Goal: Task Accomplishment & Management: Manage account settings

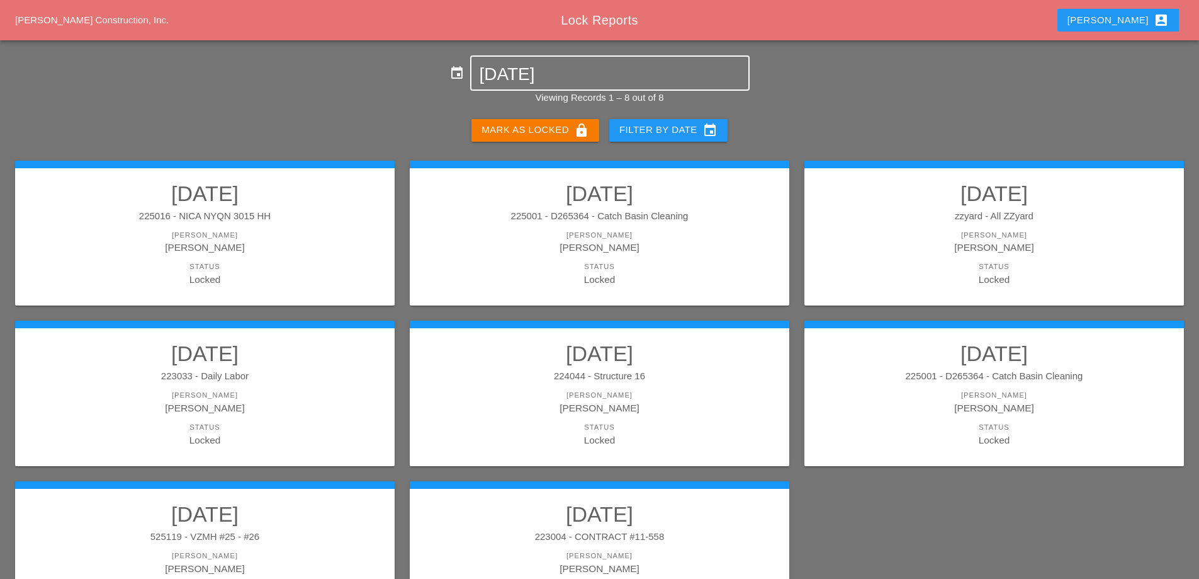
click at [620, 81] on input "10-02-2025" at bounding box center [609, 74] width 261 height 20
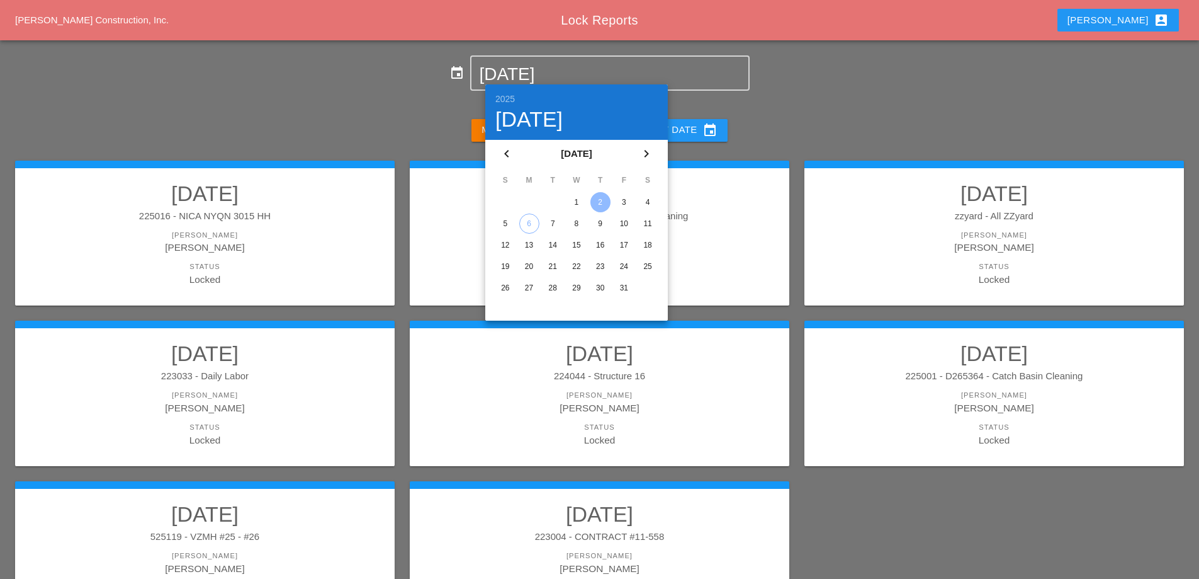
click at [621, 205] on div "3" at bounding box center [624, 202] width 20 height 20
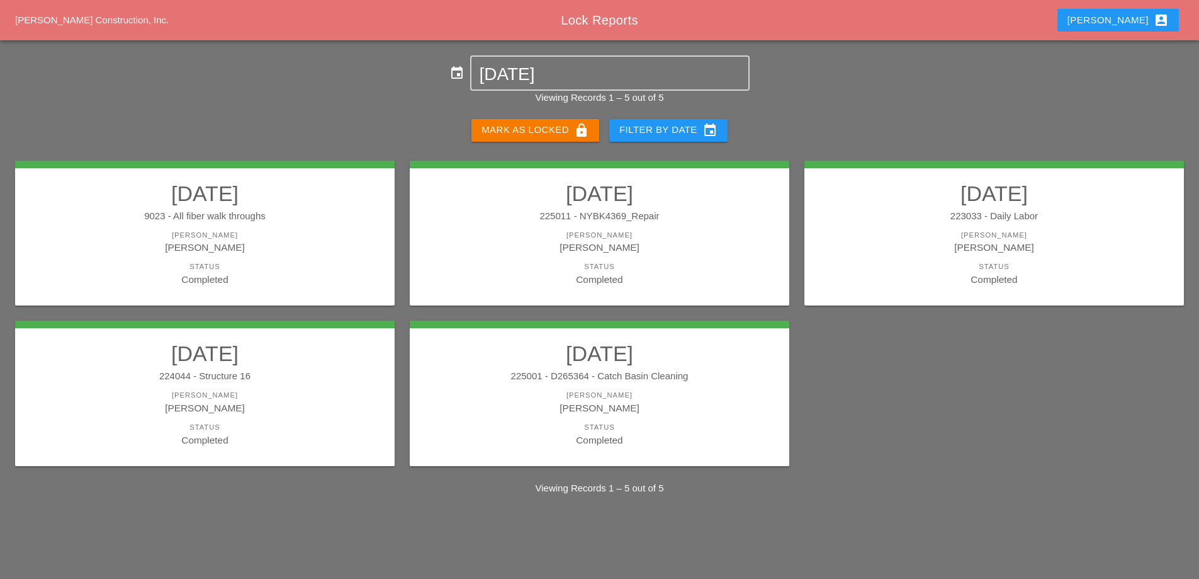
click at [640, 227] on link "10/03/2025 225011 - NYBK4369_Repair Foreman Gillie Etnel Status Completed" at bounding box center [599, 234] width 354 height 106
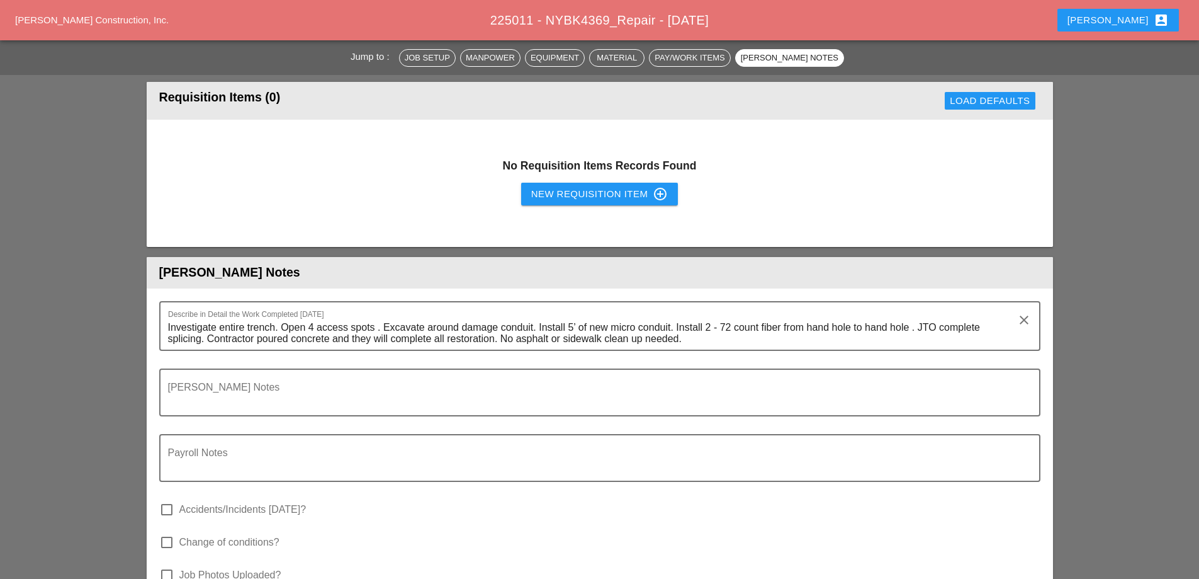
scroll to position [3022, 0]
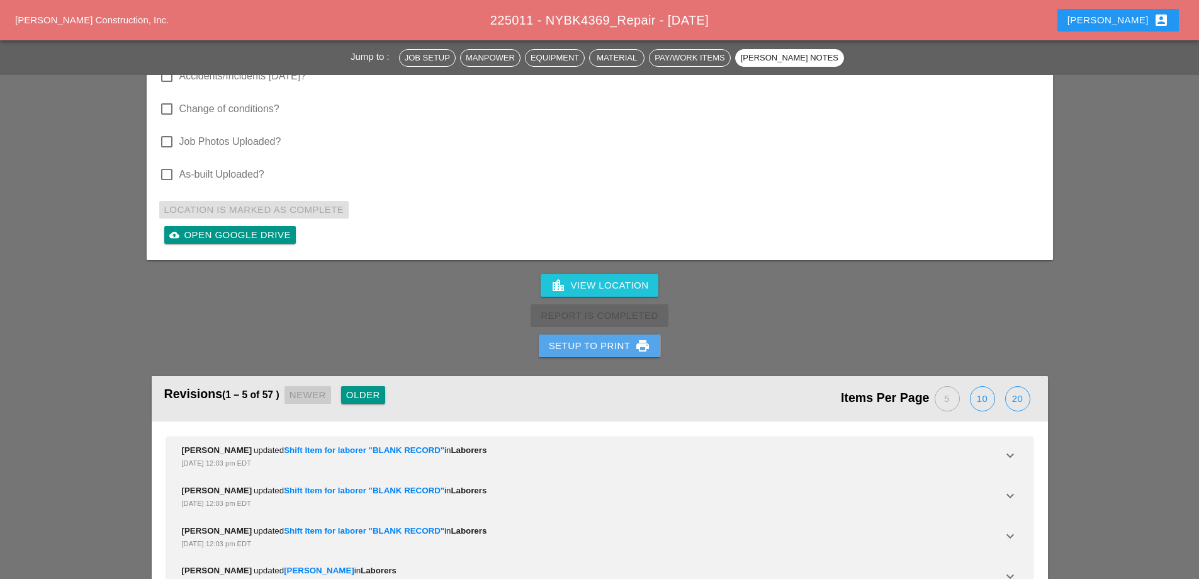
click at [606, 338] on div "Setup to Print print" at bounding box center [600, 345] width 102 height 15
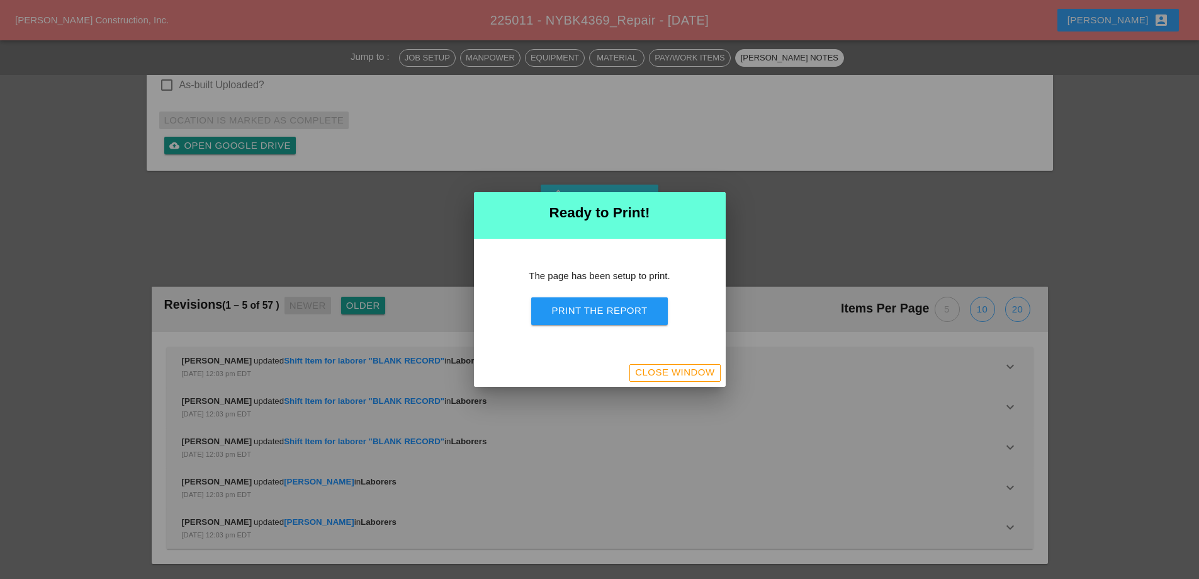
scroll to position [3739, 0]
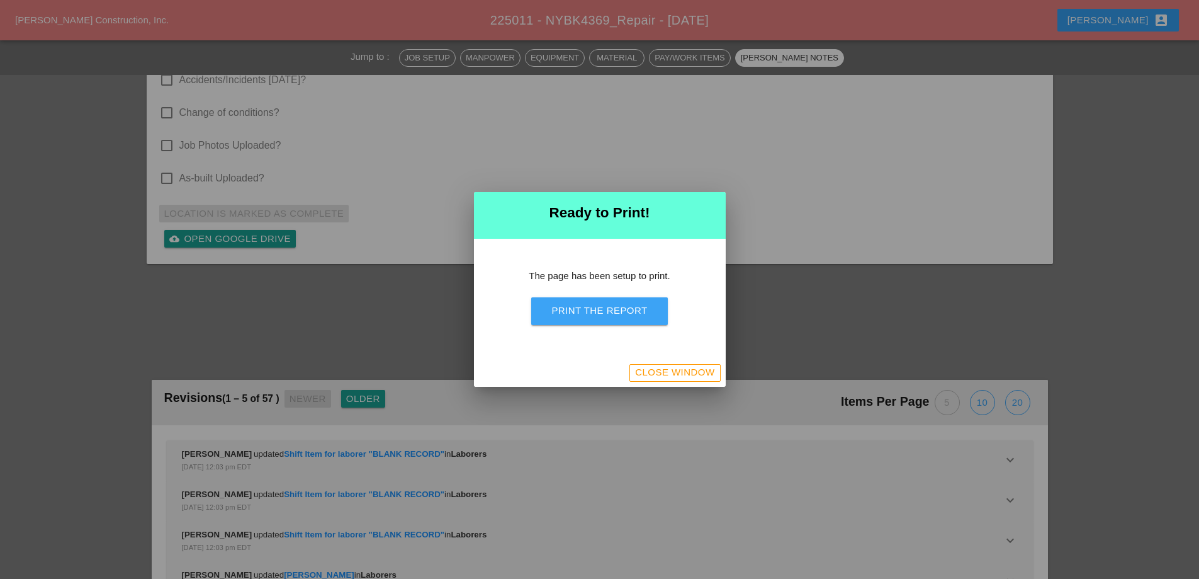
drag, startPoint x: 611, startPoint y: 313, endPoint x: 935, endPoint y: 420, distance: 341.6
click at [611, 313] on div "Print the Report" at bounding box center [599, 310] width 96 height 14
click at [708, 376] on div "Close Window" at bounding box center [674, 372] width 79 height 14
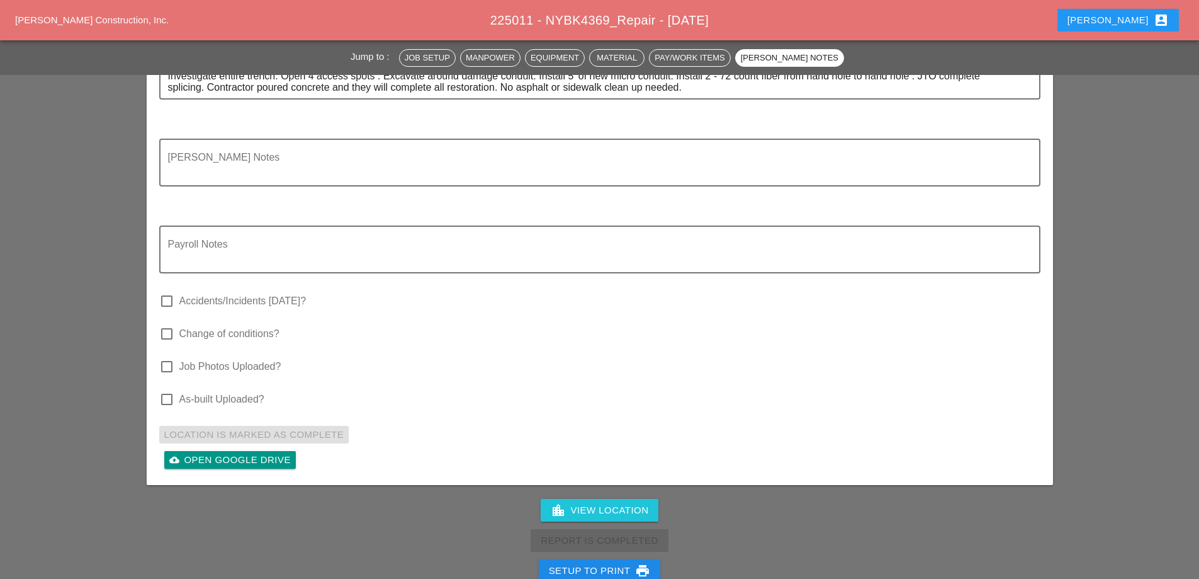
scroll to position [3280, 0]
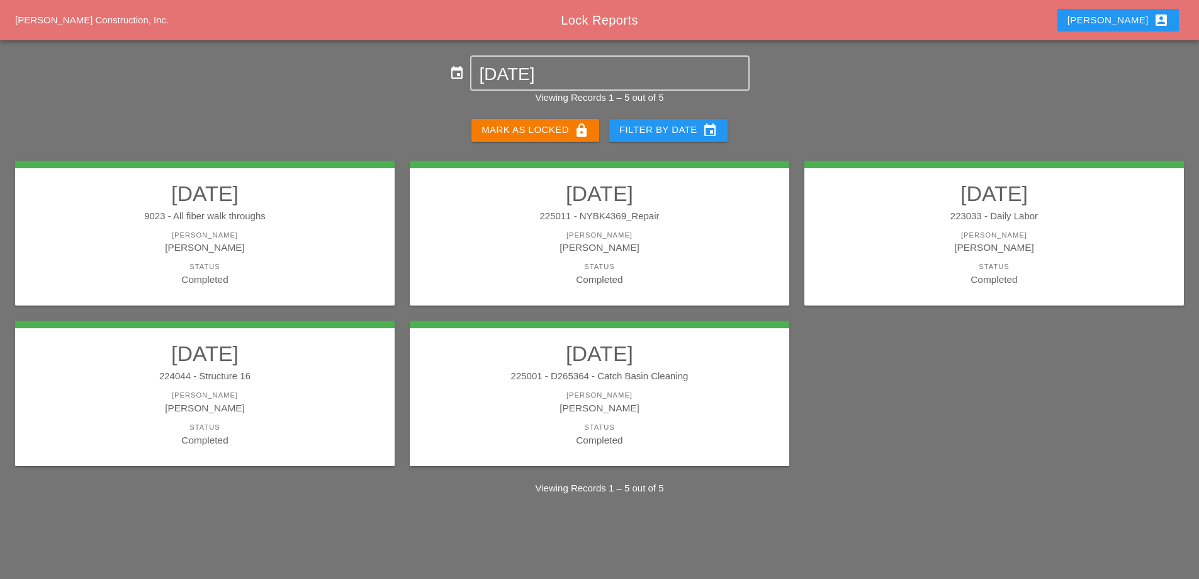
click at [850, 248] on div "Luca Gambardella" at bounding box center [994, 247] width 354 height 14
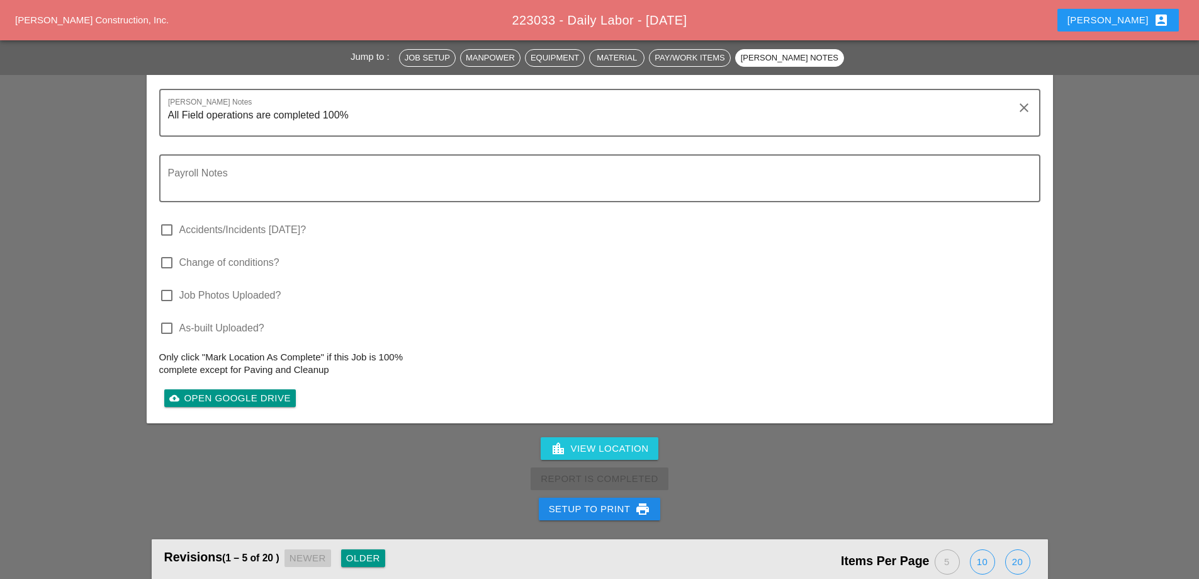
scroll to position [1888, 0]
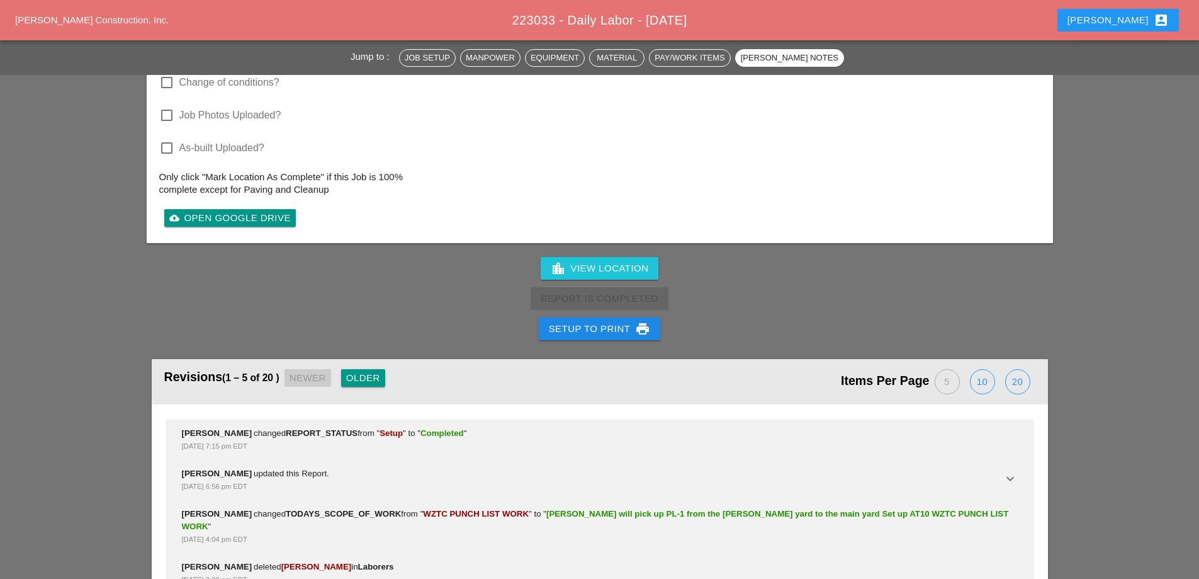
click at [605, 321] on div "Setup to Print print" at bounding box center [600, 328] width 102 height 15
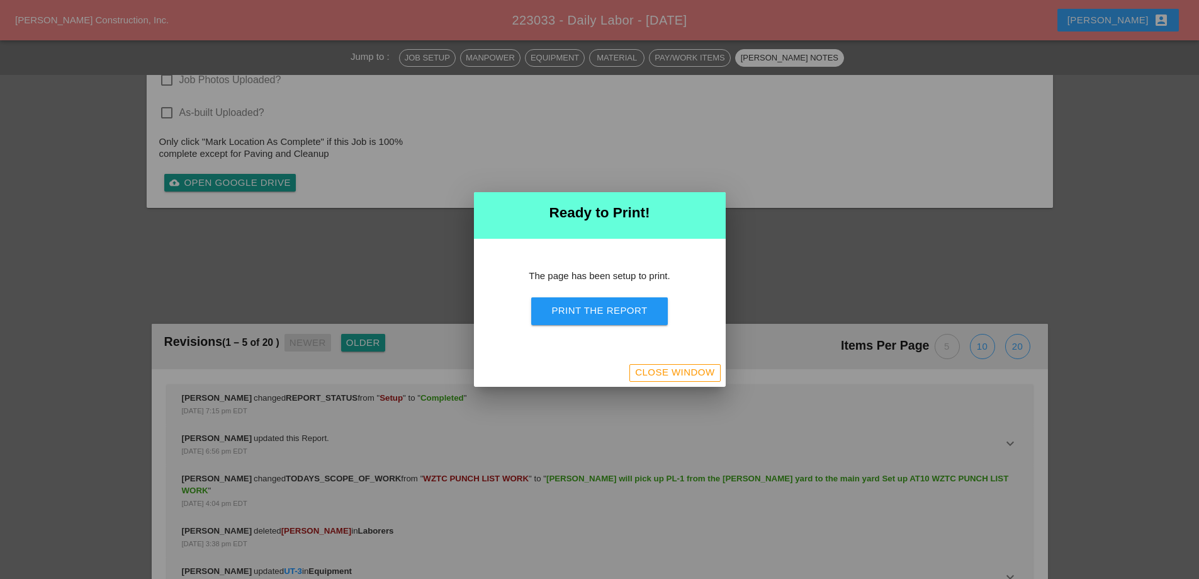
scroll to position [1948, 0]
click at [597, 310] on div "Print the Report" at bounding box center [599, 310] width 96 height 14
click at [687, 375] on div "Close Window" at bounding box center [674, 372] width 79 height 14
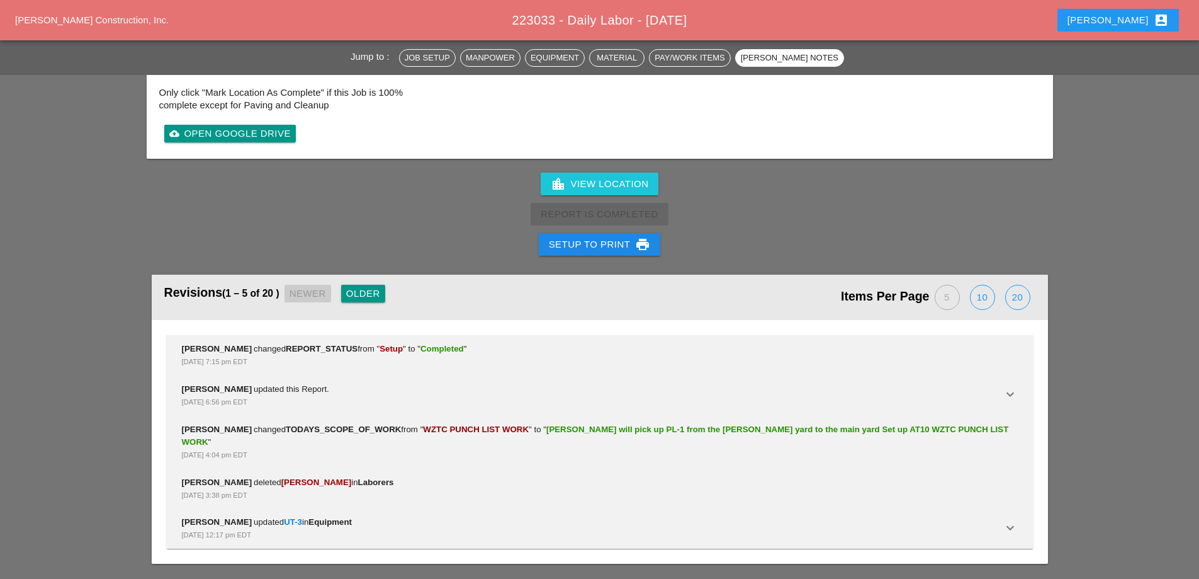
scroll to position [2203, 0]
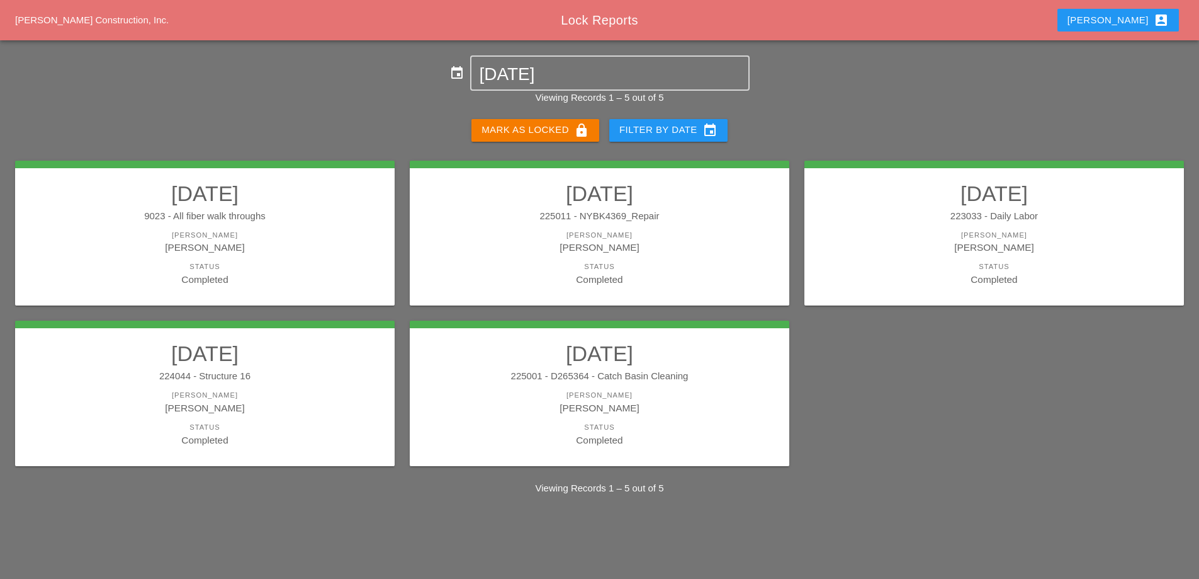
click at [293, 378] on div "224044 - Structure 16" at bounding box center [205, 376] width 354 height 14
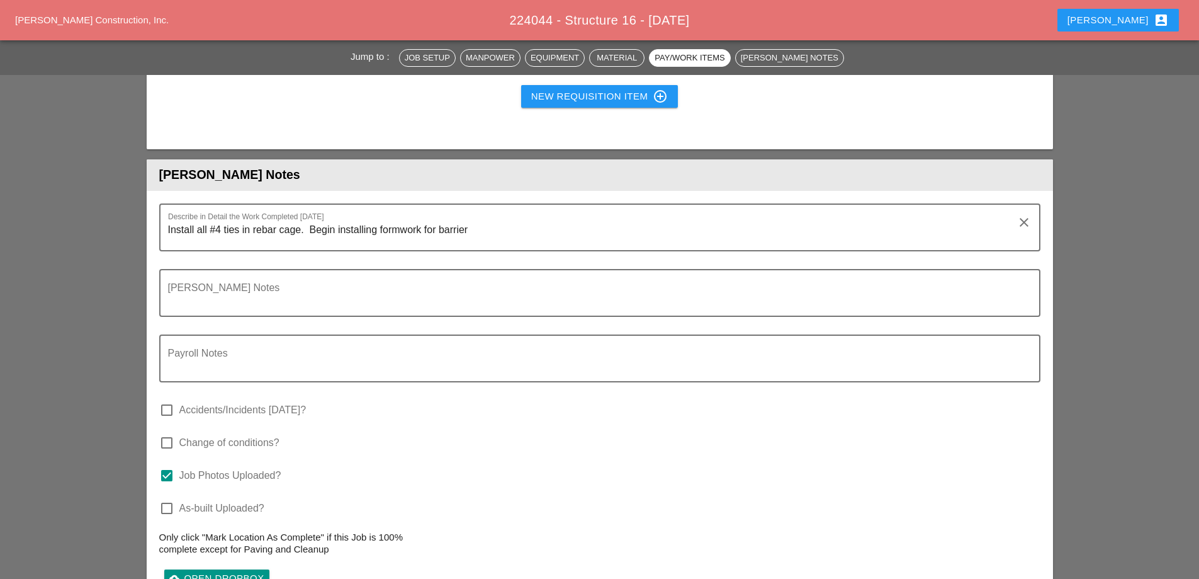
scroll to position [1700, 0]
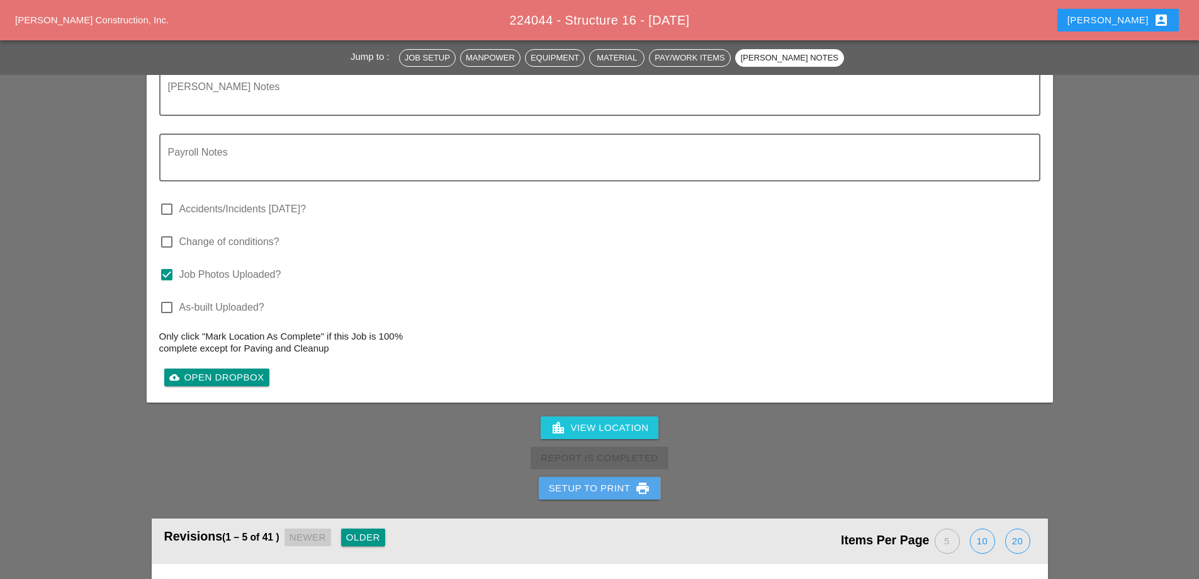
click at [601, 480] on div "Setup to Print print" at bounding box center [600, 487] width 102 height 15
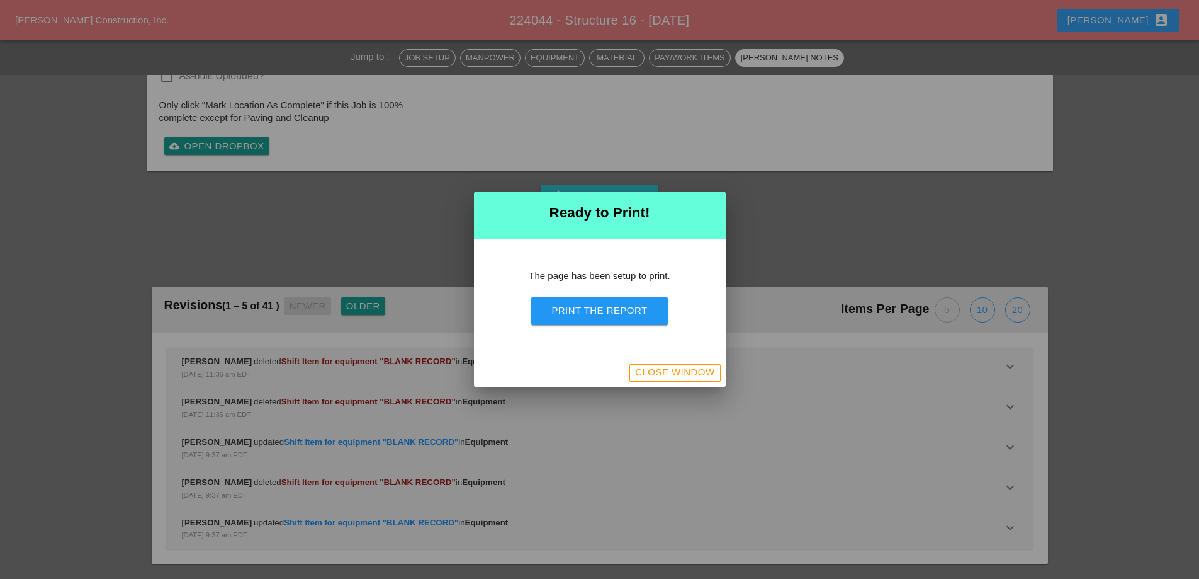
scroll to position [1594, 0]
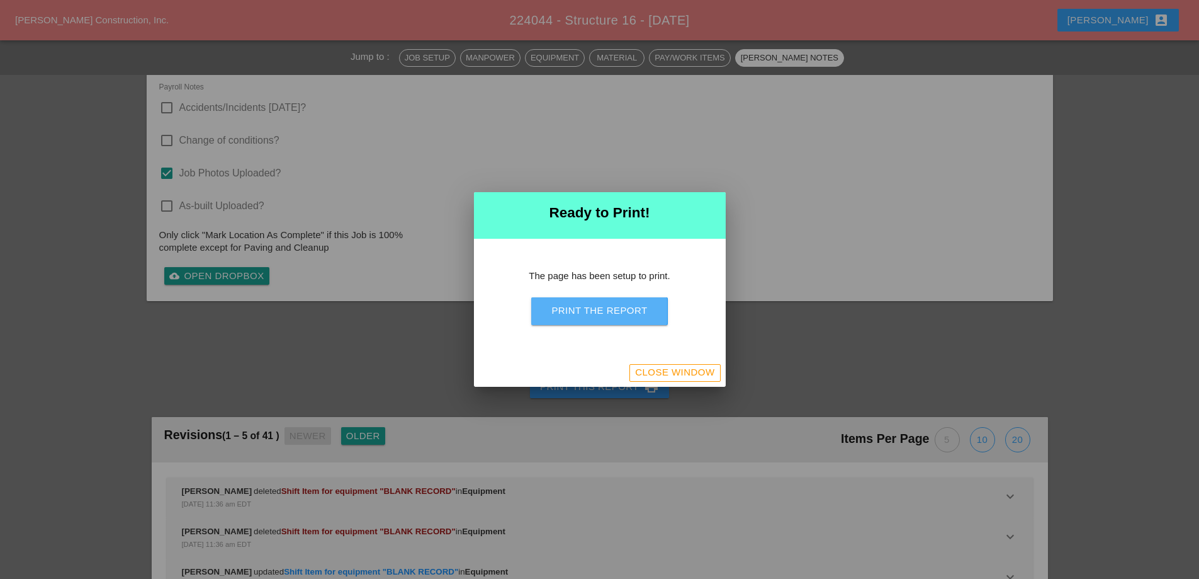
click at [611, 320] on button "Print the Report" at bounding box center [599, 311] width 136 height 28
click at [653, 378] on div "Close Window" at bounding box center [674, 372] width 79 height 14
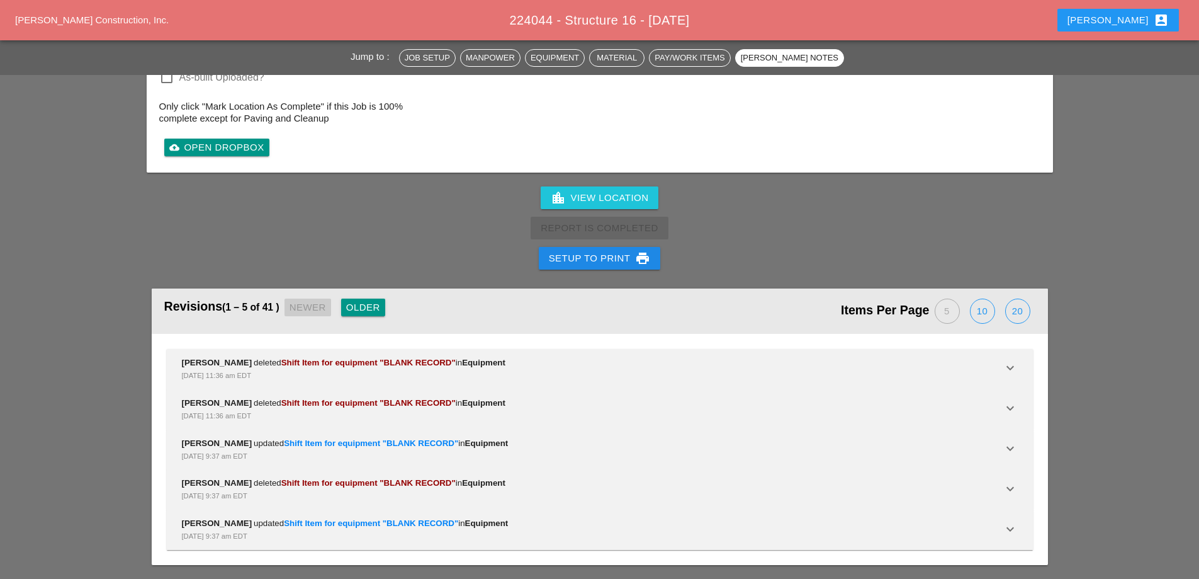
scroll to position [1724, 0]
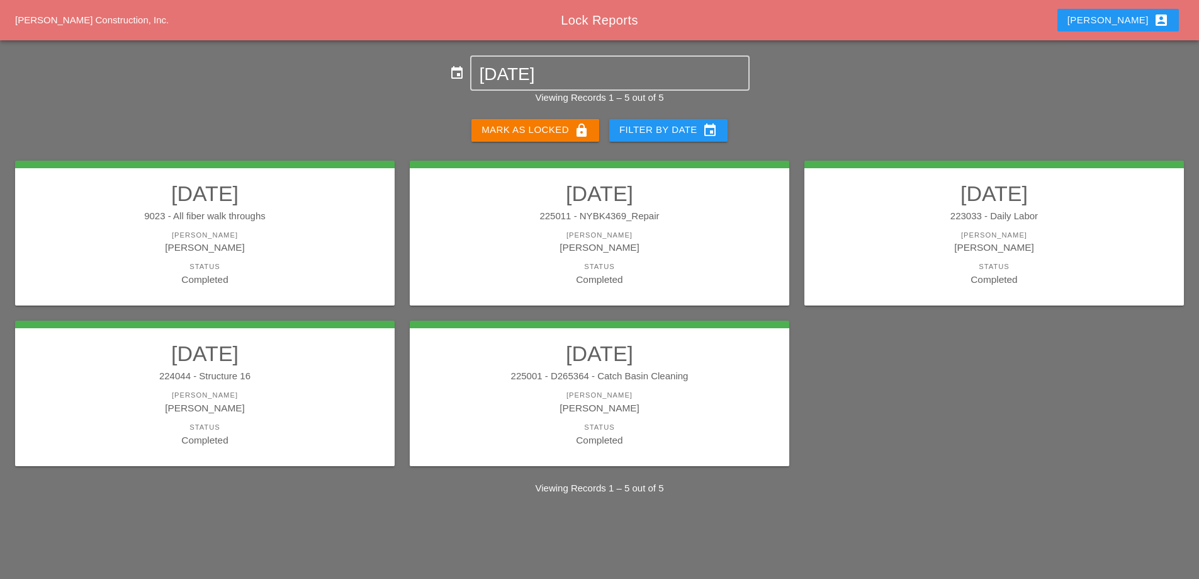
click at [714, 344] on h2 "10/03/2025" at bounding box center [599, 353] width 354 height 25
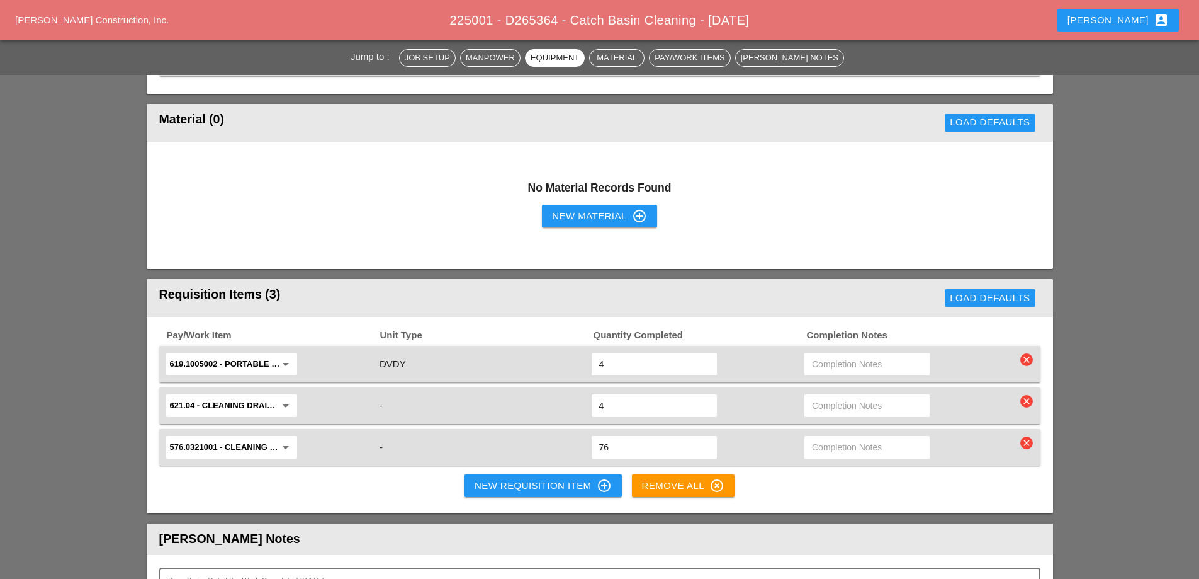
scroll to position [1385, 0]
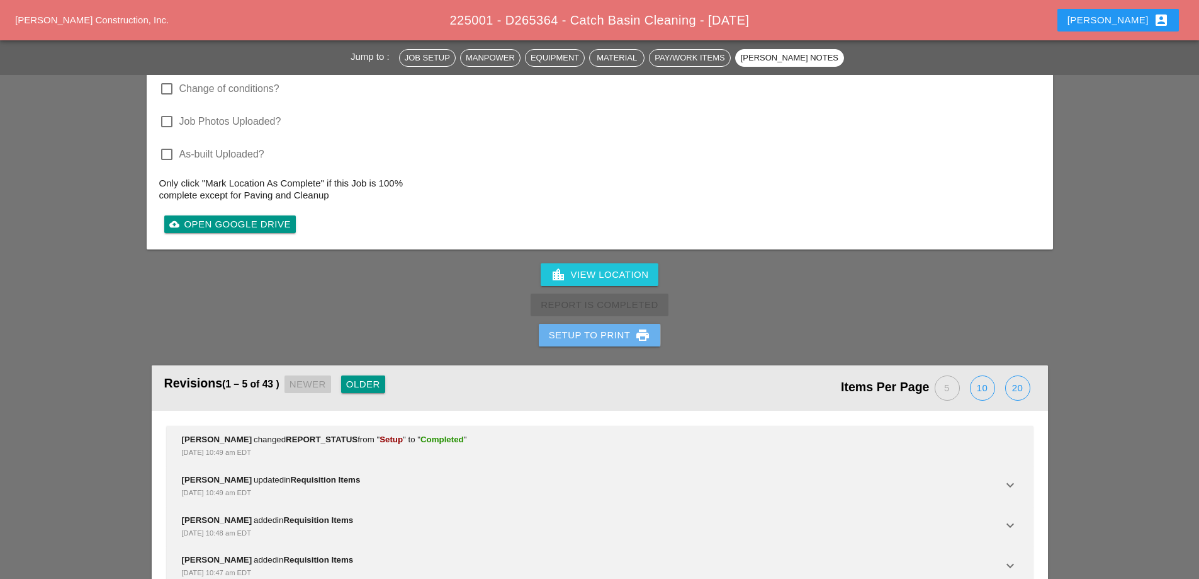
click at [612, 331] on div "Setup to Print print" at bounding box center [600, 334] width 102 height 15
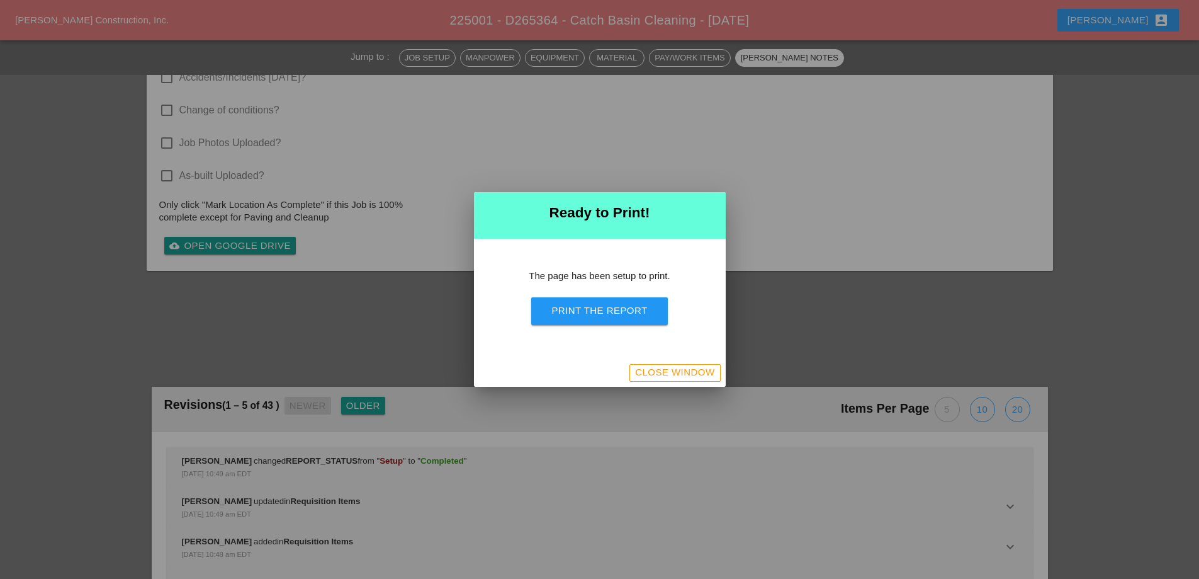
scroll to position [1634, 0]
click at [616, 316] on div "Print the Report" at bounding box center [599, 310] width 96 height 14
drag, startPoint x: 711, startPoint y: 376, endPoint x: 169, endPoint y: 14, distance: 651.9
click at [711, 376] on div "Close Window" at bounding box center [674, 372] width 79 height 14
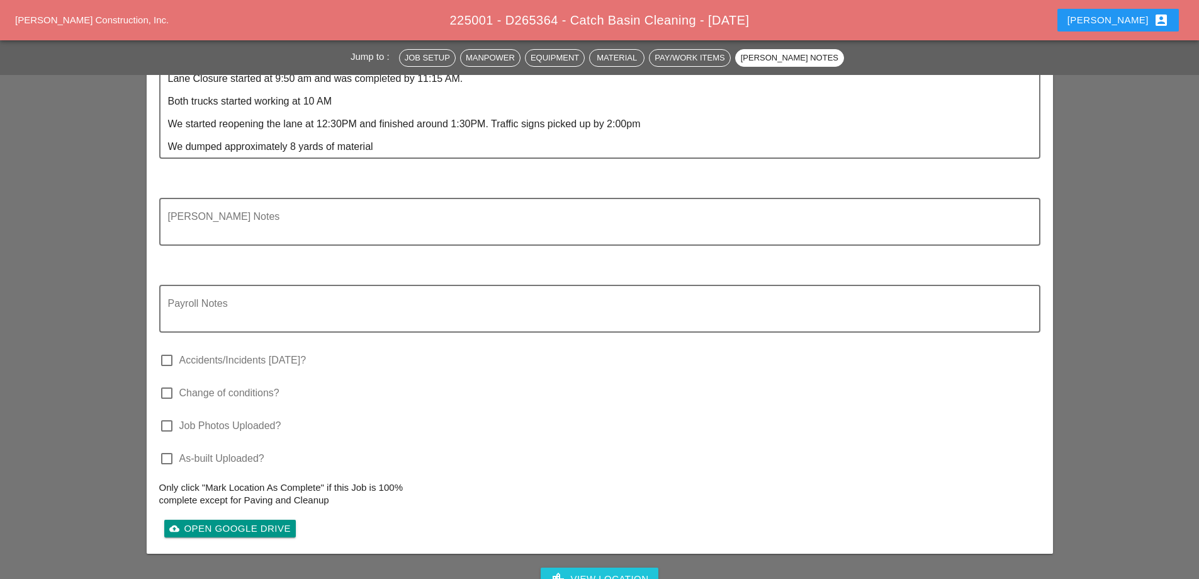
scroll to position [1690, 0]
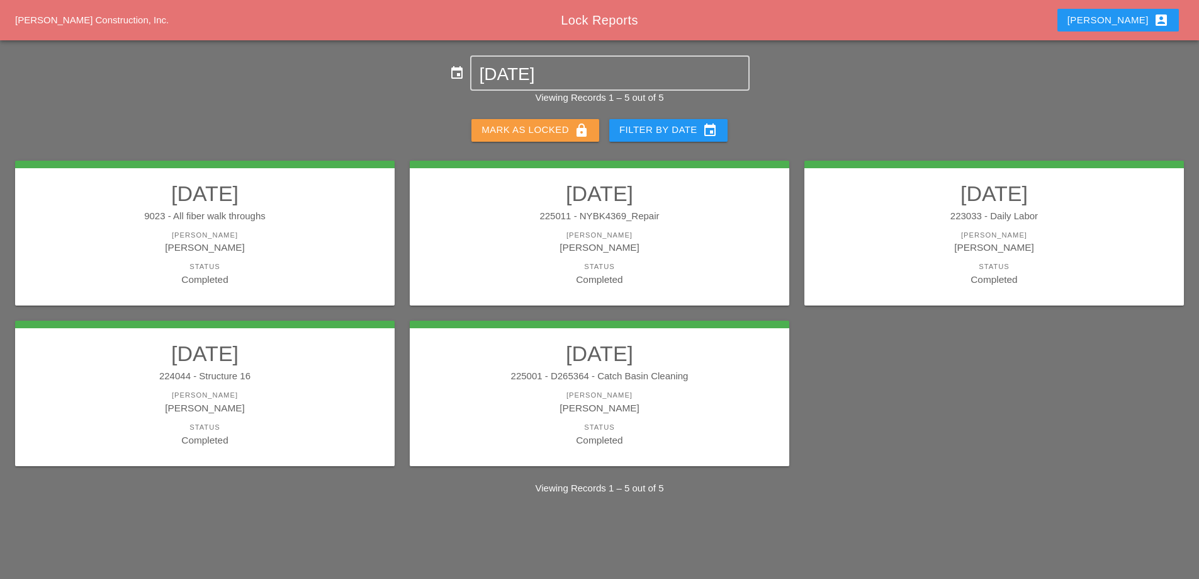
click at [556, 127] on div "Mark as Locked lock" at bounding box center [536, 130] width 108 height 15
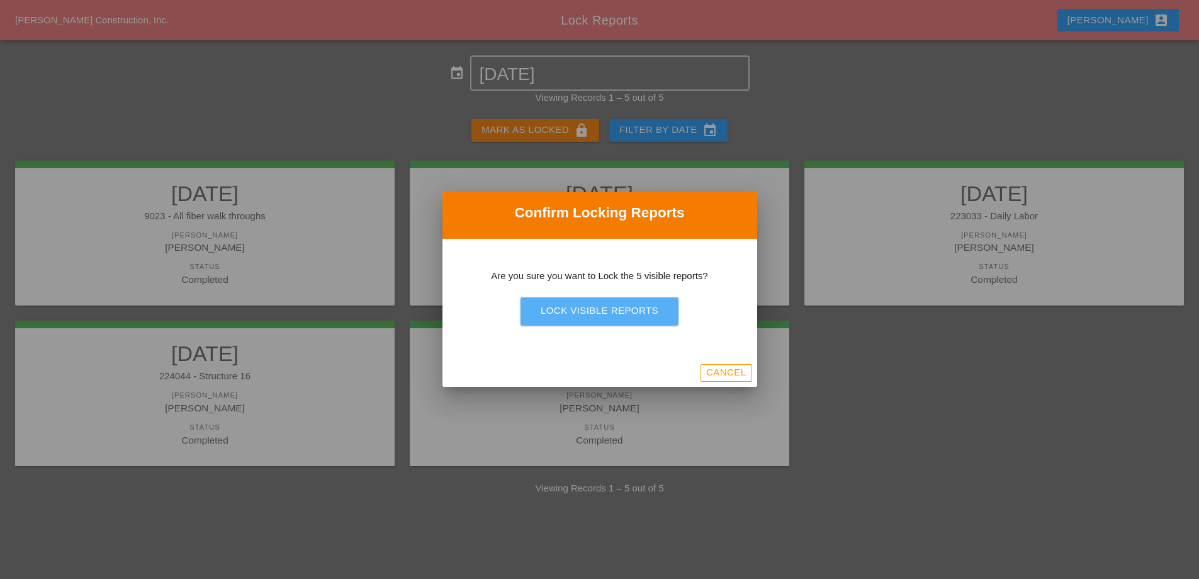
click at [601, 322] on button "Lock Visible Reports" at bounding box center [600, 311] width 158 height 28
click at [627, 315] on div "Are you sure?" at bounding box center [600, 310] width 80 height 14
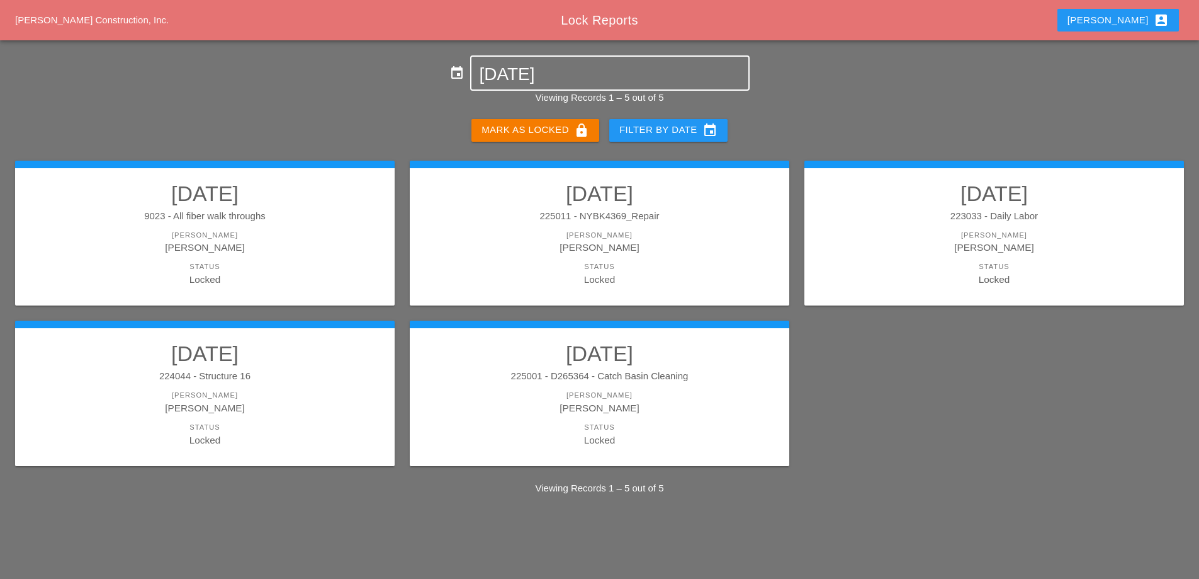
click at [552, 79] on input "10-03-2025" at bounding box center [609, 74] width 261 height 20
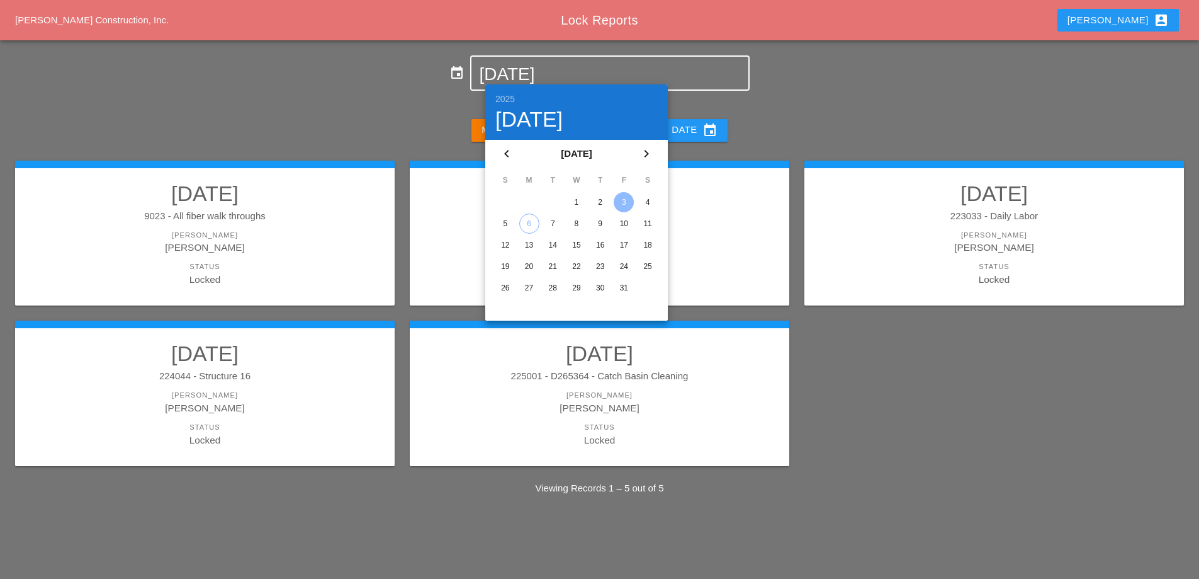
click at [642, 204] on div "4" at bounding box center [648, 202] width 20 height 20
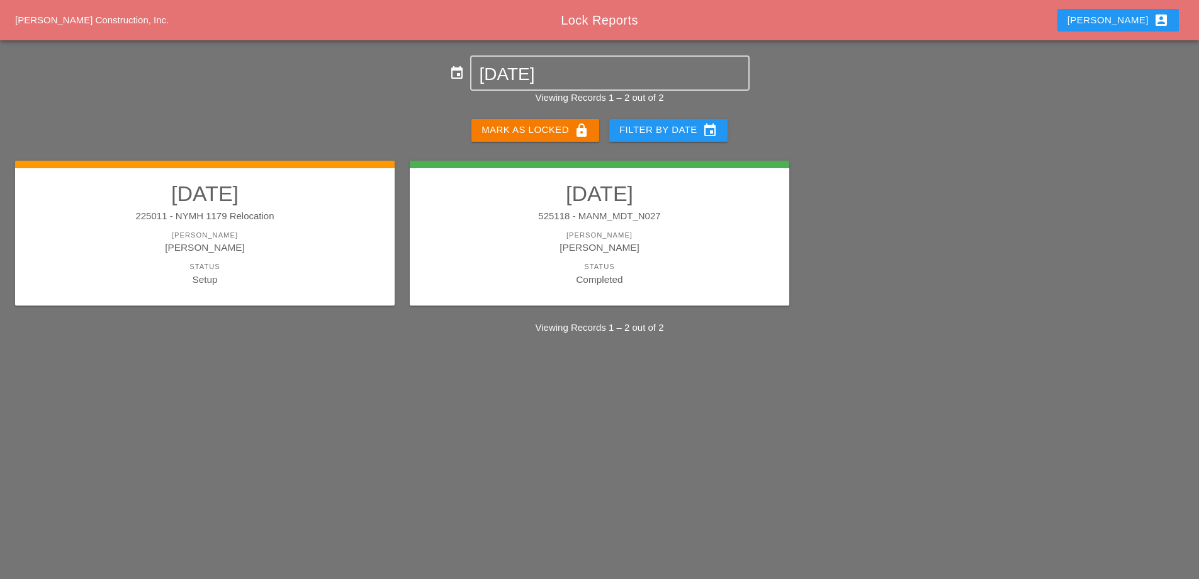
click at [274, 237] on div "[PERSON_NAME]" at bounding box center [205, 235] width 354 height 11
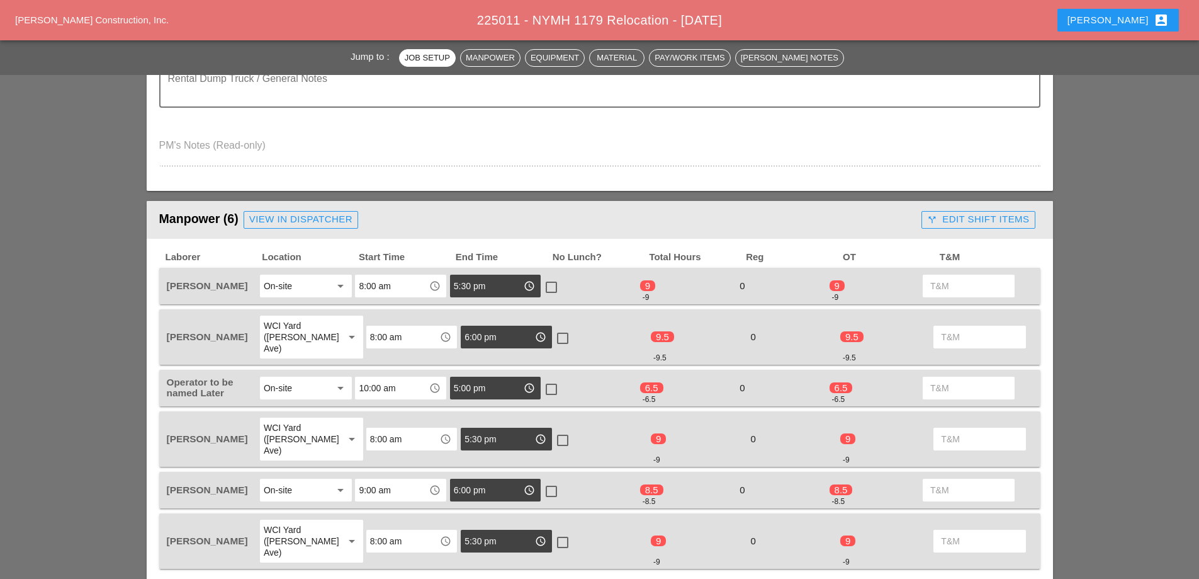
scroll to position [504, 0]
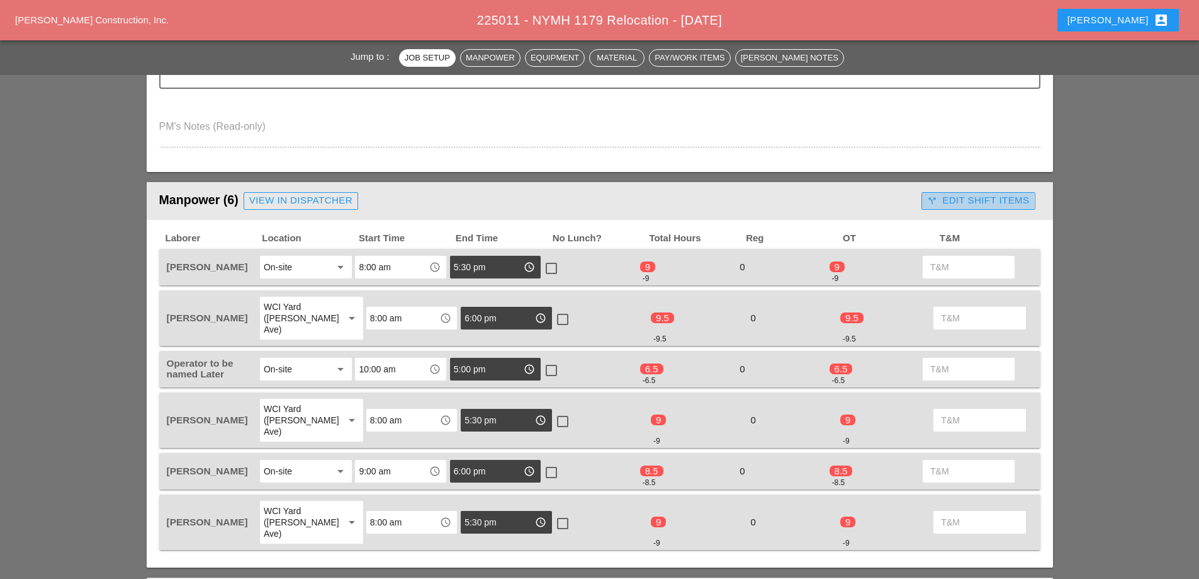
click at [978, 204] on div "call_split Edit Shift Items" at bounding box center [978, 200] width 102 height 14
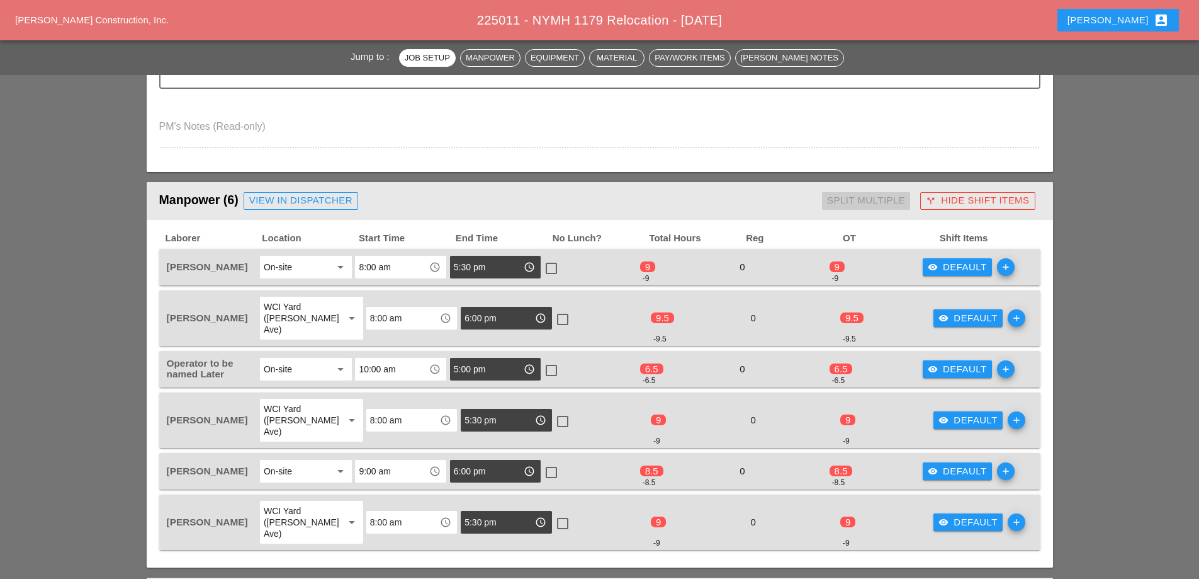
click at [971, 265] on div "visibility Default" at bounding box center [957, 267] width 59 height 14
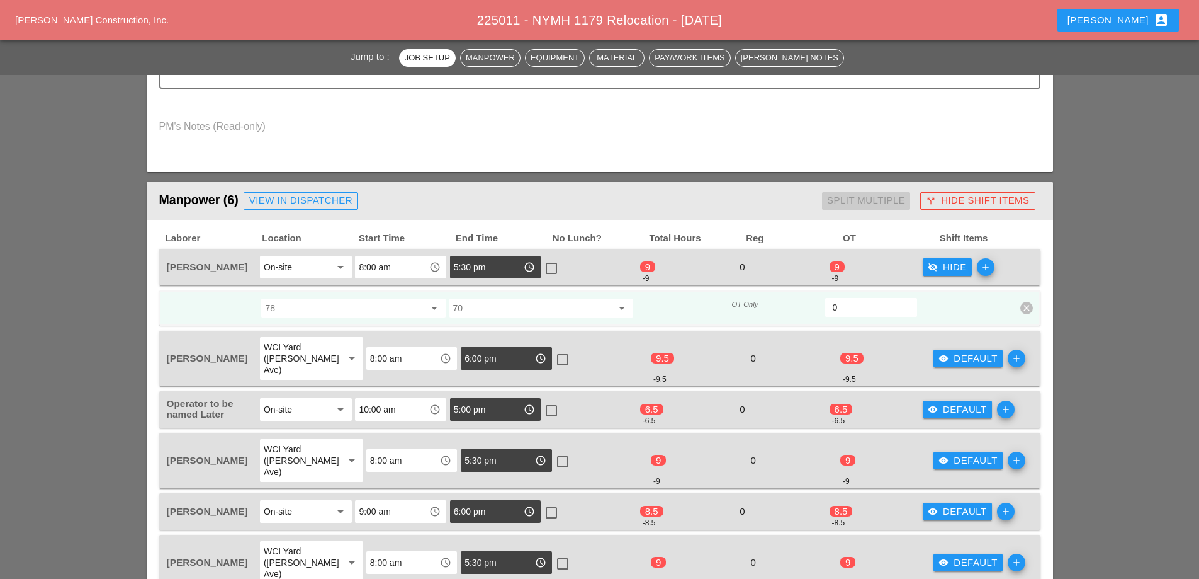
drag, startPoint x: 845, startPoint y: 307, endPoint x: 827, endPoint y: 310, distance: 19.1
click at [827, 310] on div "0" at bounding box center [871, 307] width 92 height 19
type input "9"
click at [962, 355] on div "visibility Default" at bounding box center [968, 358] width 59 height 14
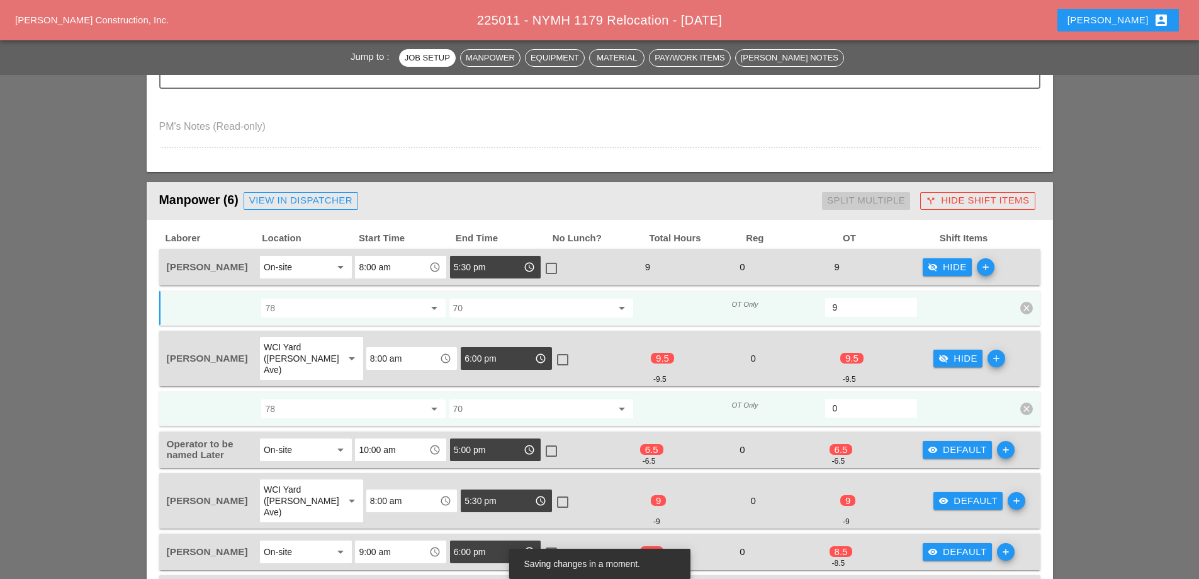
drag, startPoint x: 857, startPoint y: 397, endPoint x: 822, endPoint y: 402, distance: 34.9
click at [822, 402] on div "78 arrow_drop_down 70 arrow_drop_down OT Only 0 clear" at bounding box center [591, 408] width 850 height 23
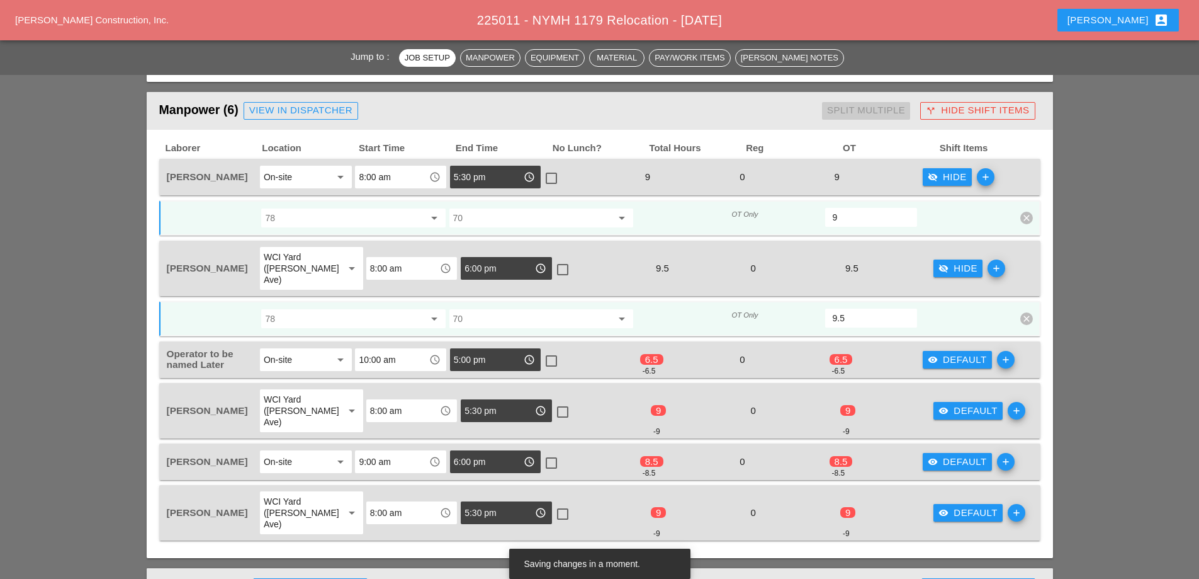
scroll to position [692, 0]
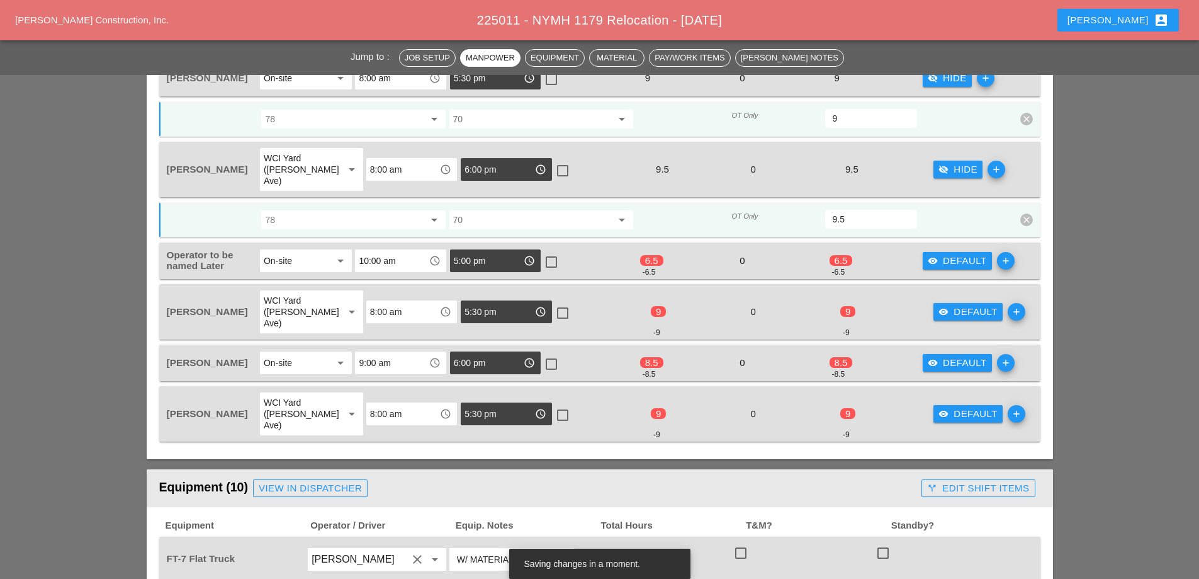
type input "9.5"
click at [957, 254] on div "visibility Default" at bounding box center [957, 261] width 59 height 14
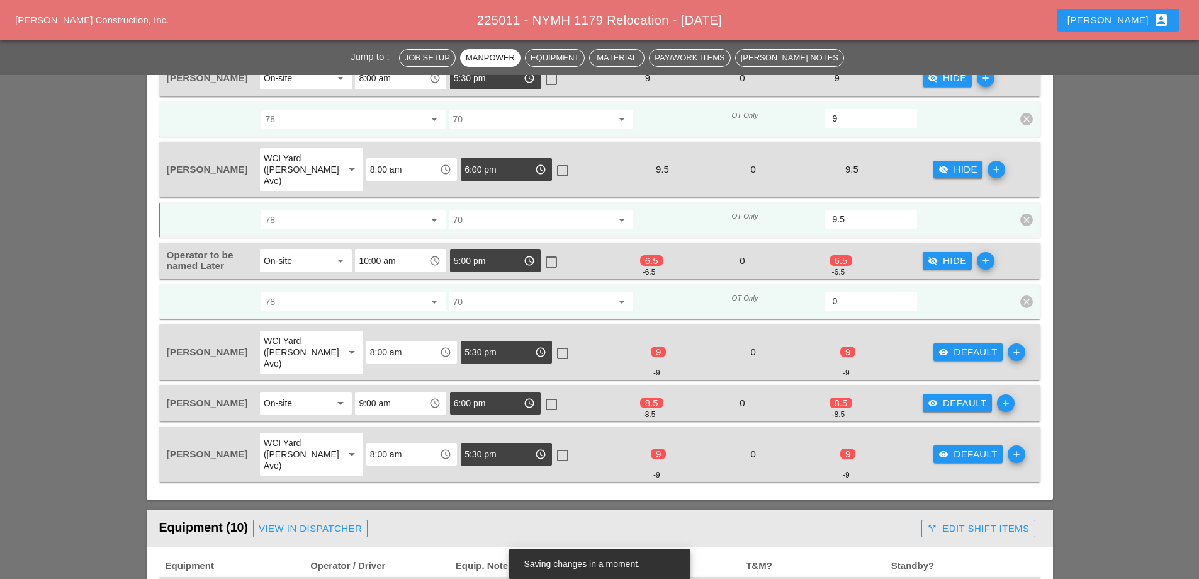
drag, startPoint x: 856, startPoint y: 299, endPoint x: 820, endPoint y: 301, distance: 35.9
click at [820, 301] on div "78 arrow_drop_down 70 arrow_drop_down OT Only 0 clear" at bounding box center [591, 301] width 850 height 23
type input "6.5"
click at [962, 345] on div "visibility Default" at bounding box center [968, 352] width 59 height 14
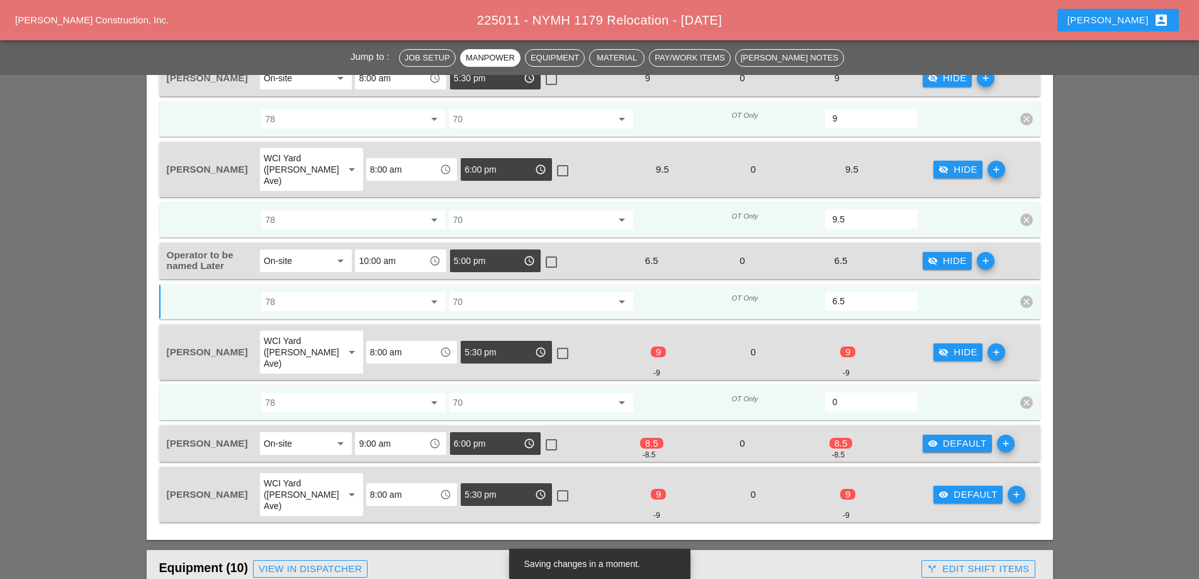
drag, startPoint x: 840, startPoint y: 377, endPoint x: 825, endPoint y: 374, distance: 16.0
click at [825, 392] on div "0" at bounding box center [871, 401] width 92 height 19
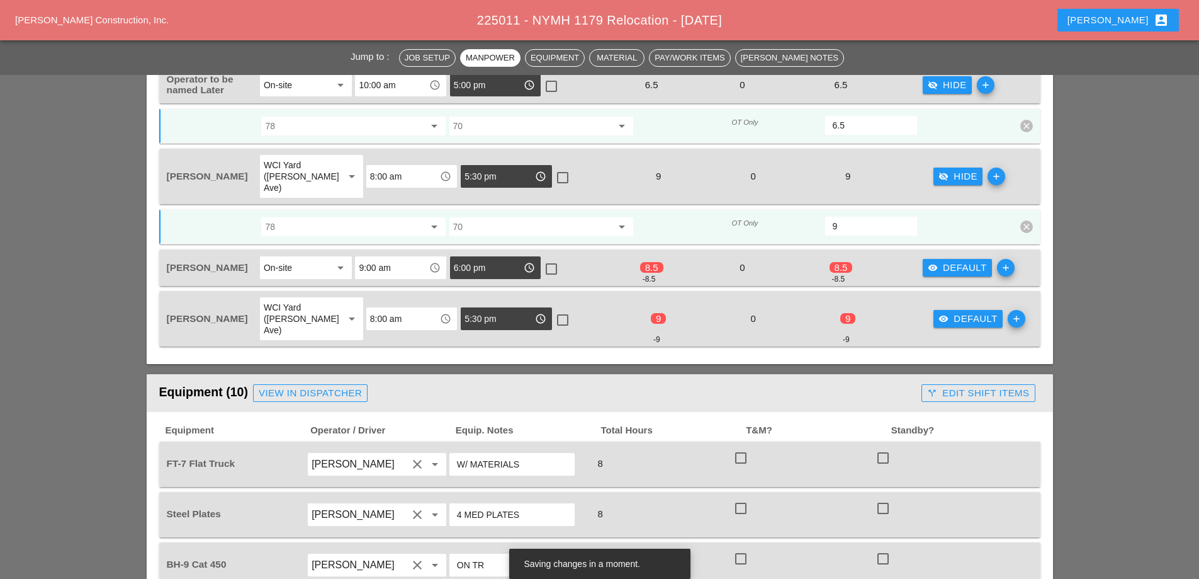
scroll to position [881, 0]
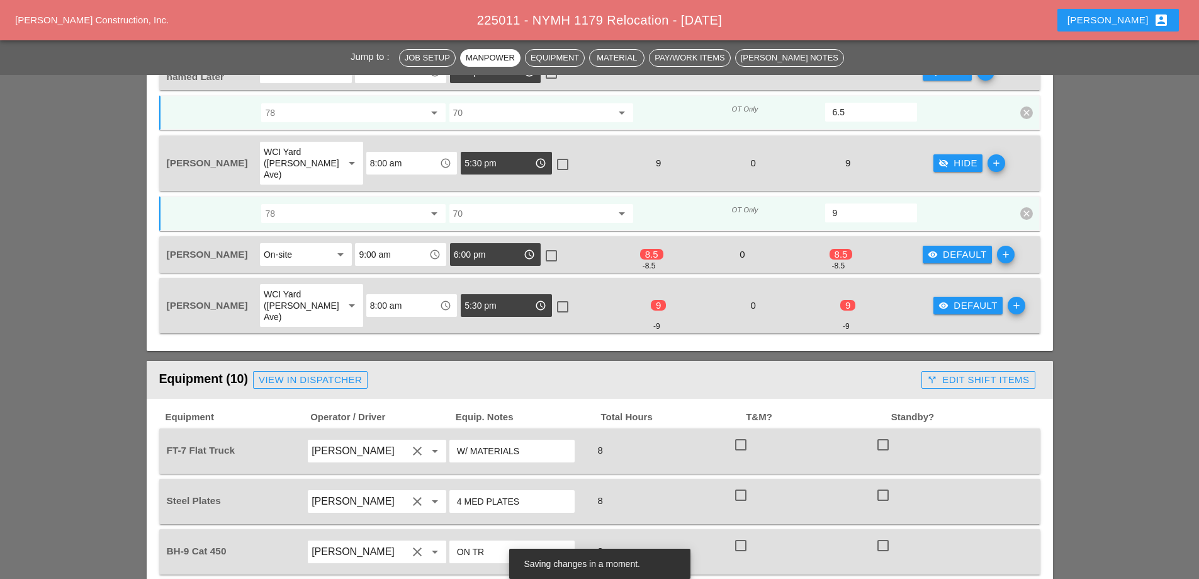
type input "9"
click at [943, 247] on div "visibility Default" at bounding box center [957, 254] width 59 height 14
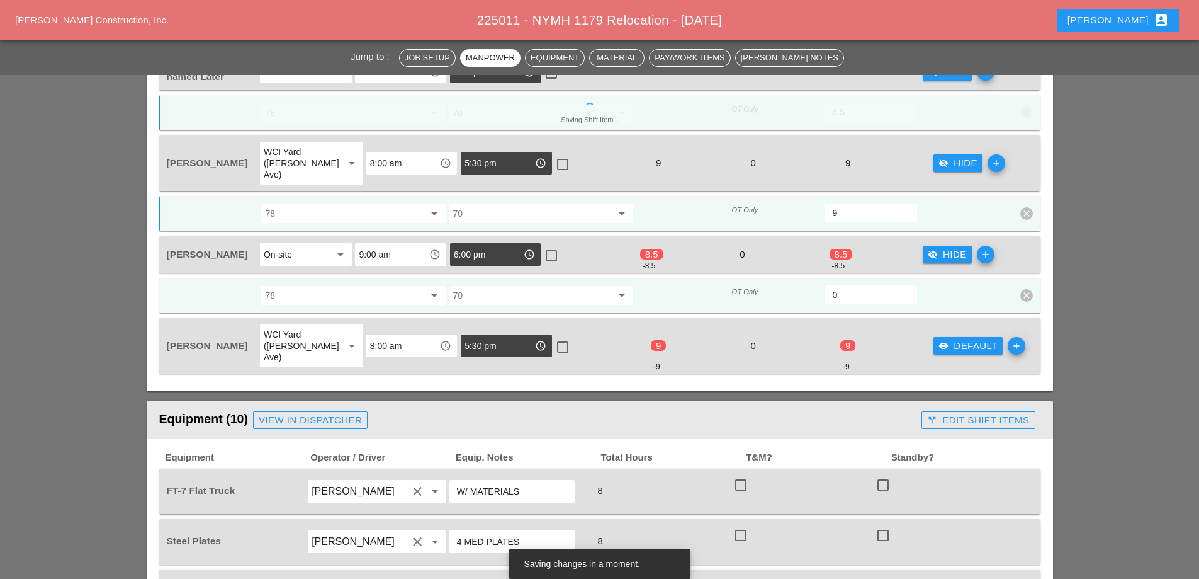
drag, startPoint x: 845, startPoint y: 276, endPoint x: 822, endPoint y: 278, distance: 23.3
click at [822, 284] on div "78 arrow_drop_down 70 arrow_drop_down OT Only 0 clear" at bounding box center [591, 295] width 850 height 23
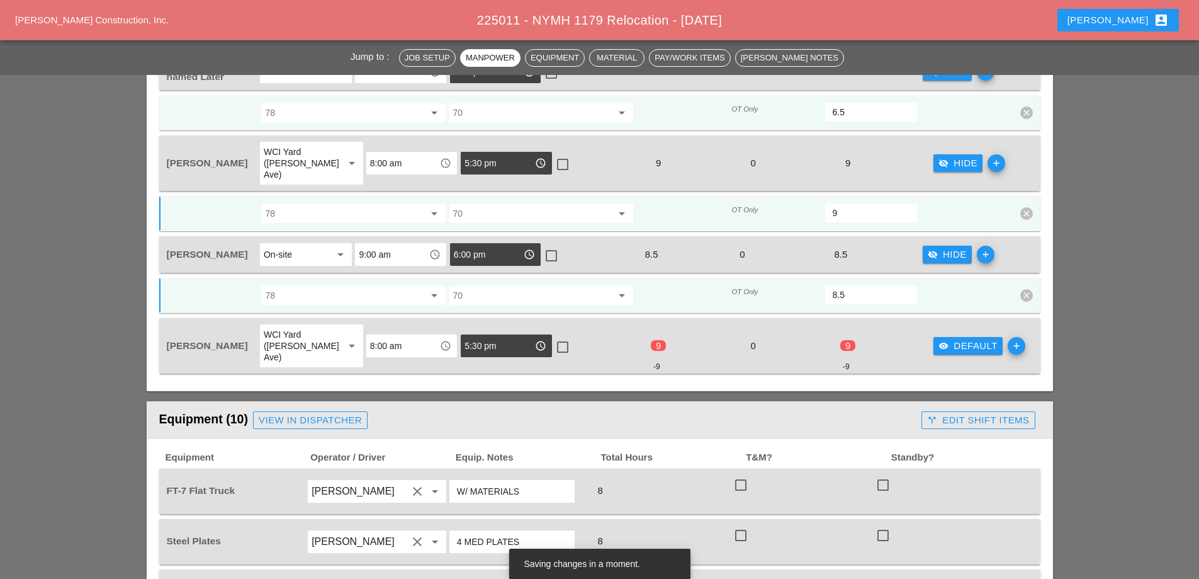
type input "8.5"
click at [959, 339] on div "visibility Default" at bounding box center [968, 346] width 59 height 14
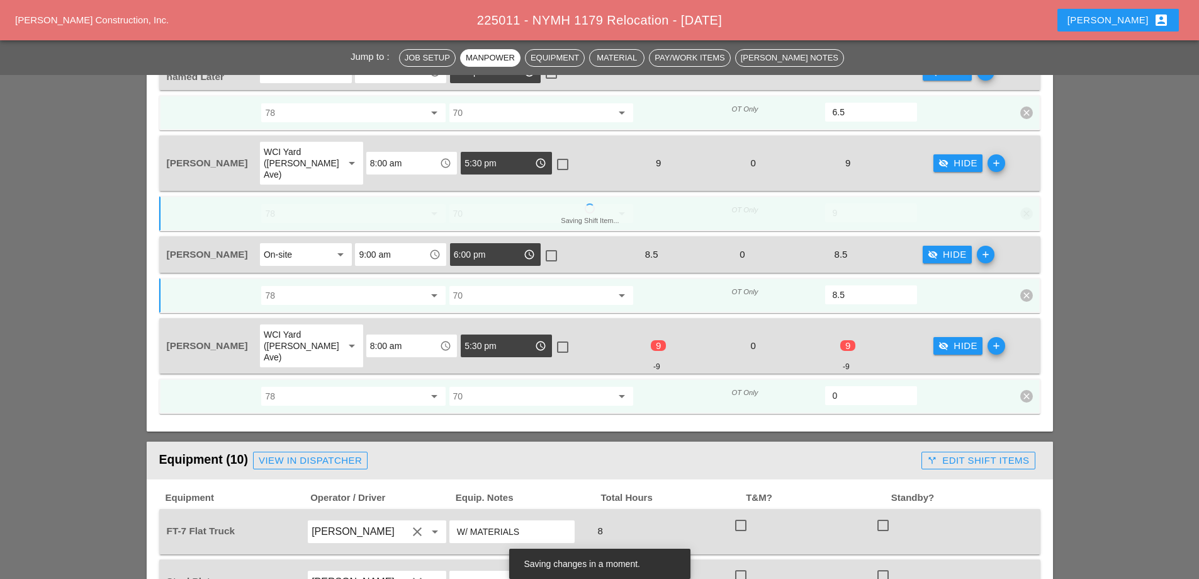
drag, startPoint x: 834, startPoint y: 360, endPoint x: 818, endPoint y: 364, distance: 16.8
click at [818, 385] on div "78 arrow_drop_down 70 arrow_drop_down OT Only 0 clear" at bounding box center [591, 396] width 850 height 23
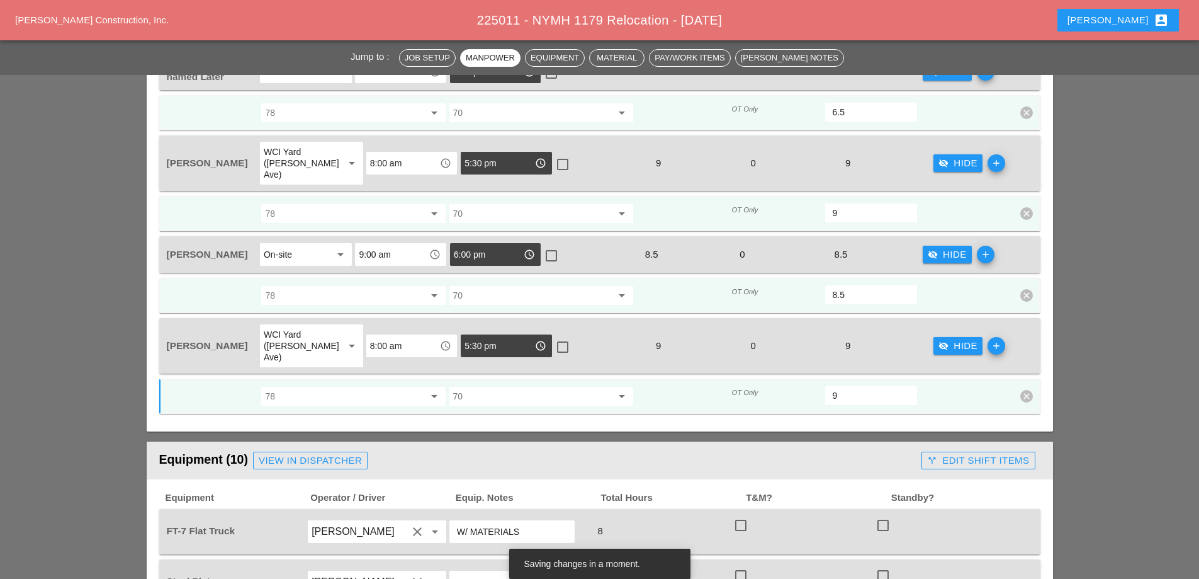
type input "9"
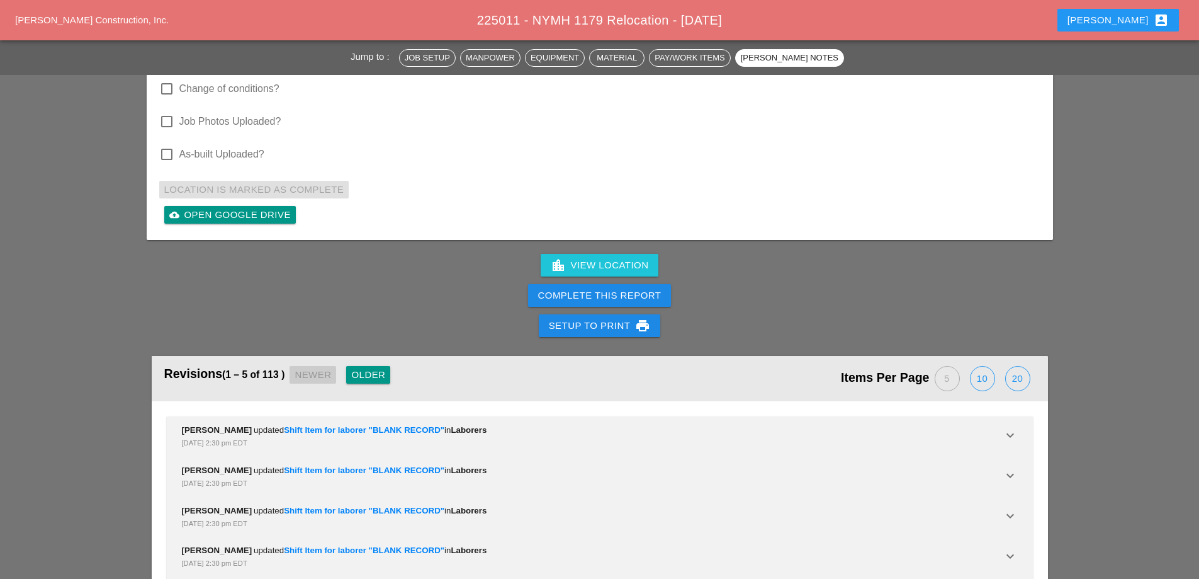
scroll to position [4223, 0]
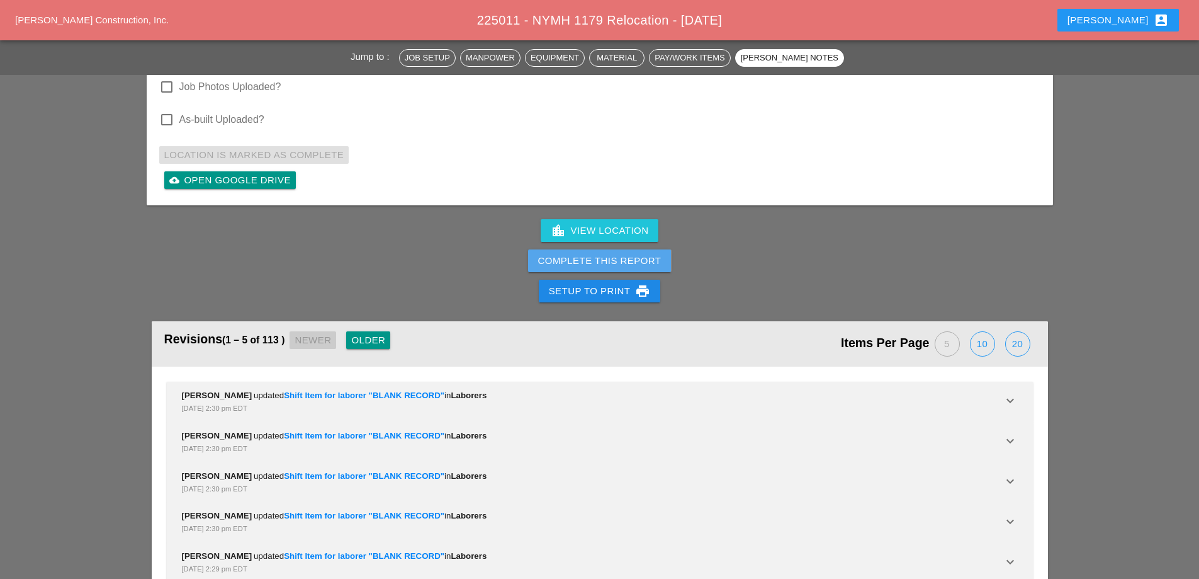
click at [636, 254] on div "Complete This Report" at bounding box center [599, 261] width 123 height 14
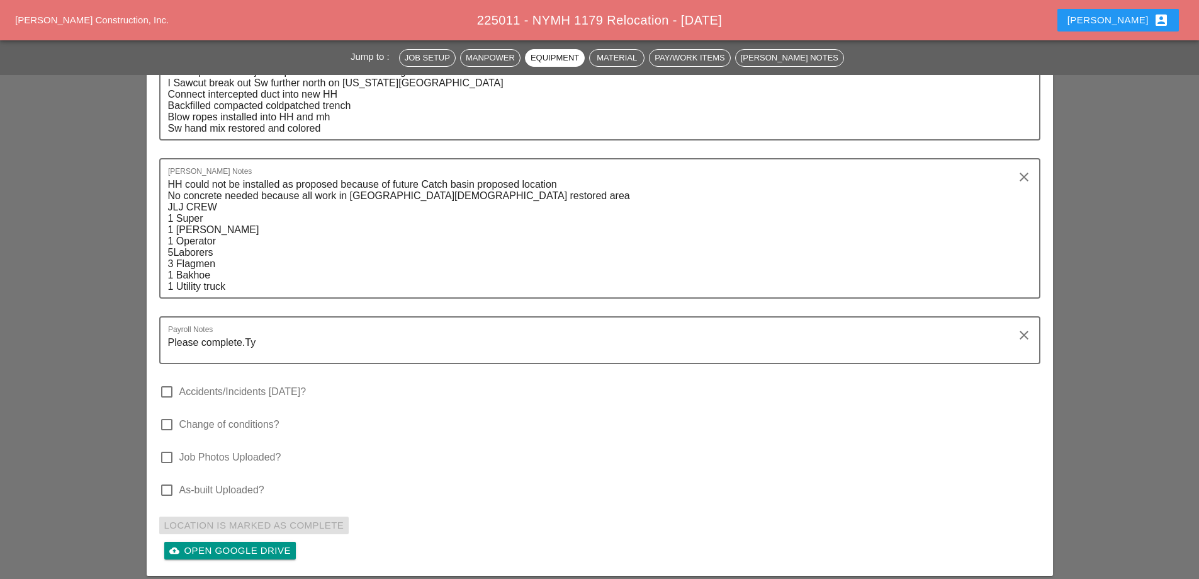
scroll to position [3651, 0]
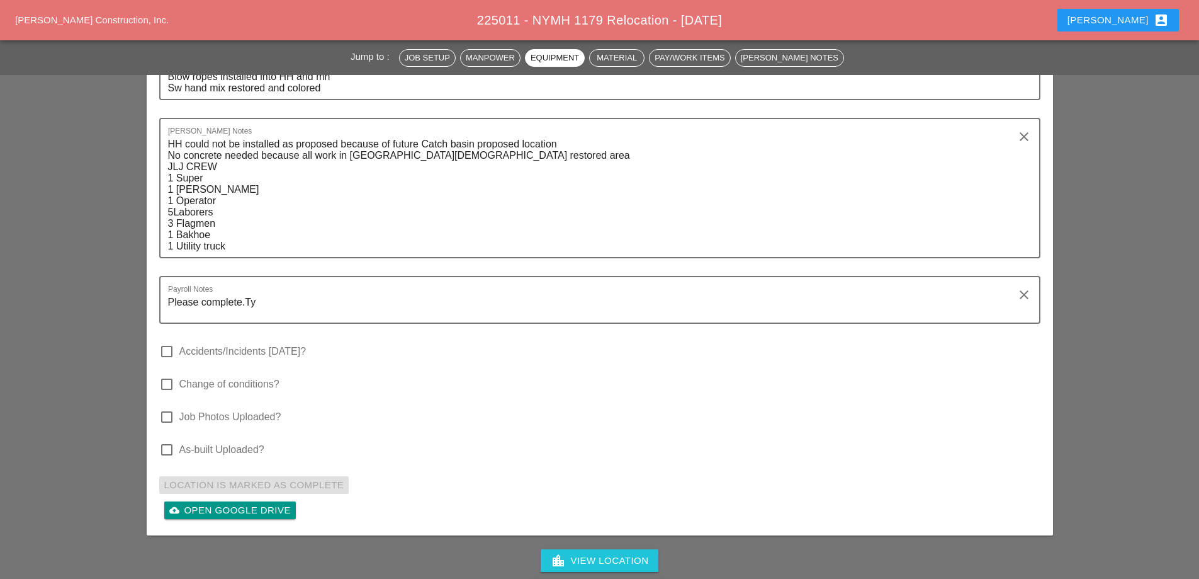
drag, startPoint x: 644, startPoint y: 560, endPoint x: 713, endPoint y: 74, distance: 490.8
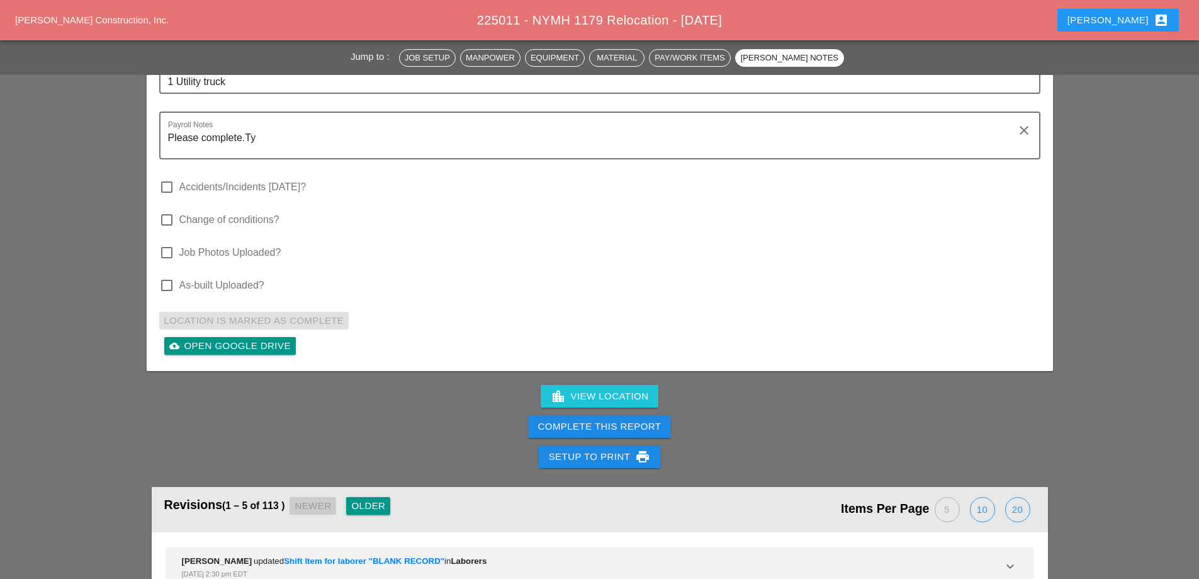
scroll to position [3840, 0]
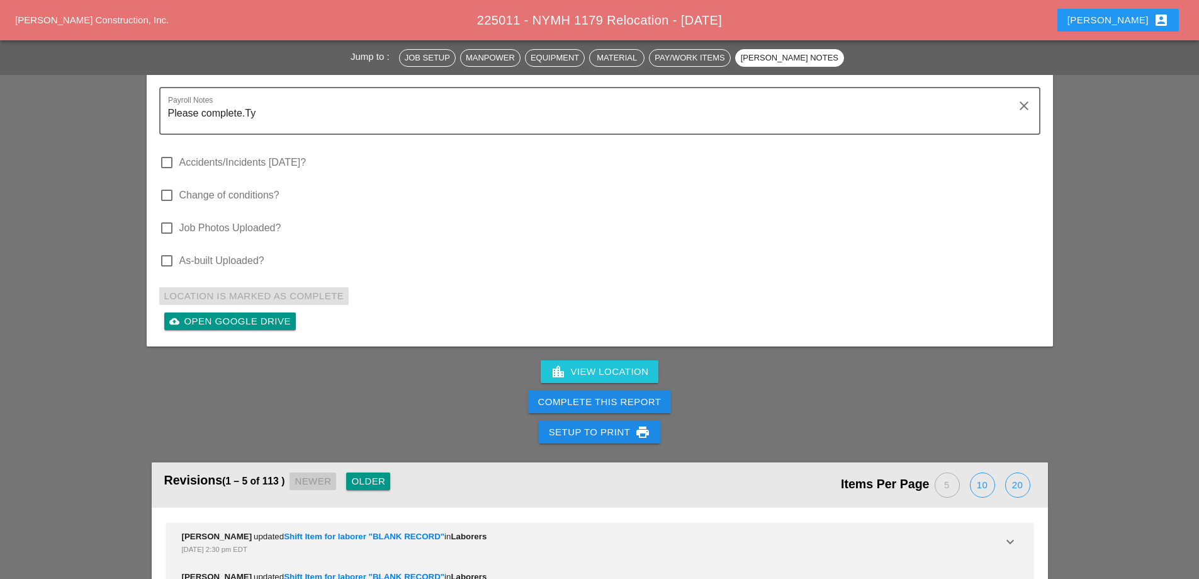
click at [596, 395] on div "Complete This Report" at bounding box center [599, 402] width 123 height 14
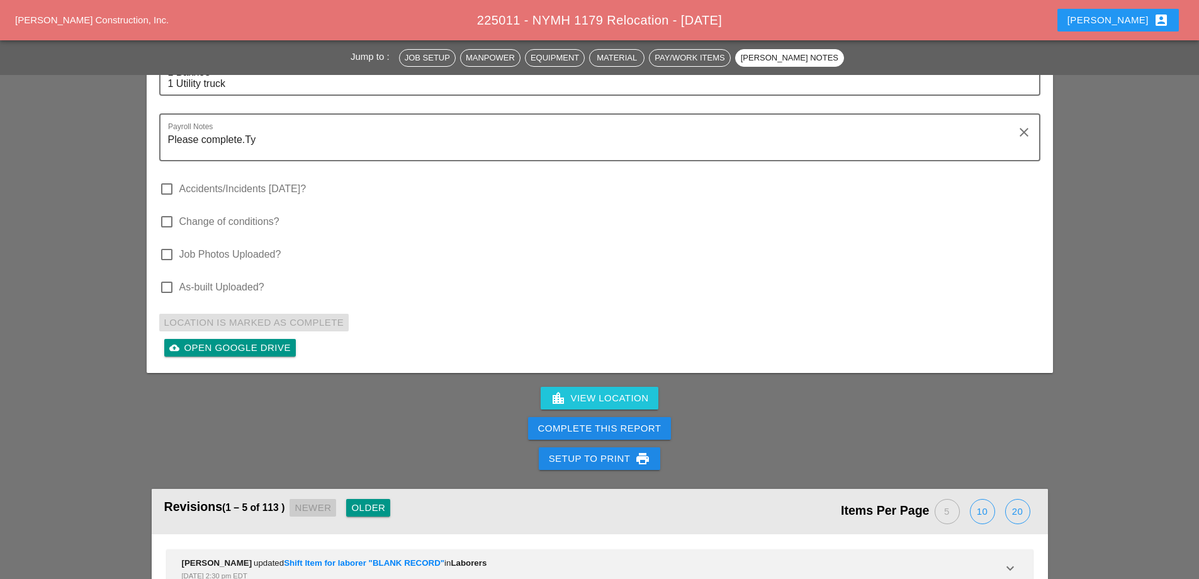
scroll to position [3981, 0]
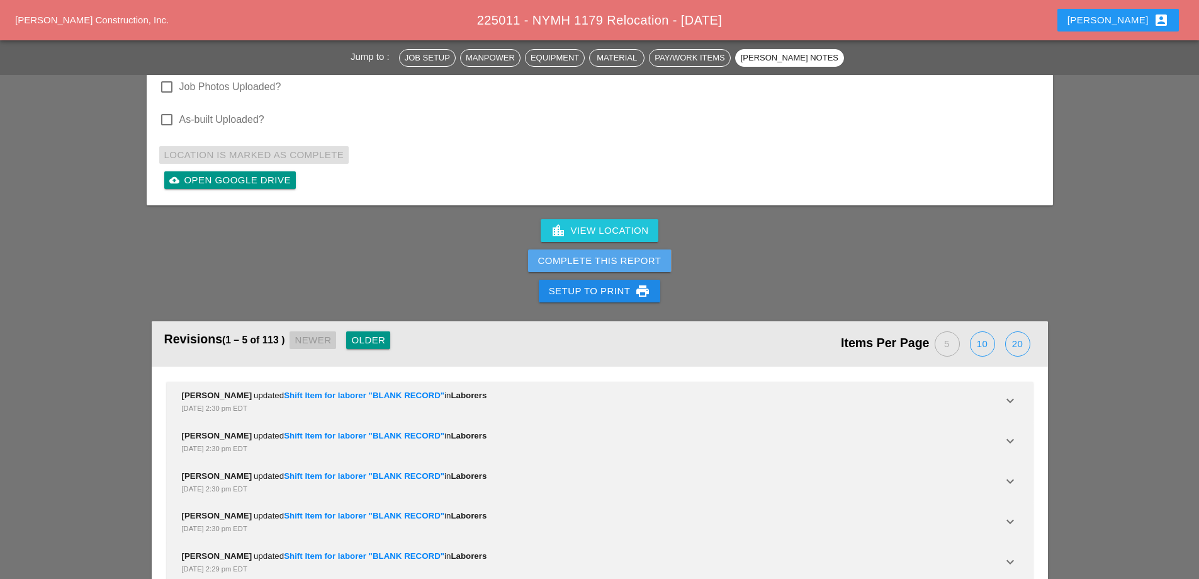
click at [636, 254] on div "Complete This Report" at bounding box center [599, 261] width 123 height 14
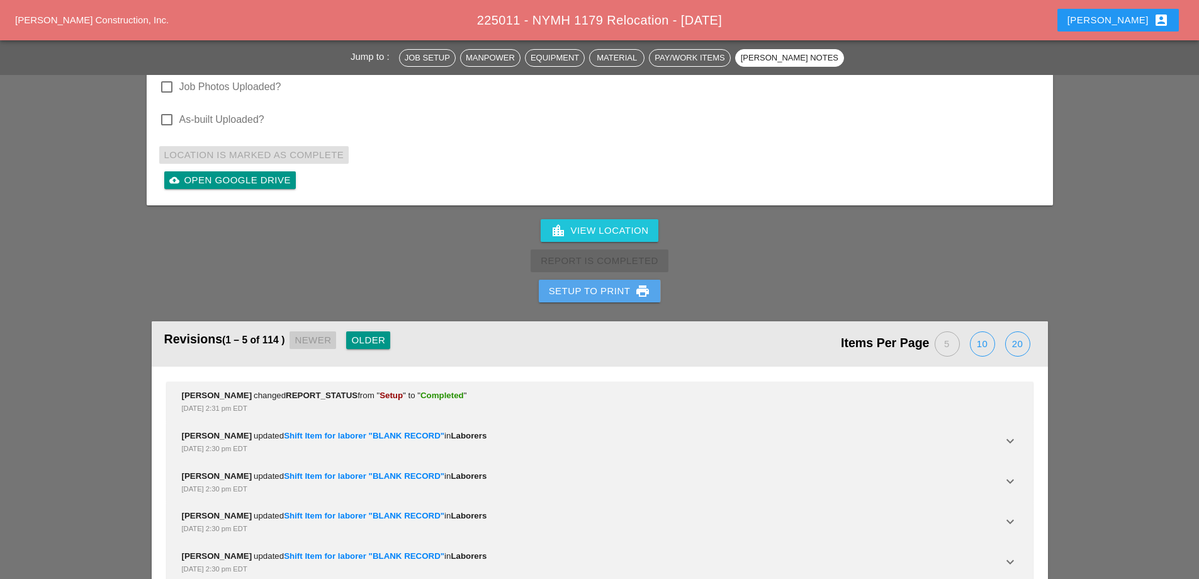
click at [621, 283] on div "Setup to Print print" at bounding box center [600, 290] width 102 height 15
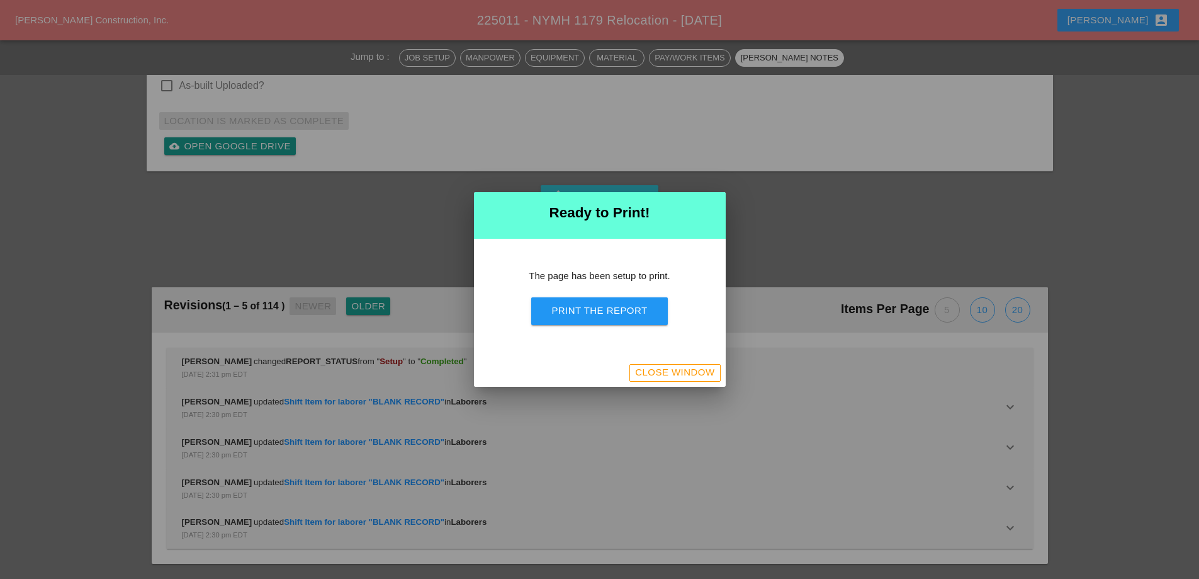
scroll to position [4324, 0]
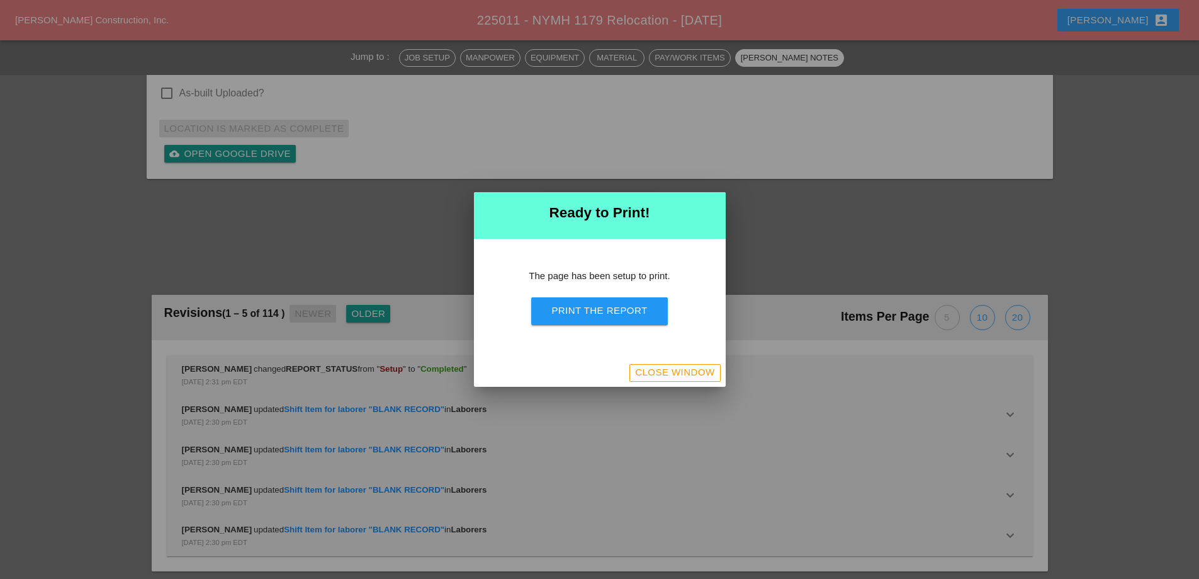
click at [621, 305] on div "Print the Report" at bounding box center [599, 310] width 96 height 14
drag, startPoint x: 677, startPoint y: 364, endPoint x: 235, endPoint y: 8, distance: 568.5
click at [677, 364] on button "Close Window" at bounding box center [674, 373] width 91 height 18
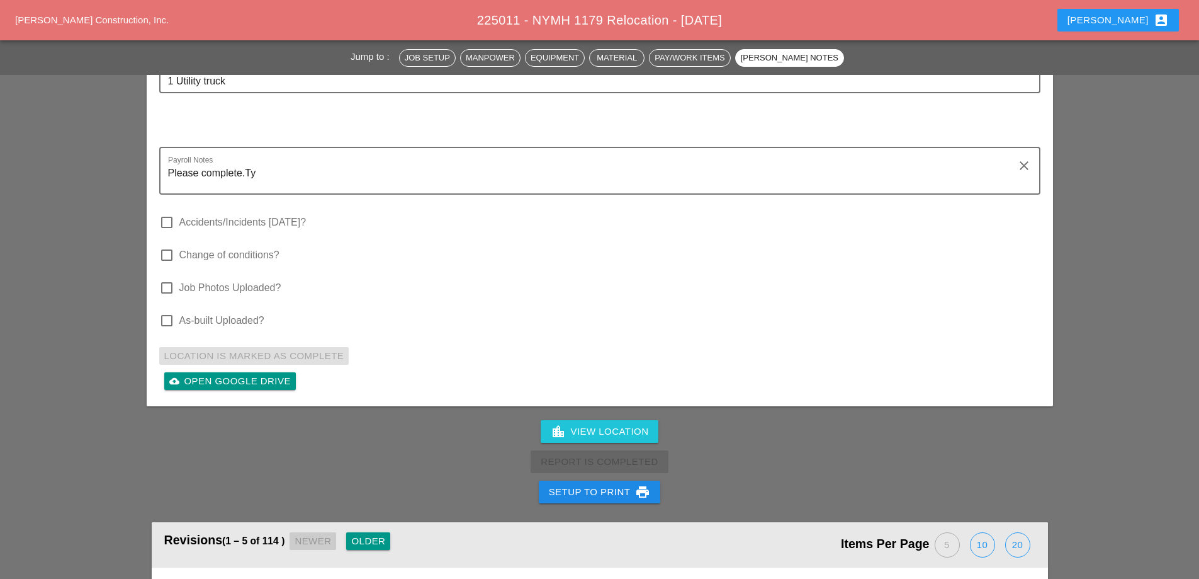
scroll to position [4525, 0]
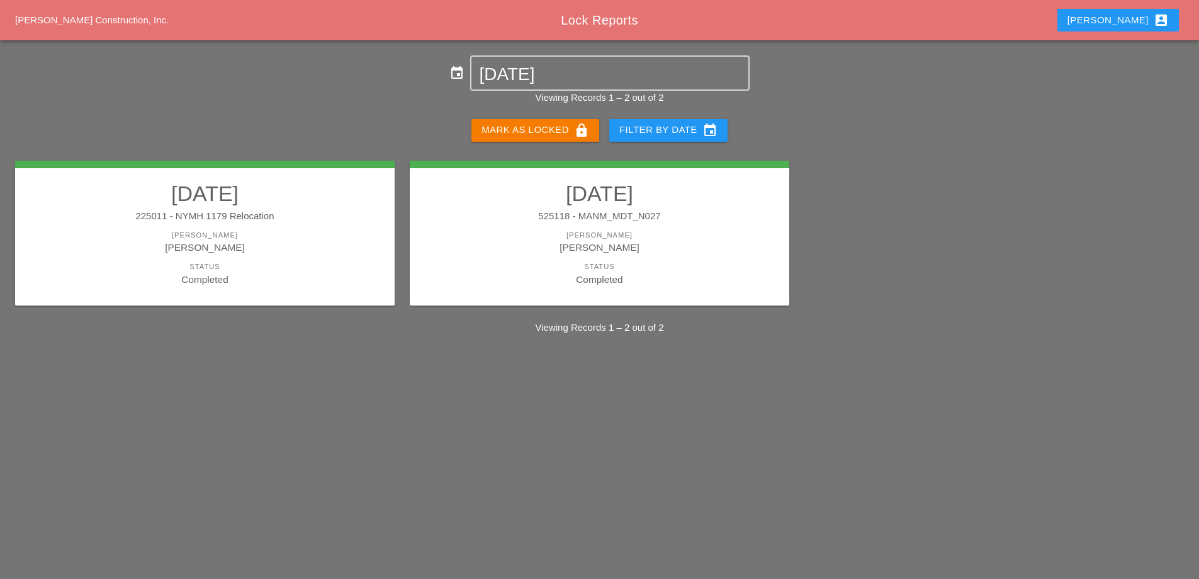
click at [686, 218] on div "525118 - MANM_MDT_N027" at bounding box center [599, 216] width 354 height 14
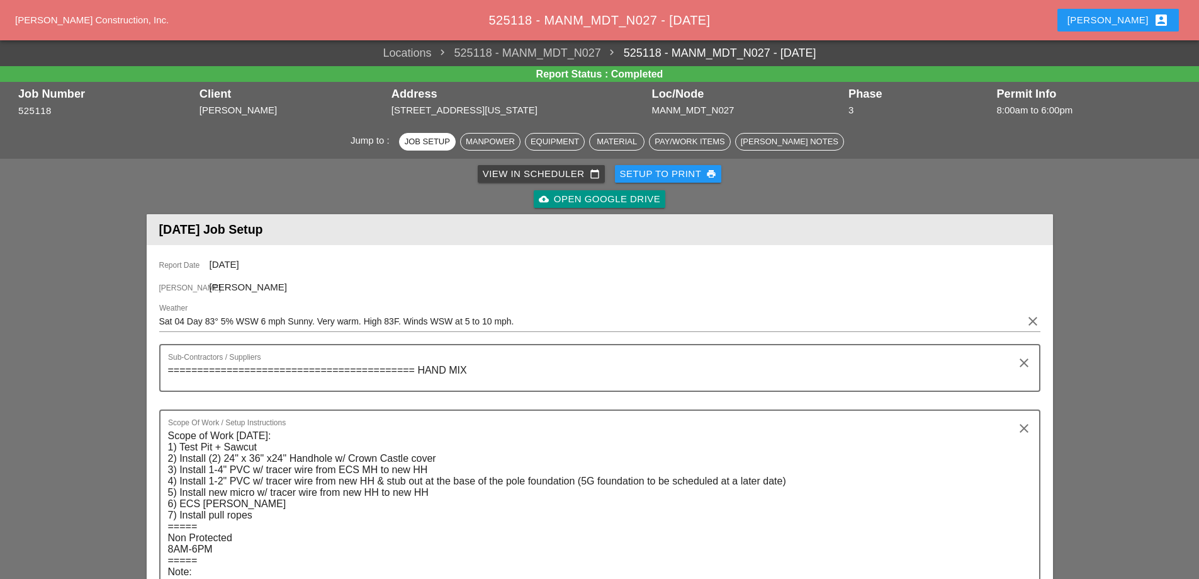
scroll to position [567, 0]
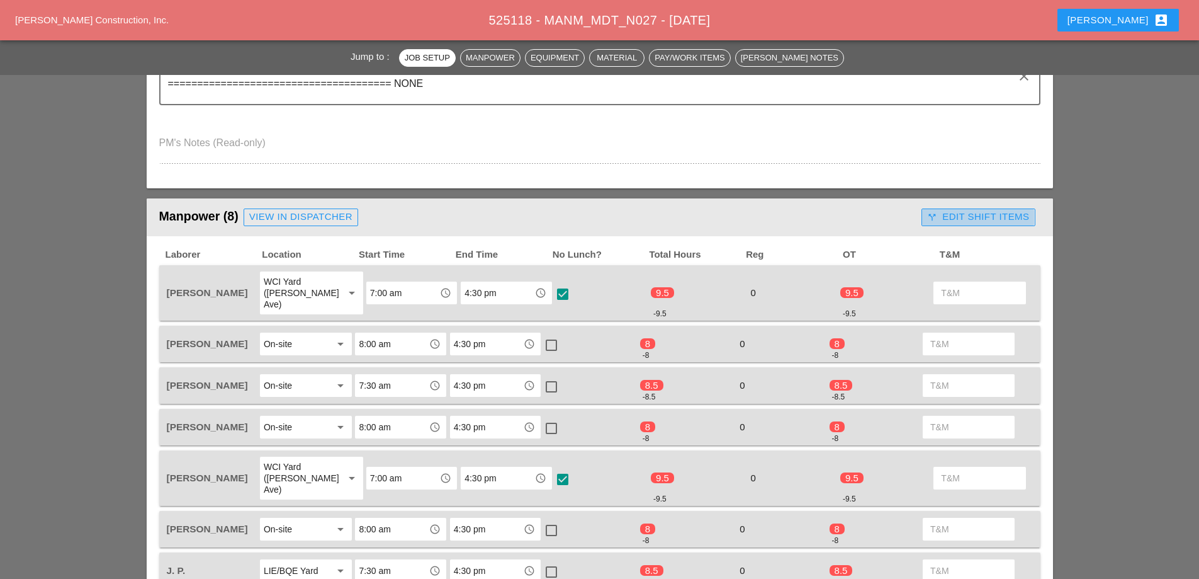
click at [979, 218] on div "call_split Edit Shift Items" at bounding box center [978, 217] width 102 height 14
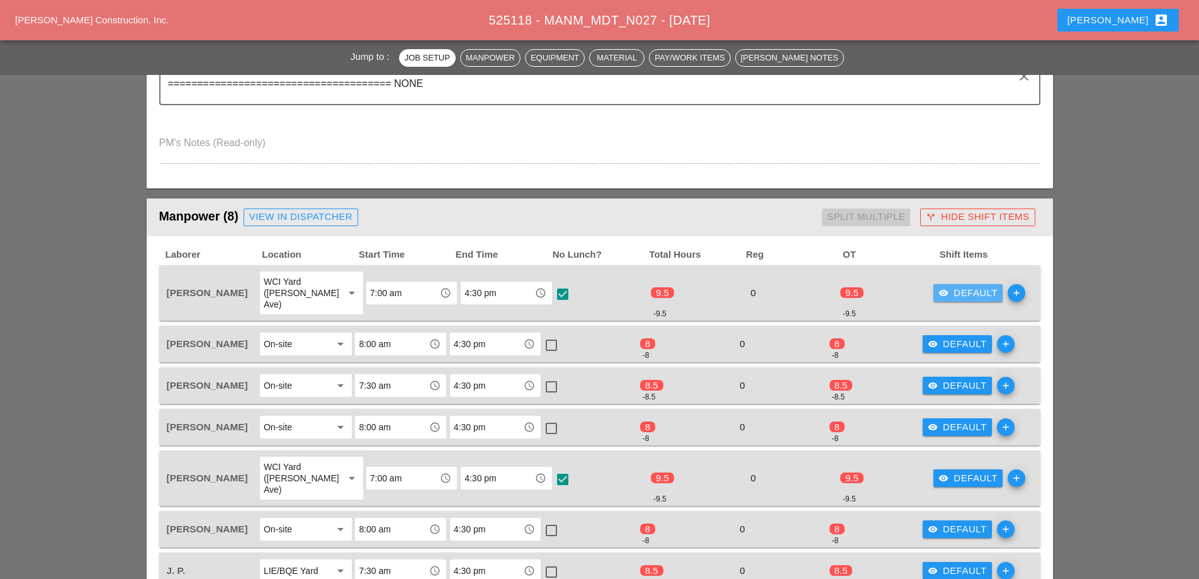
click at [969, 286] on div "visibility Default" at bounding box center [968, 293] width 59 height 14
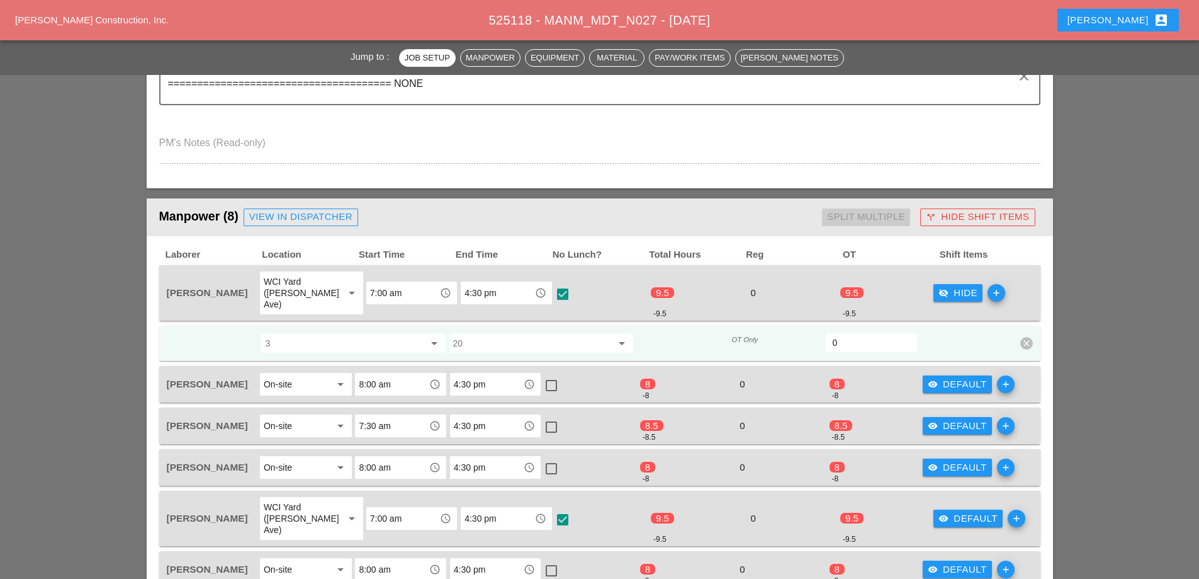
drag, startPoint x: 847, startPoint y: 337, endPoint x: 819, endPoint y: 338, distance: 28.4
click at [819, 338] on div "3 arrow_drop_down 20 arrow_drop_down OT Only 0 clear" at bounding box center [591, 343] width 850 height 23
type input "9.5"
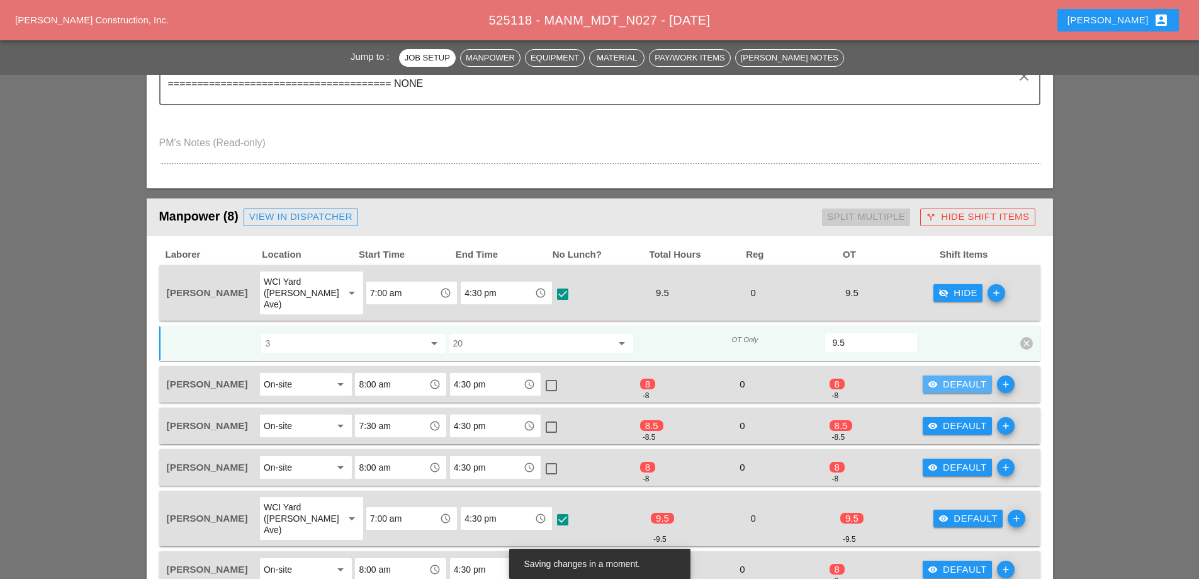
click at [952, 377] on div "visibility Default" at bounding box center [957, 384] width 59 height 14
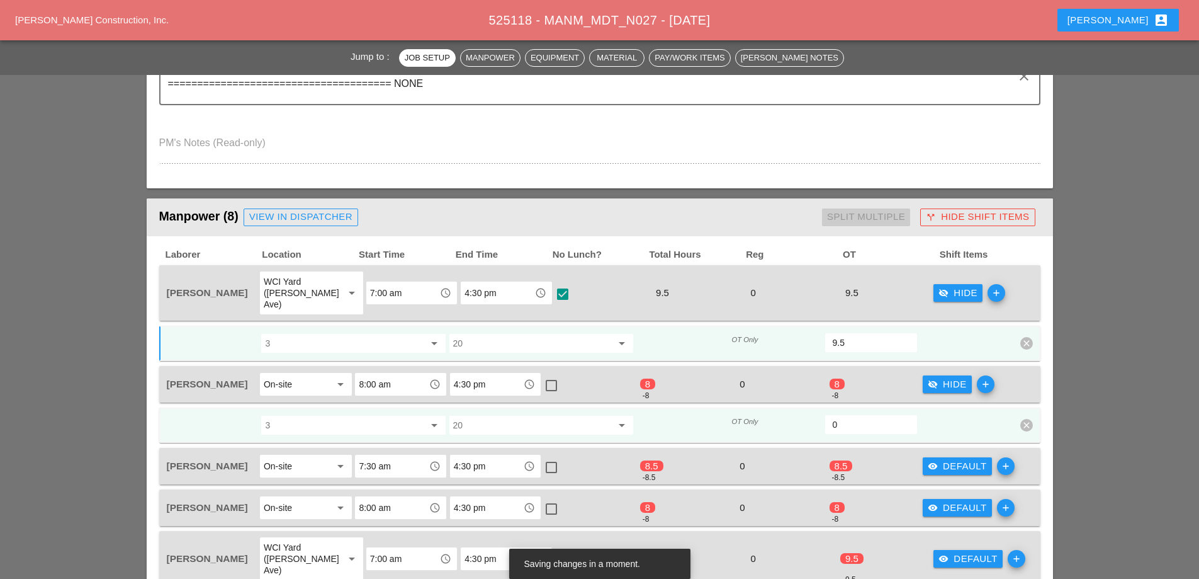
drag, startPoint x: 865, startPoint y: 414, endPoint x: 829, endPoint y: 416, distance: 36.0
click at [829, 416] on div "0" at bounding box center [871, 424] width 92 height 19
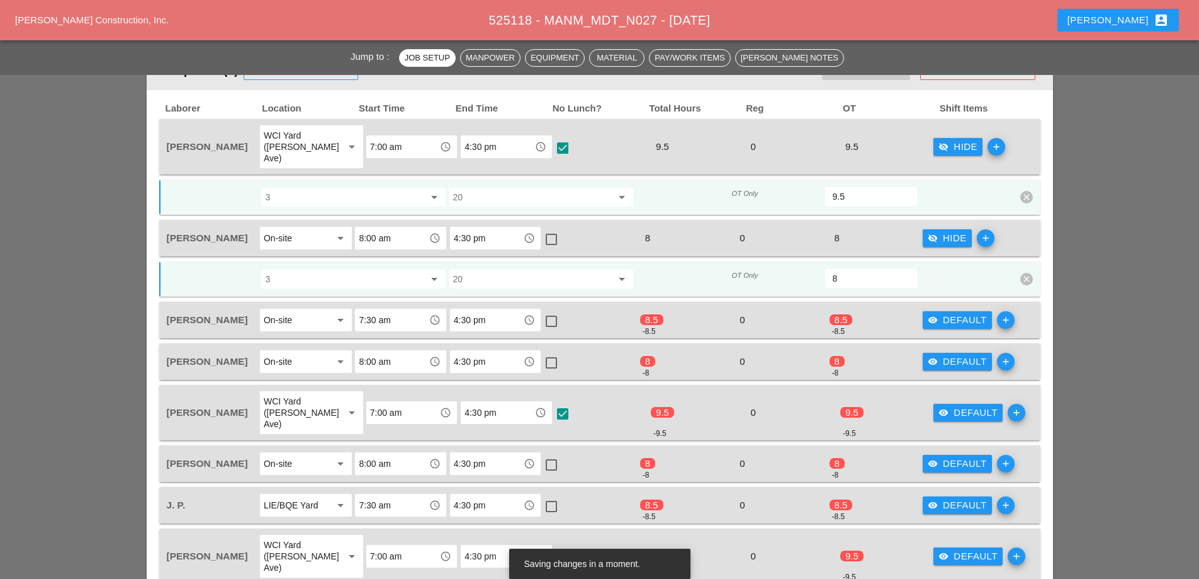
scroll to position [755, 0]
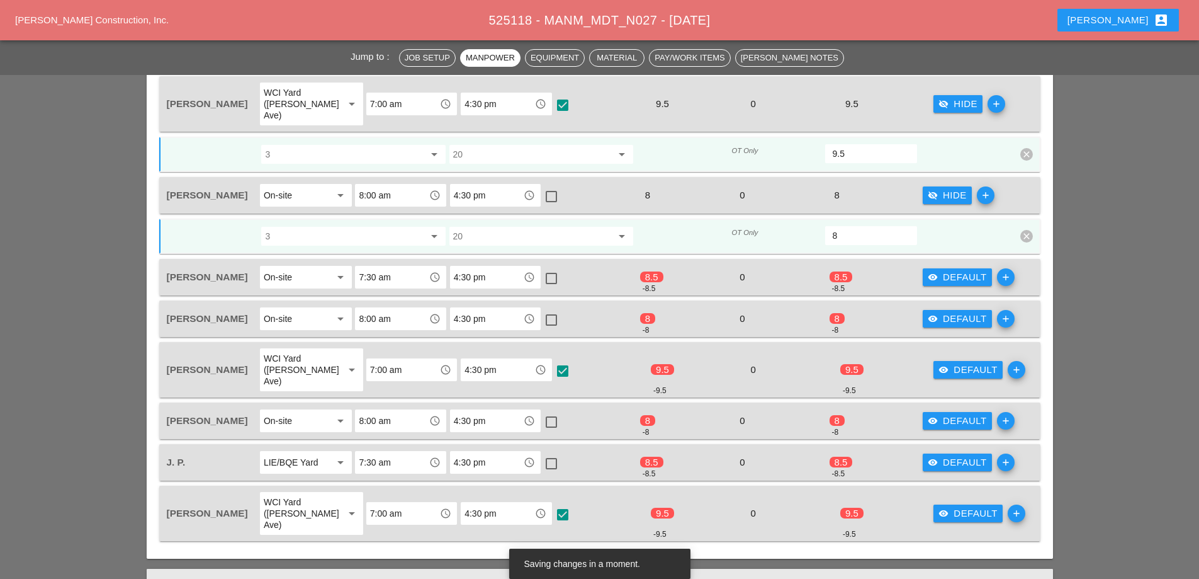
type input "8"
click at [973, 270] on div "visibility Default" at bounding box center [957, 277] width 59 height 14
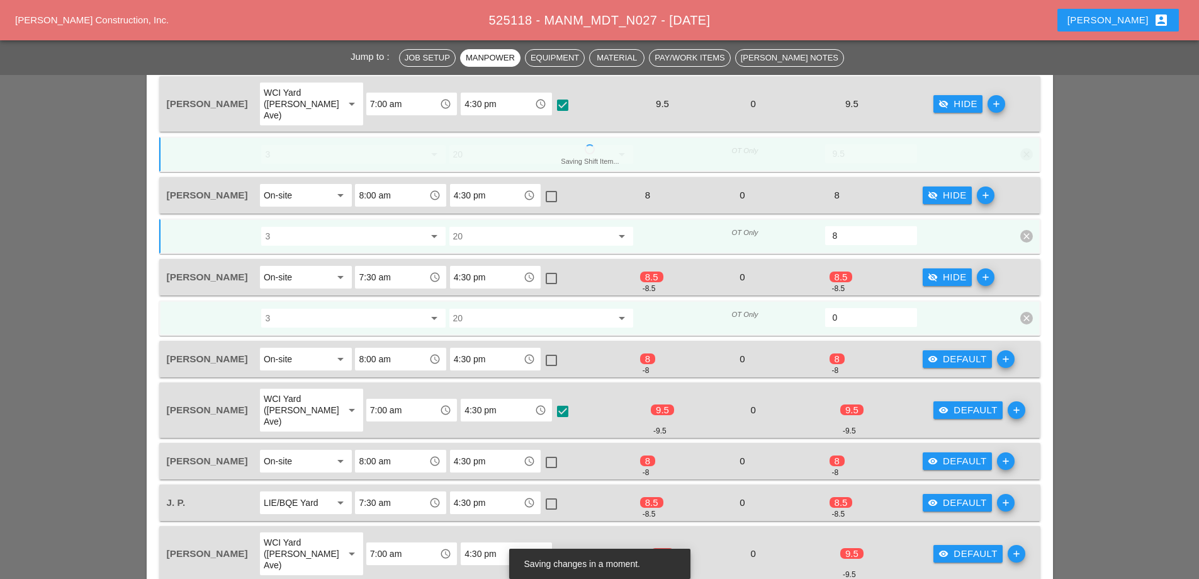
drag, startPoint x: 849, startPoint y: 305, endPoint x: 821, endPoint y: 311, distance: 29.0
click at [821, 311] on div "3 arrow_drop_down 20 arrow_drop_down OT Only 0 clear" at bounding box center [591, 318] width 850 height 23
type input "8.5"
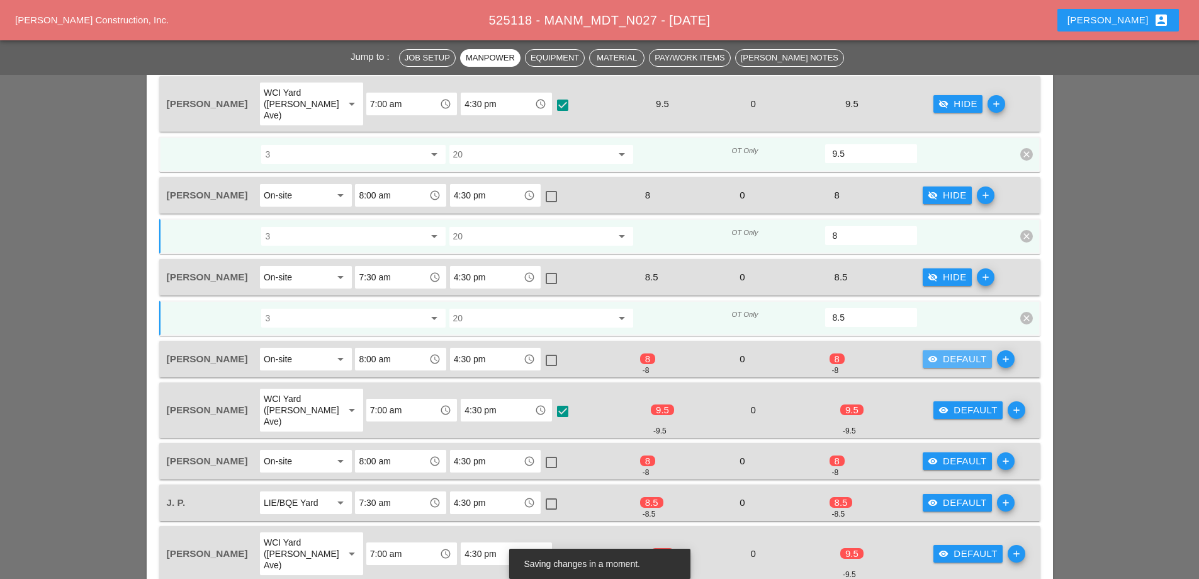
click at [961, 352] on div "visibility Default" at bounding box center [957, 359] width 59 height 14
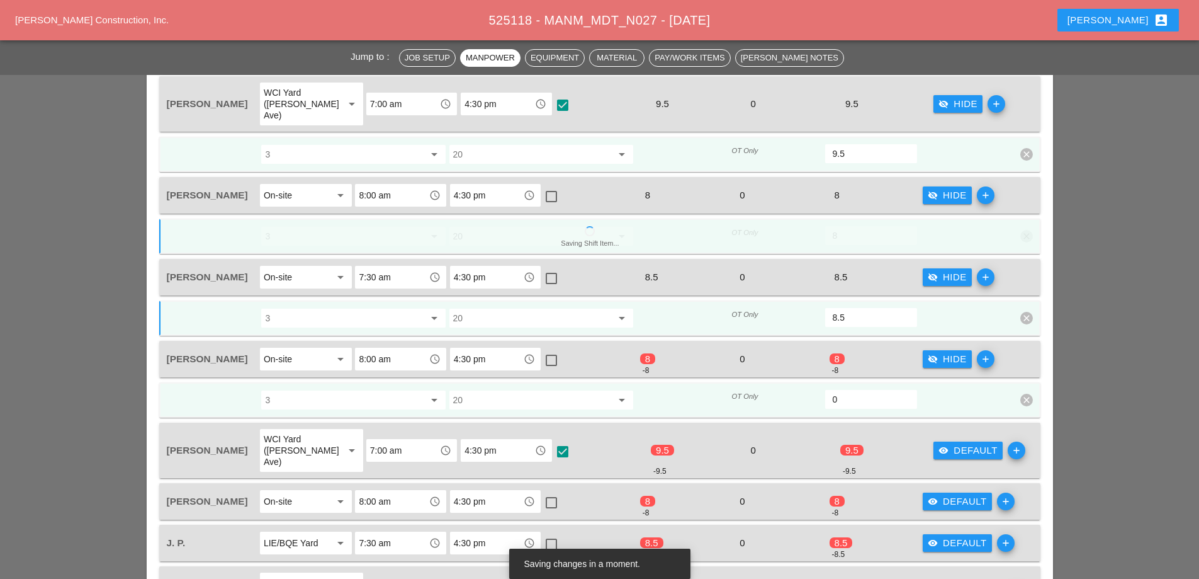
drag, startPoint x: 838, startPoint y: 390, endPoint x: 819, endPoint y: 393, distance: 19.3
click at [820, 393] on div "3 arrow_drop_down 20 arrow_drop_down OT Only 0 clear" at bounding box center [591, 399] width 850 height 23
type input "8"
click at [969, 443] on div "visibility Default" at bounding box center [968, 450] width 59 height 14
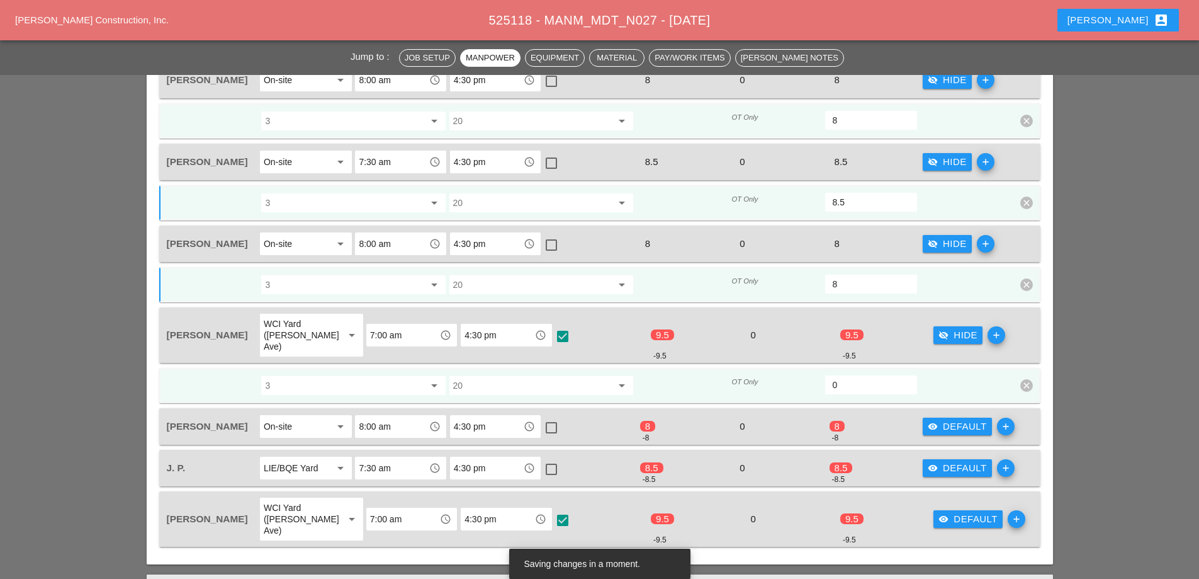
scroll to position [881, 0]
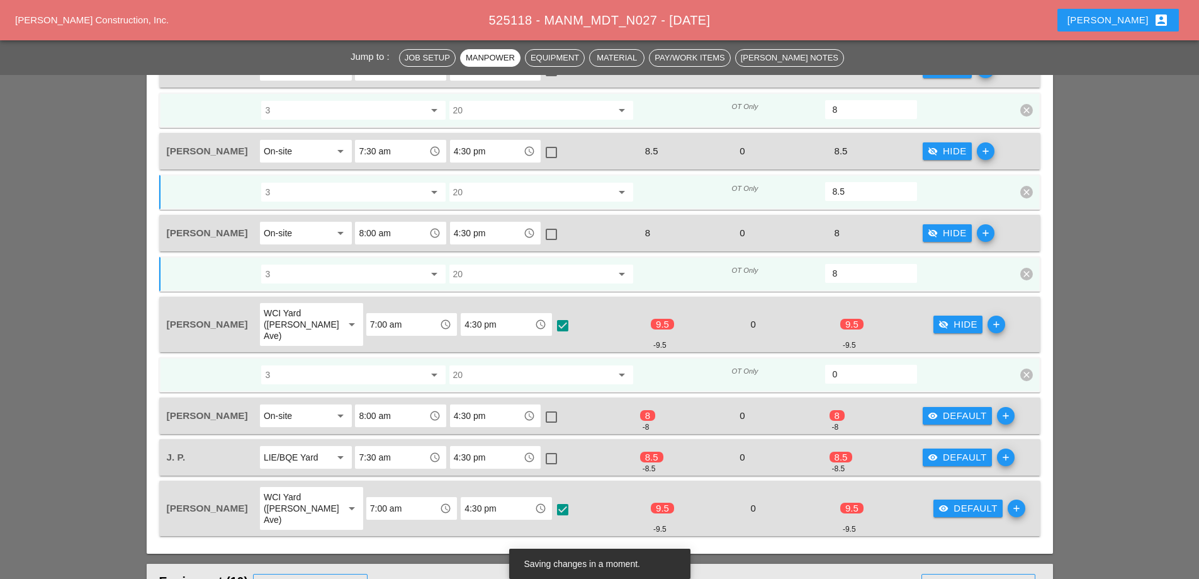
drag, startPoint x: 844, startPoint y: 358, endPoint x: 814, endPoint y: 355, distance: 29.7
click at [814, 363] on div "3 arrow_drop_down 20 arrow_drop_down OT Only 0 clear" at bounding box center [591, 374] width 850 height 23
type input "9.5"
click at [958, 409] on div "visibility Default" at bounding box center [957, 416] width 59 height 14
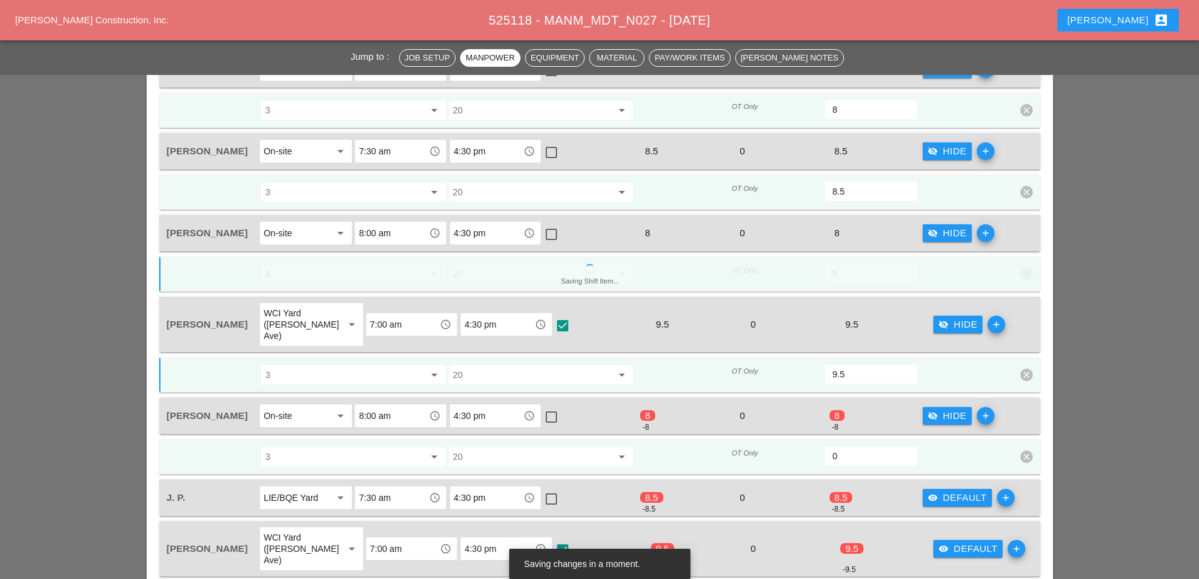
drag, startPoint x: 837, startPoint y: 435, endPoint x: 820, endPoint y: 431, distance: 18.2
click at [820, 445] on div "3 arrow_drop_down 20 arrow_drop_down OT Only 0 clear" at bounding box center [591, 456] width 850 height 23
type input "8"
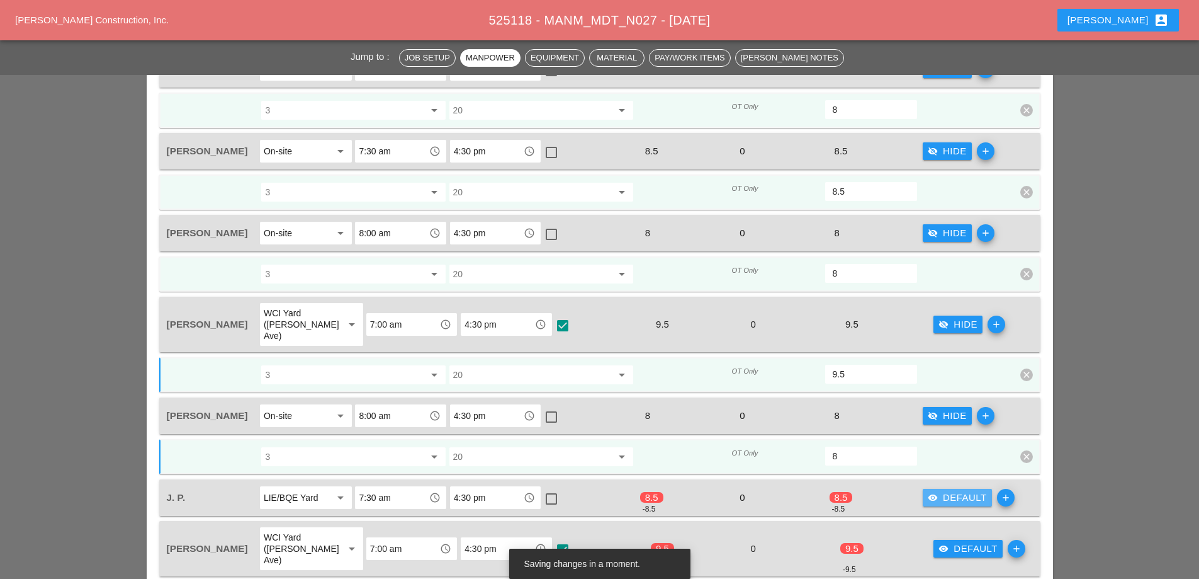
click at [957, 490] on div "visibility Default" at bounding box center [957, 497] width 59 height 14
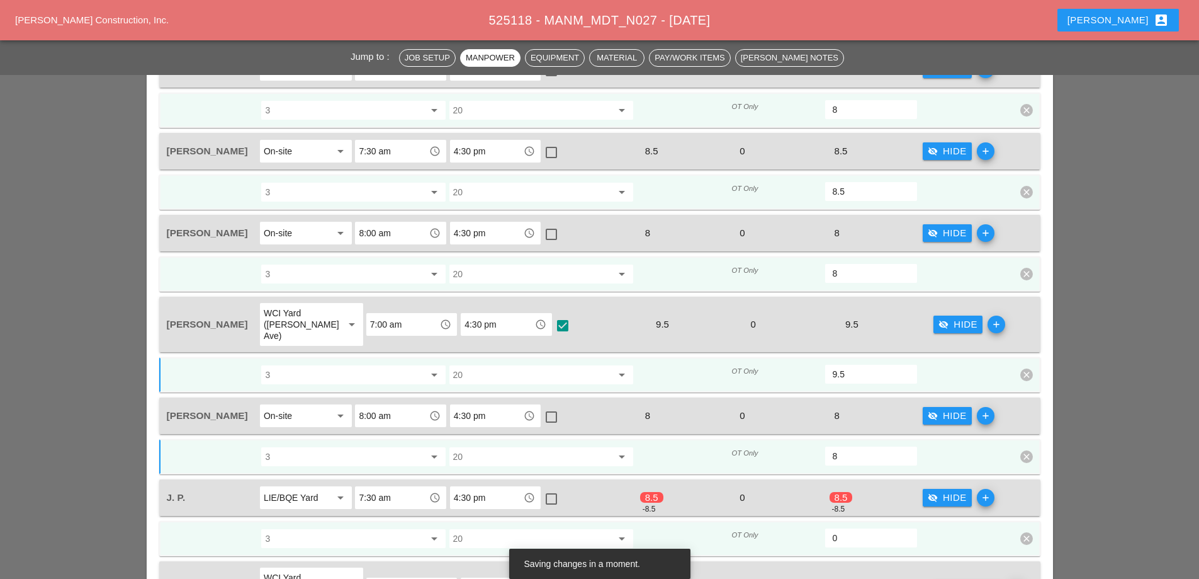
scroll to position [1007, 0]
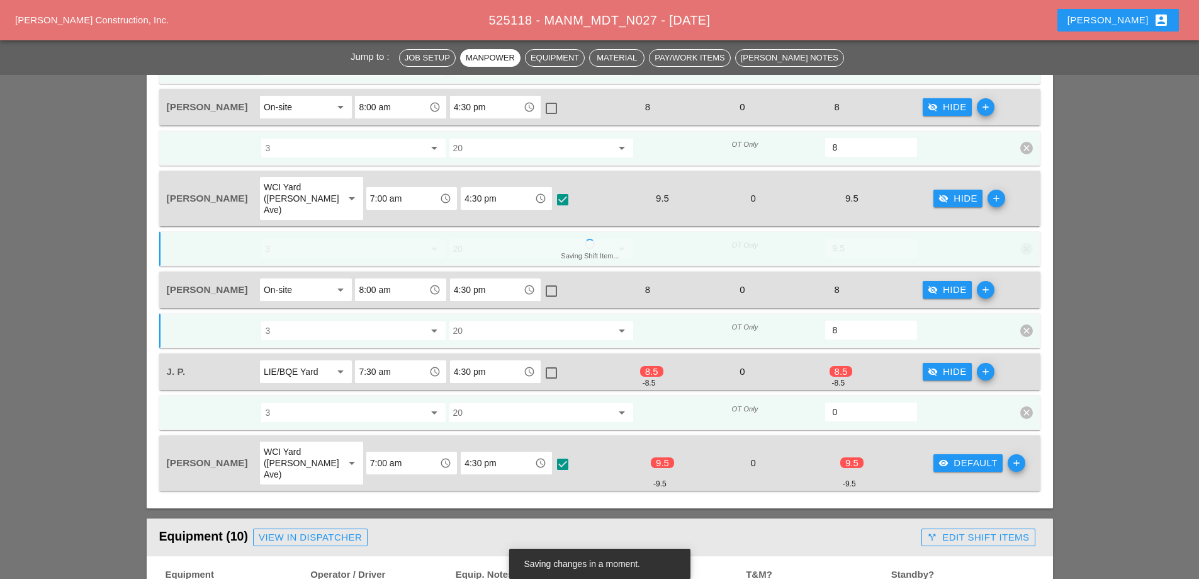
drag, startPoint x: 838, startPoint y: 395, endPoint x: 818, endPoint y: 394, distance: 19.6
click at [818, 401] on div "3 arrow_drop_down 20 arrow_drop_down OT Only 0 clear" at bounding box center [591, 412] width 850 height 23
type input "8.5"
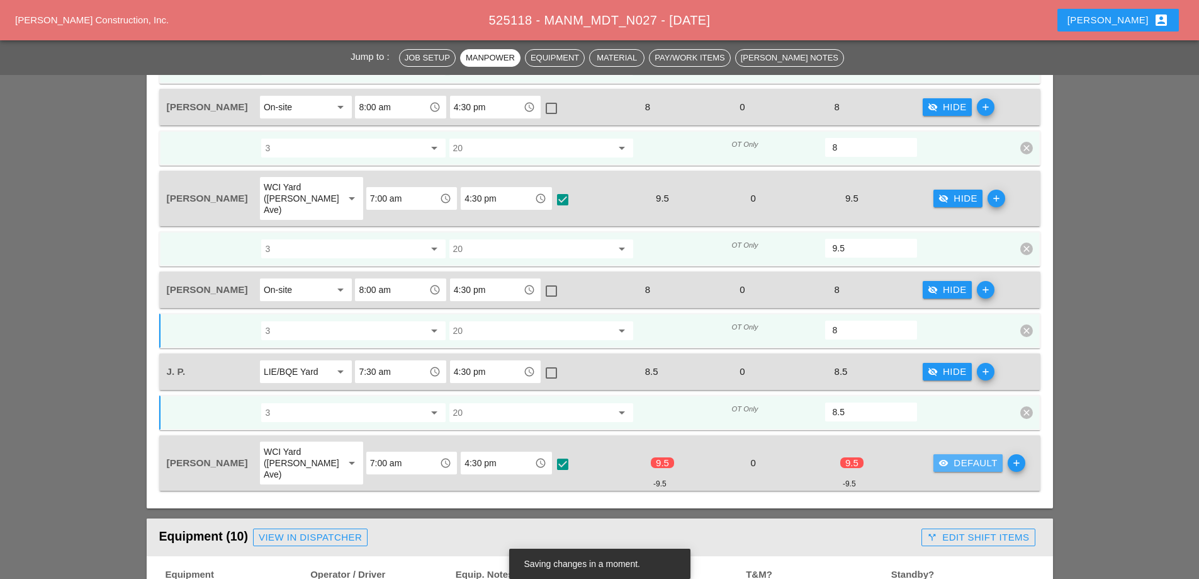
click at [954, 456] on div "visibility Default" at bounding box center [968, 463] width 59 height 14
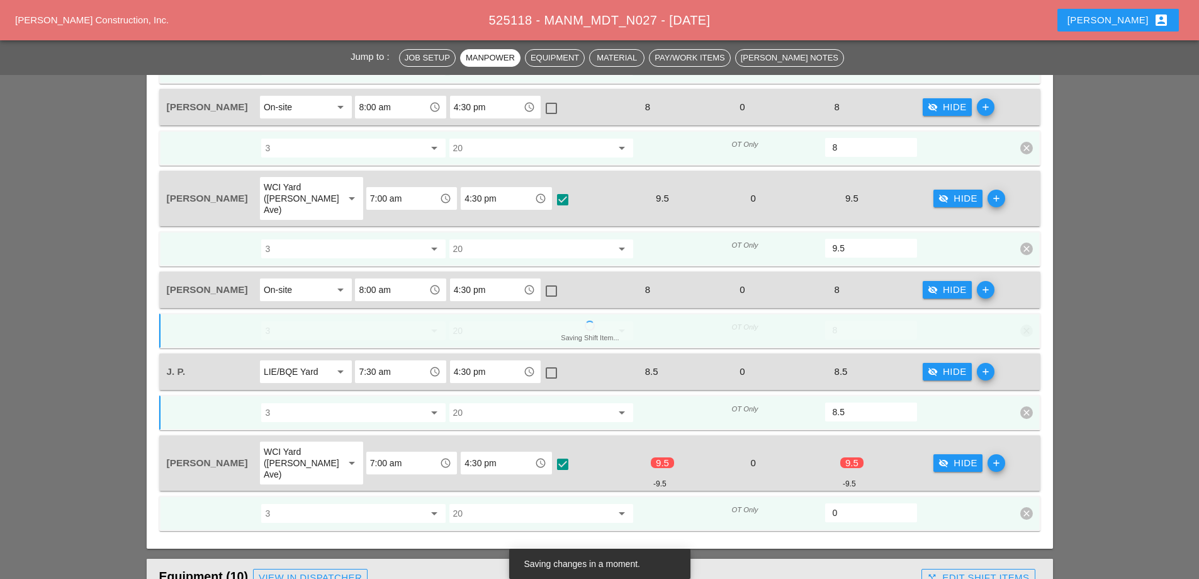
drag, startPoint x: 847, startPoint y: 477, endPoint x: 818, endPoint y: 473, distance: 28.5
click at [819, 502] on div "3 arrow_drop_down 20 arrow_drop_down OT Only 0 clear" at bounding box center [591, 513] width 850 height 23
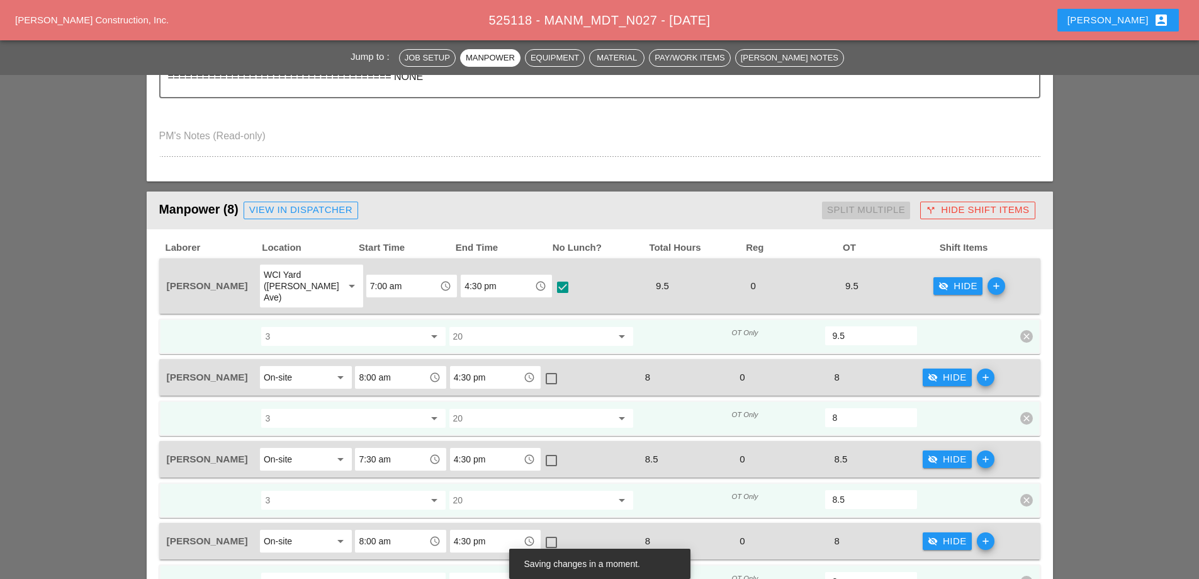
scroll to position [567, 0]
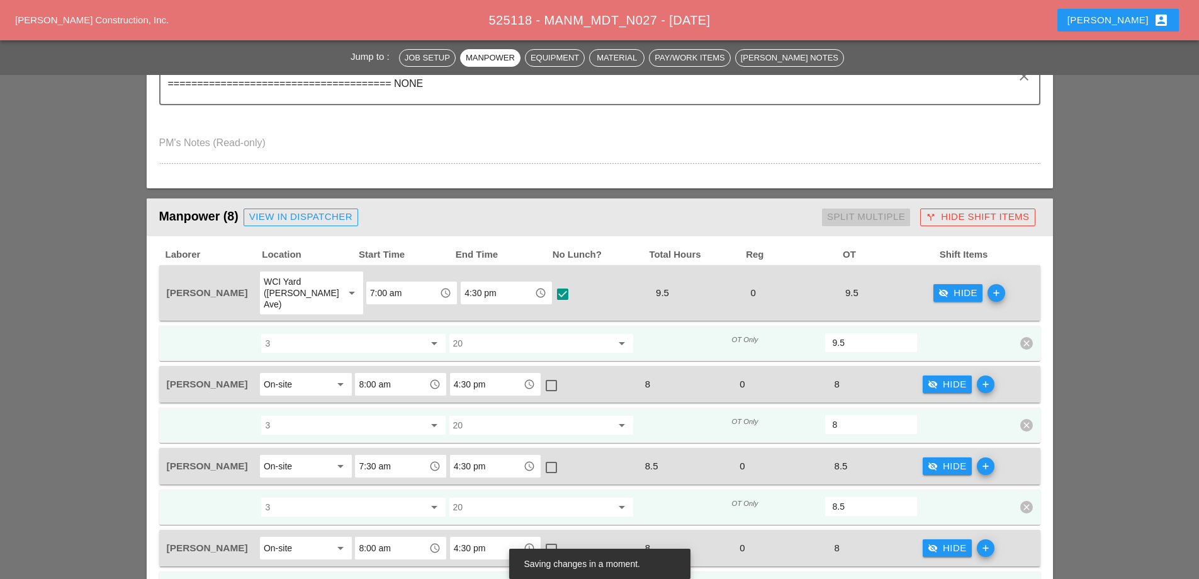
type input "9.5"
click at [939, 293] on div "visibility_off Hide" at bounding box center [958, 293] width 39 height 14
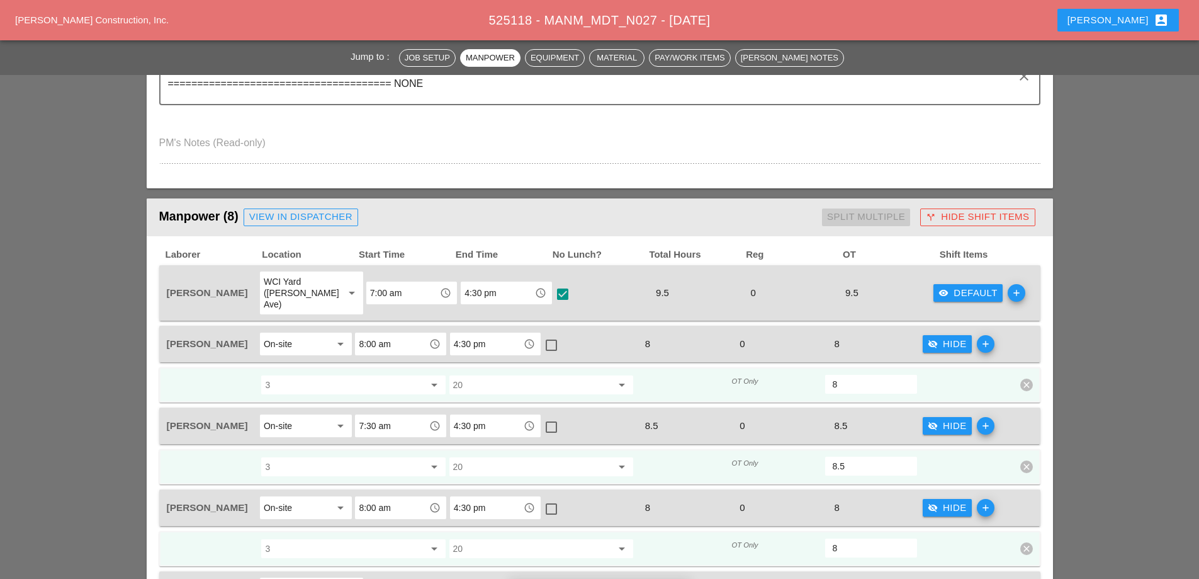
click at [941, 337] on div "visibility_off Hide" at bounding box center [947, 344] width 39 height 14
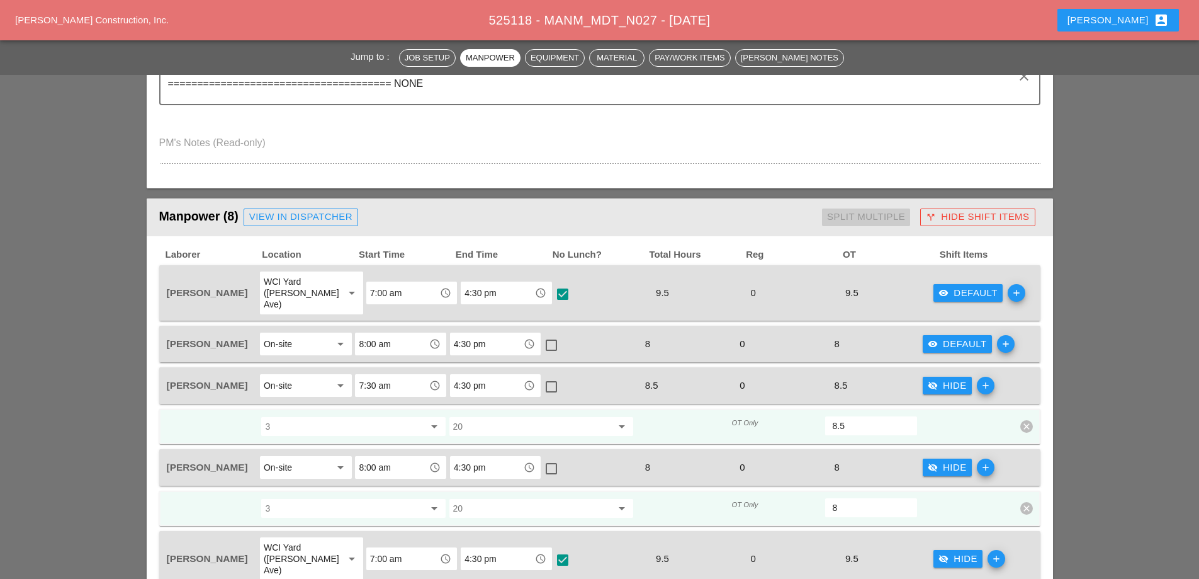
click at [945, 378] on div "visibility_off Hide" at bounding box center [947, 385] width 39 height 14
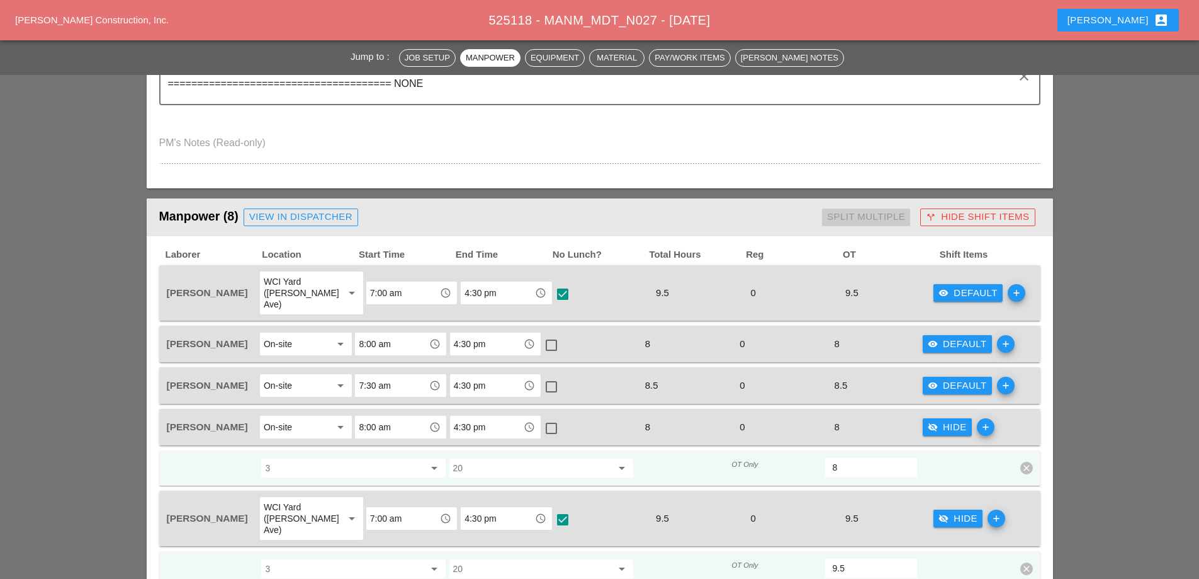
click at [944, 420] on div "visibility_off Hide" at bounding box center [947, 427] width 39 height 14
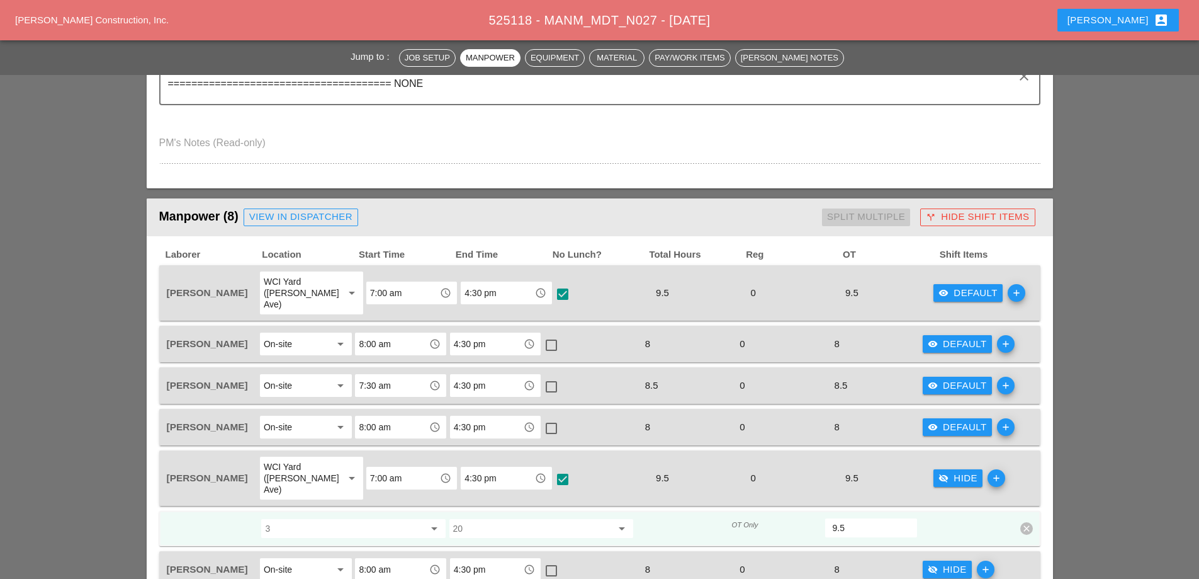
click at [939, 471] on div "visibility_off Hide" at bounding box center [958, 478] width 39 height 14
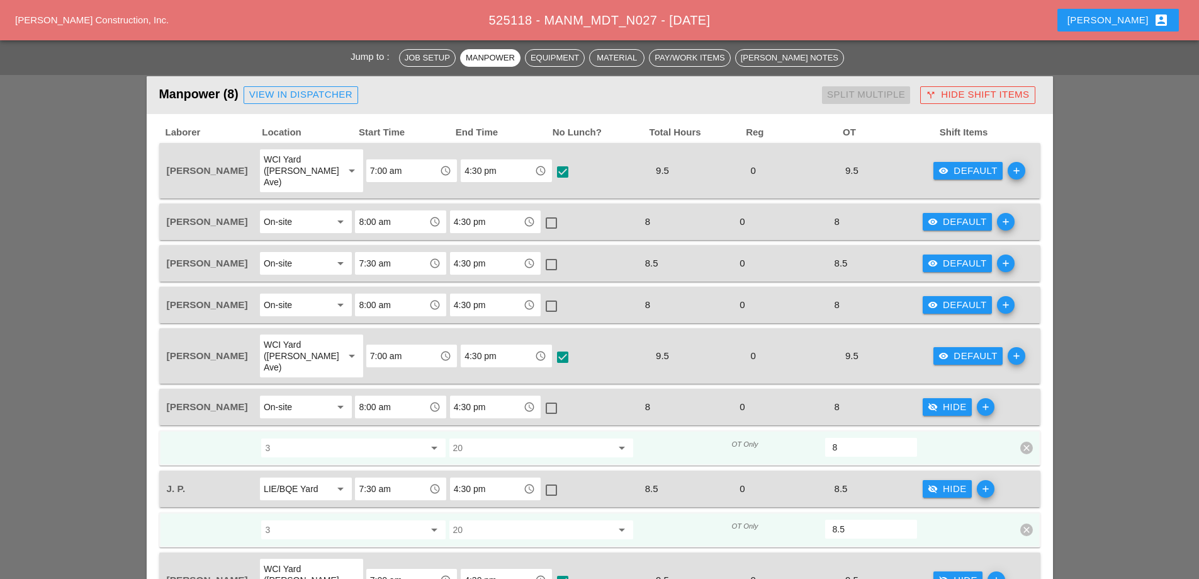
scroll to position [692, 0]
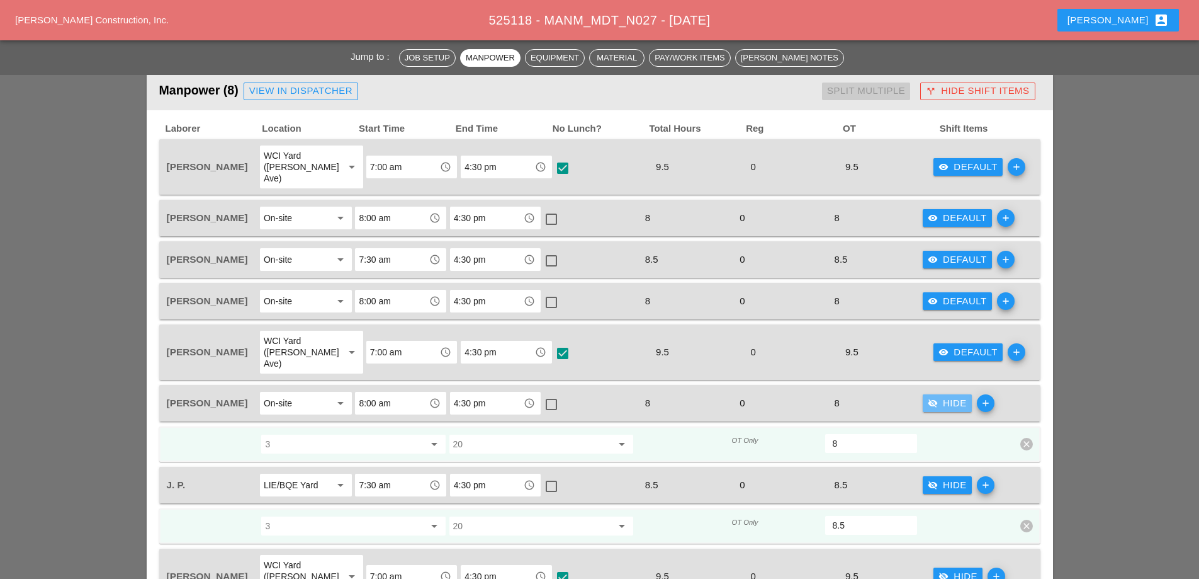
click at [947, 391] on div "visibility_off Hide add" at bounding box center [969, 403] width 94 height 26
click at [945, 396] on div "visibility_off Hide" at bounding box center [947, 403] width 39 height 14
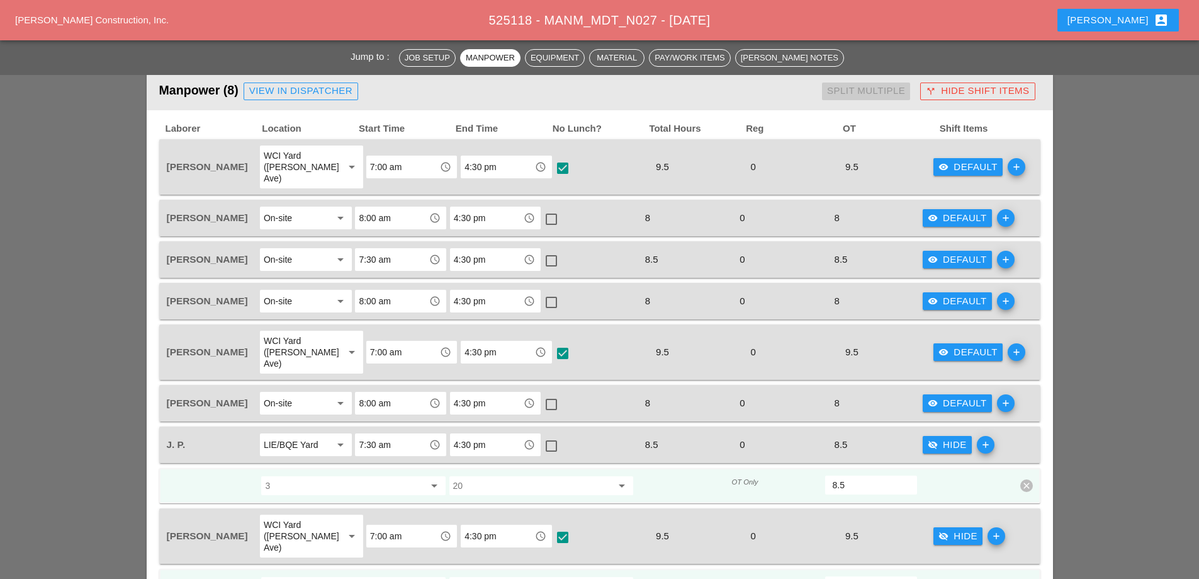
click at [950, 437] on div "visibility_off Hide" at bounding box center [947, 444] width 39 height 14
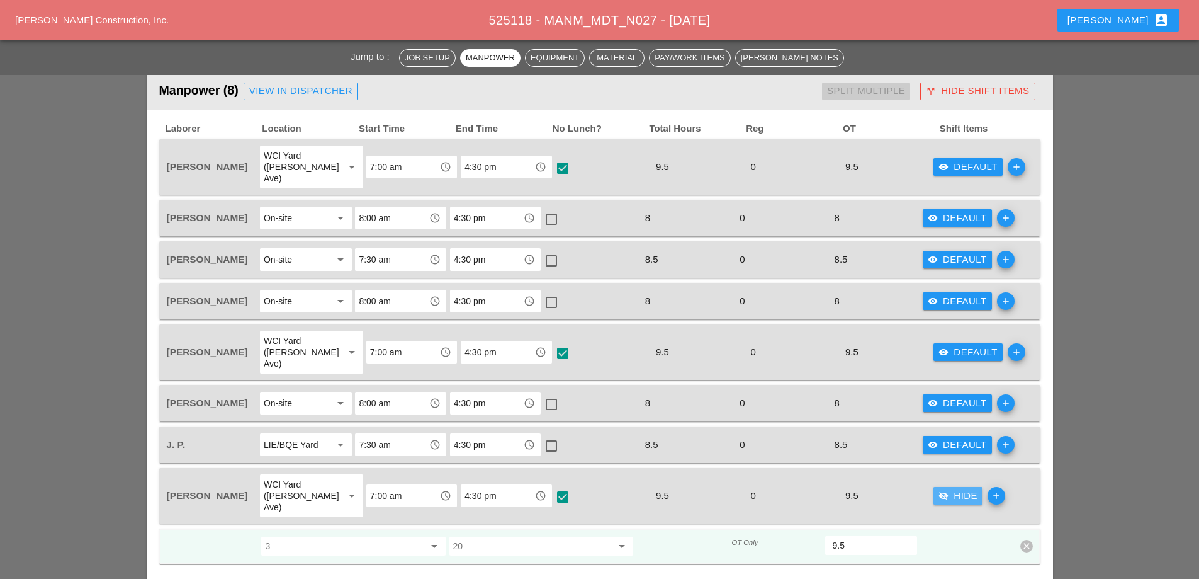
click at [952, 488] on div "visibility_off Hide" at bounding box center [958, 495] width 39 height 14
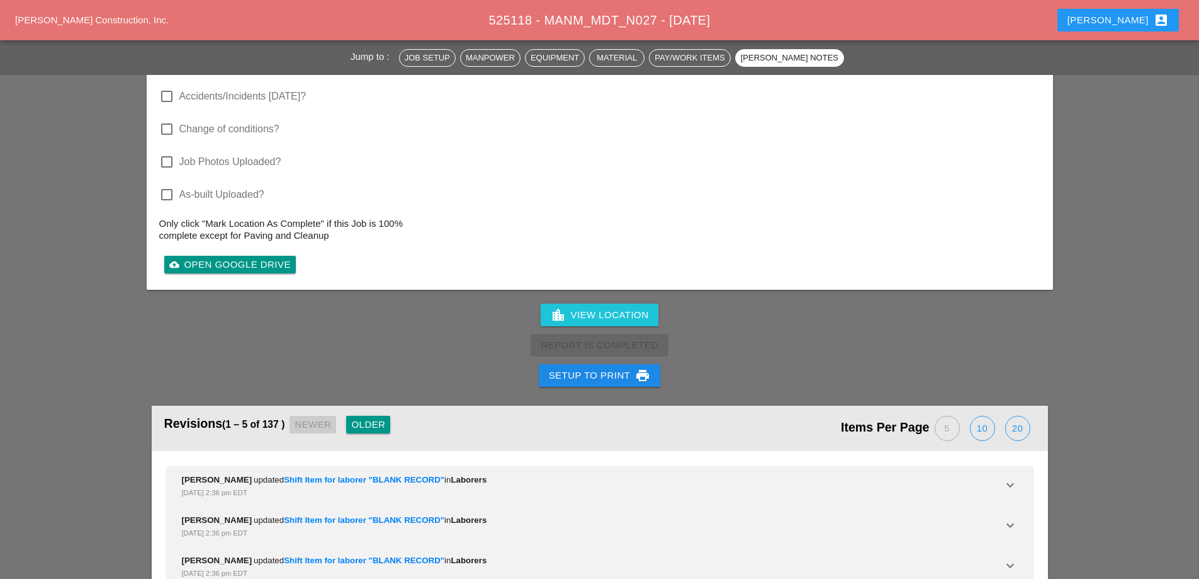
scroll to position [3966, 0]
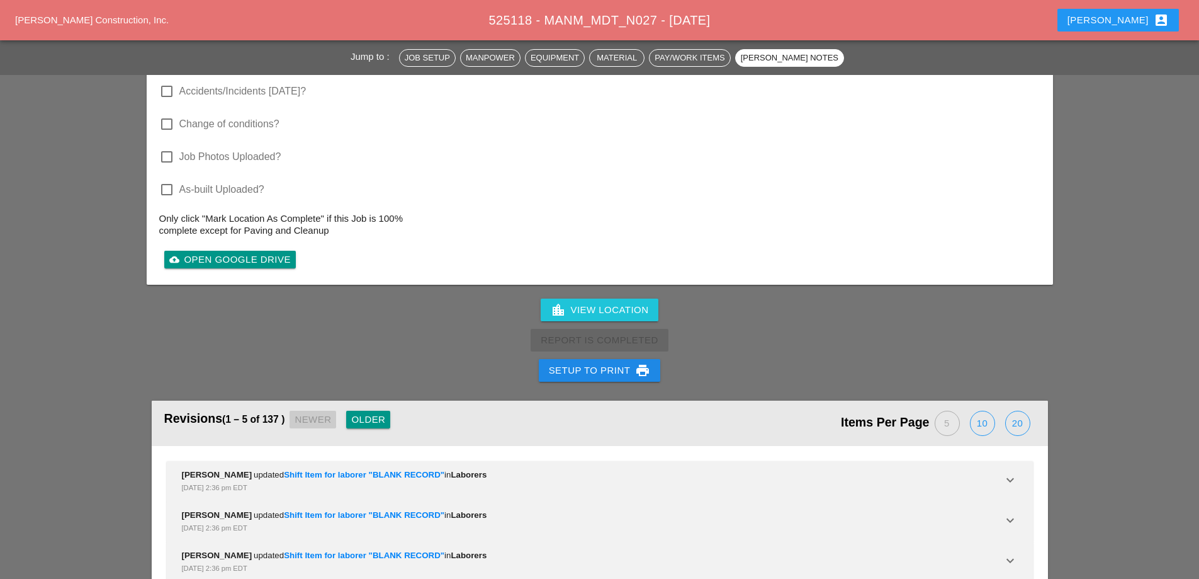
click at [601, 363] on div "Setup to Print print" at bounding box center [600, 370] width 102 height 15
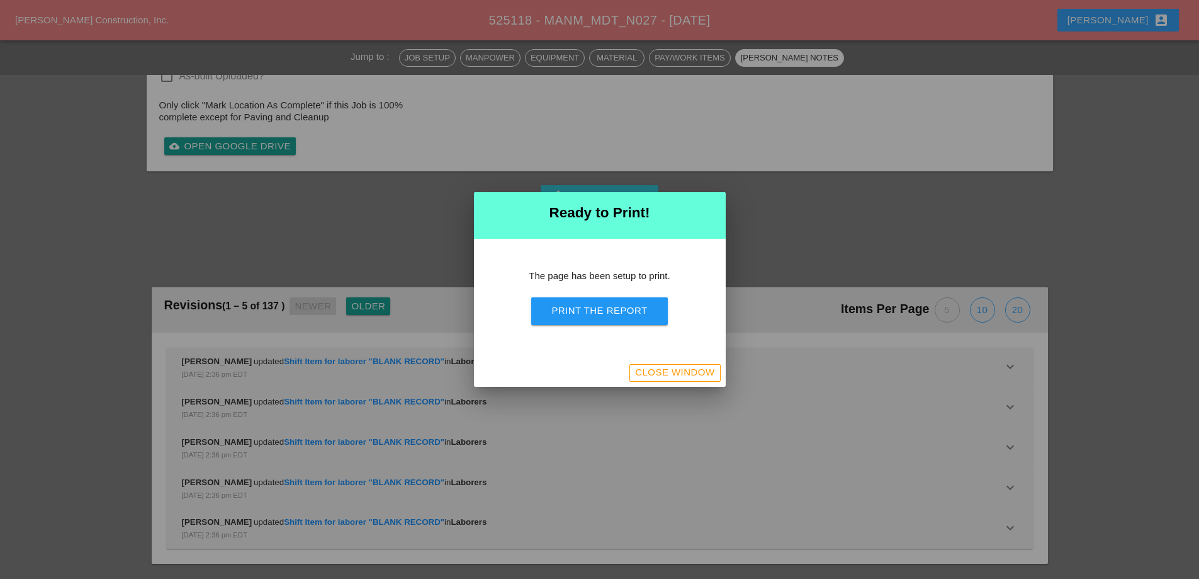
scroll to position [4248, 0]
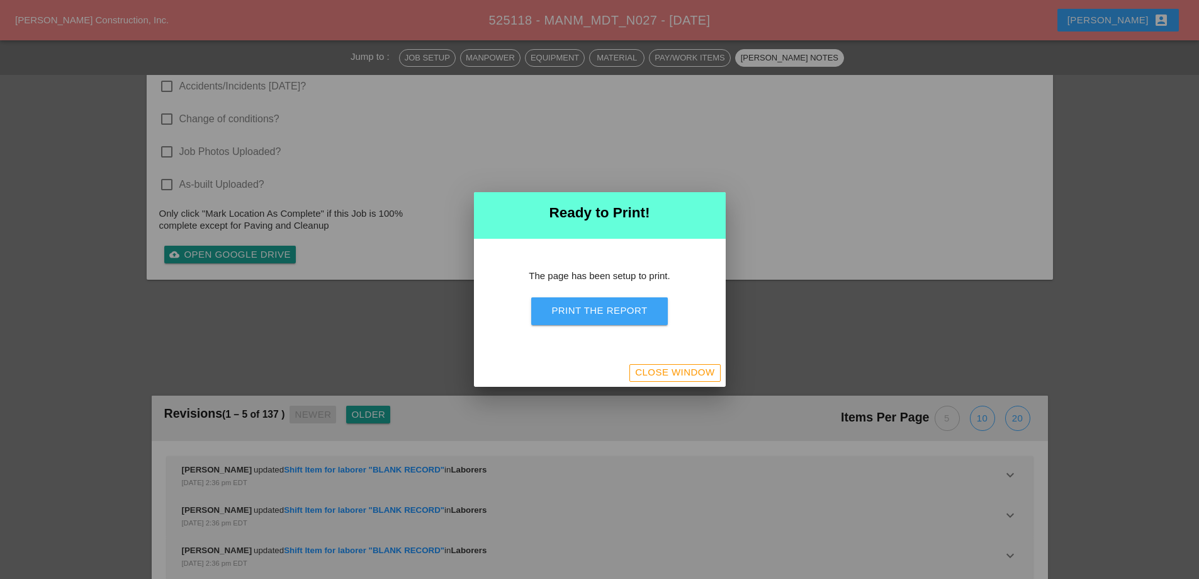
drag, startPoint x: 608, startPoint y: 308, endPoint x: 927, endPoint y: 381, distance: 327.4
click at [608, 309] on div "Print the Report" at bounding box center [599, 310] width 96 height 14
click at [673, 369] on div "Close Window" at bounding box center [674, 372] width 79 height 14
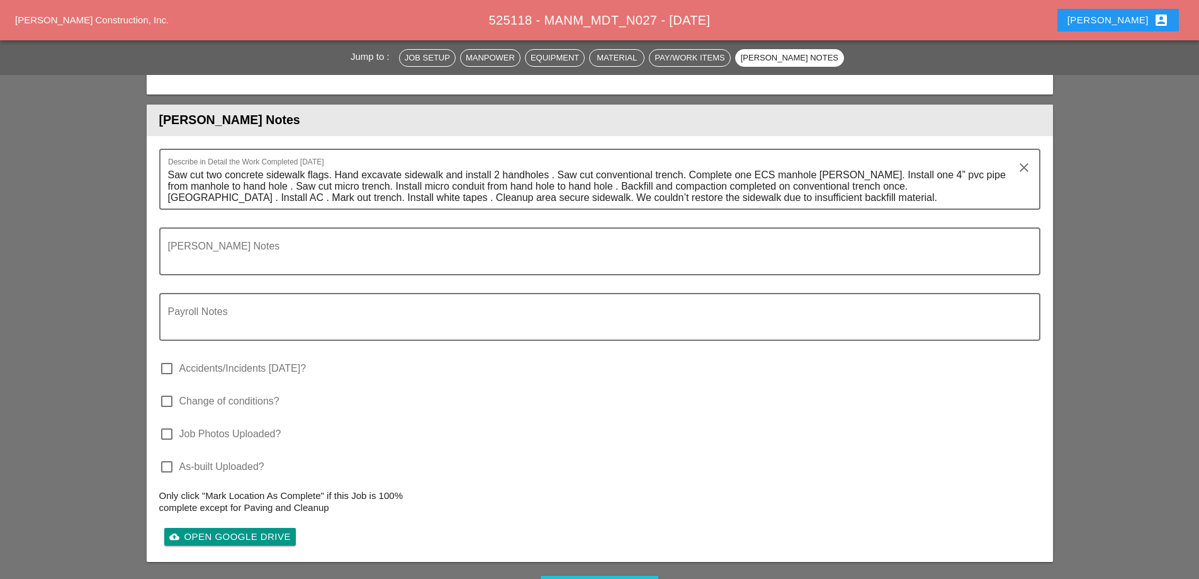
scroll to position [3647, 0]
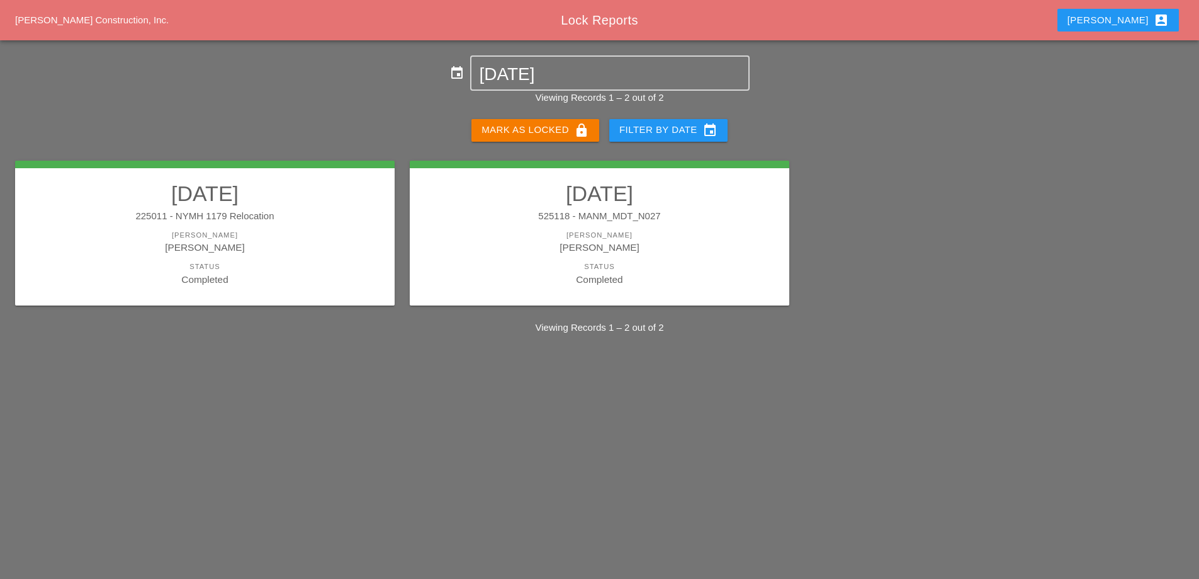
click at [549, 132] on div "Mark as Locked lock" at bounding box center [536, 130] width 108 height 15
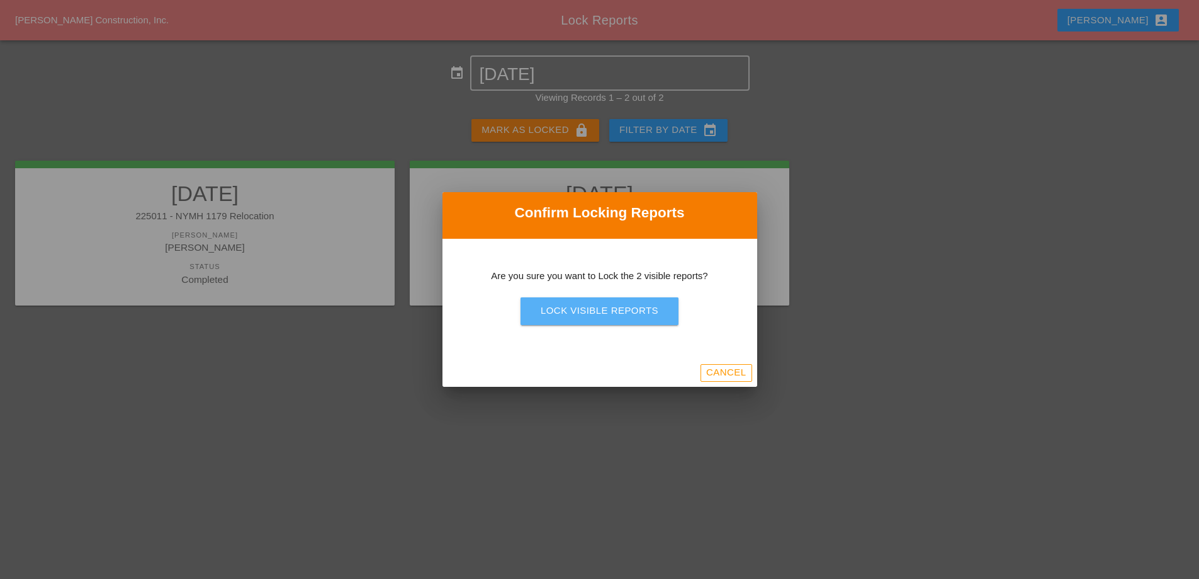
click at [594, 309] on div "Lock Visible Reports" at bounding box center [600, 310] width 118 height 14
click at [594, 309] on div "Are you sure?" at bounding box center [600, 310] width 80 height 14
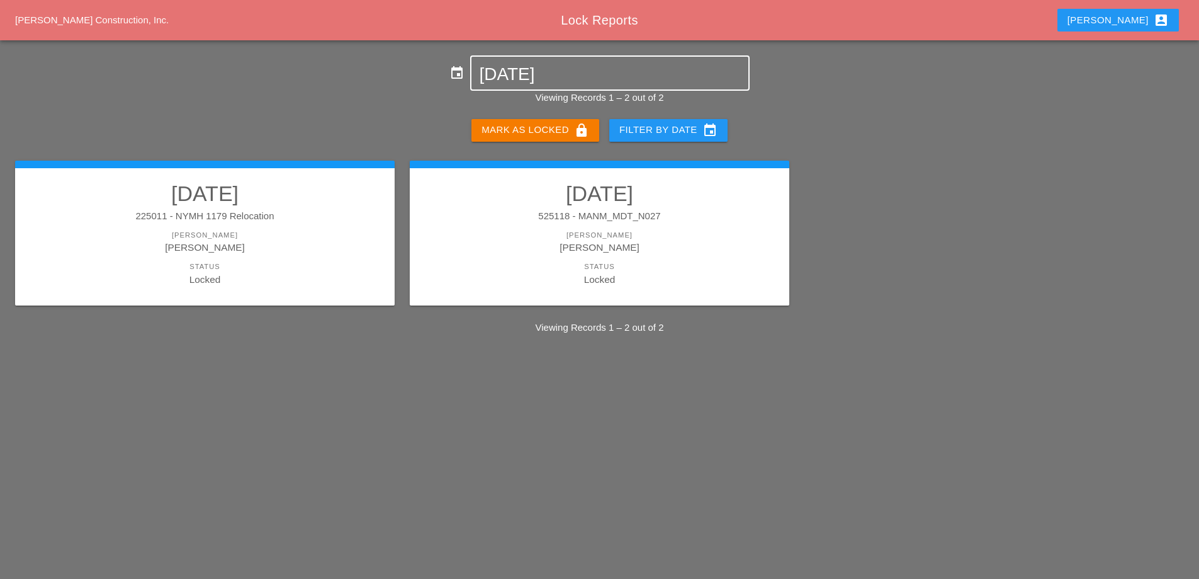
click at [536, 79] on input "[DATE]" at bounding box center [609, 74] width 261 height 20
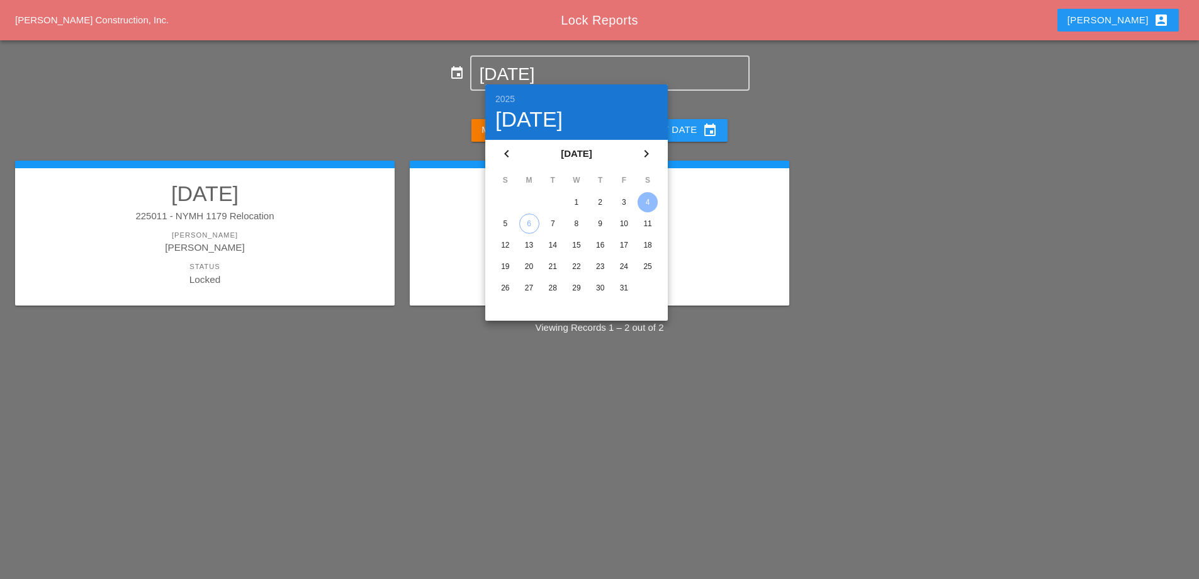
click at [624, 206] on div "3" at bounding box center [624, 202] width 20 height 20
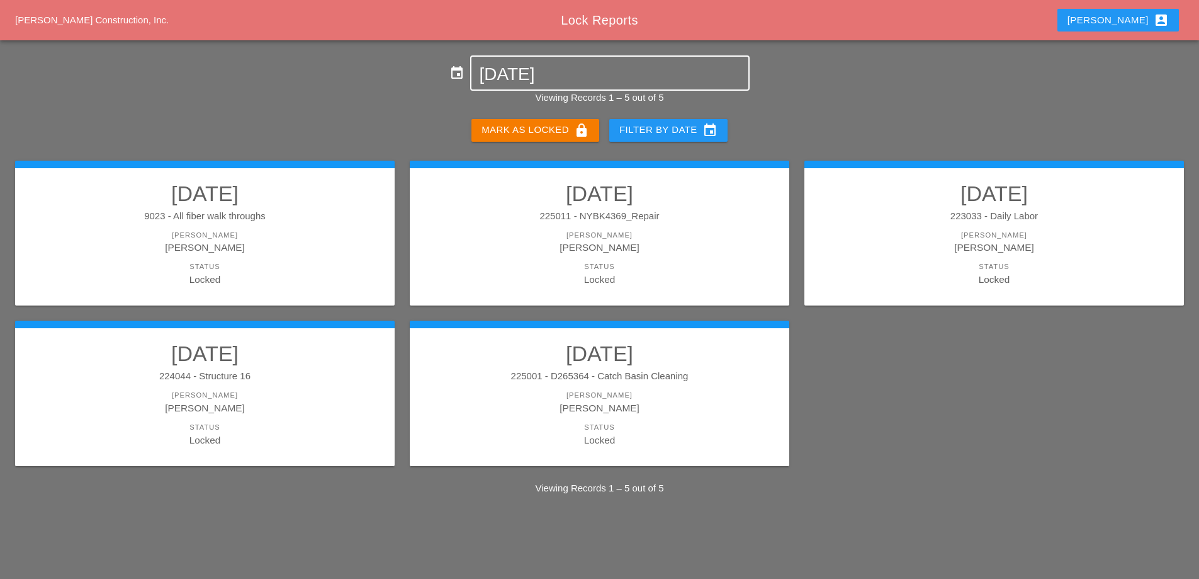
click at [582, 79] on input "[DATE]" at bounding box center [609, 74] width 261 height 20
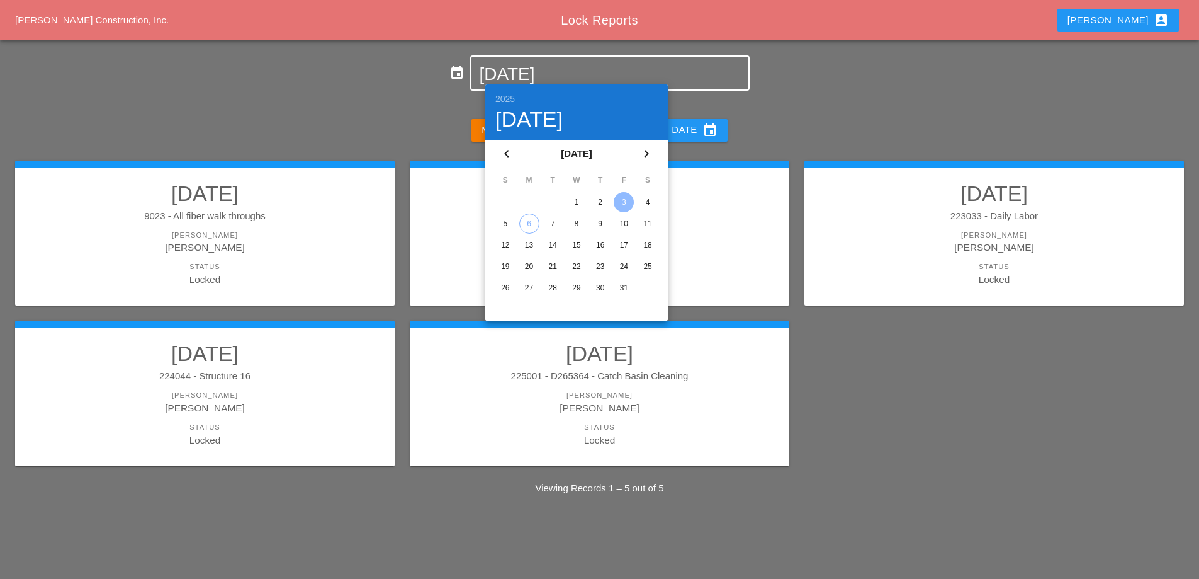
click at [642, 200] on div "4" at bounding box center [648, 202] width 20 height 20
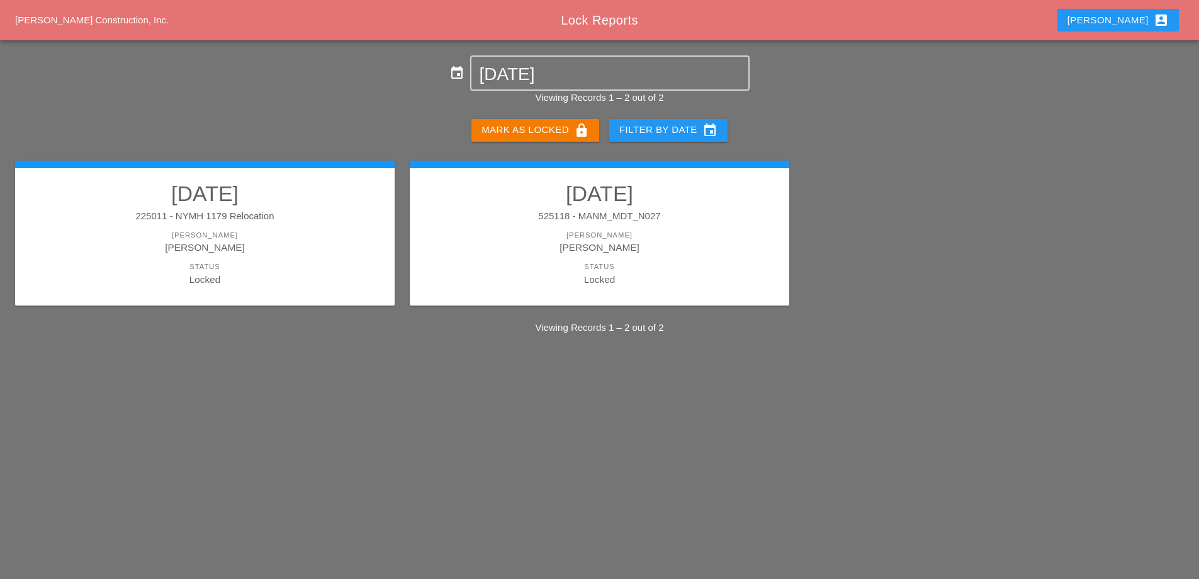
click at [194, 206] on link "10/04/2025 225011 - NYMH 1179 Relocation Foreman Iwan Belfor Status Locked" at bounding box center [205, 234] width 354 height 106
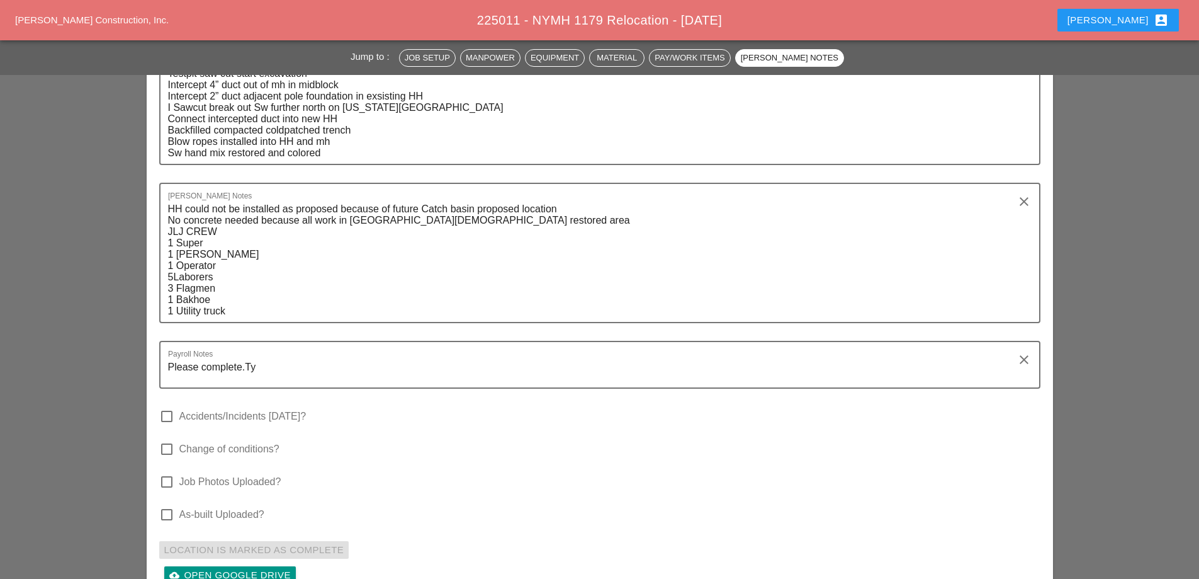
scroll to position [3588, 0]
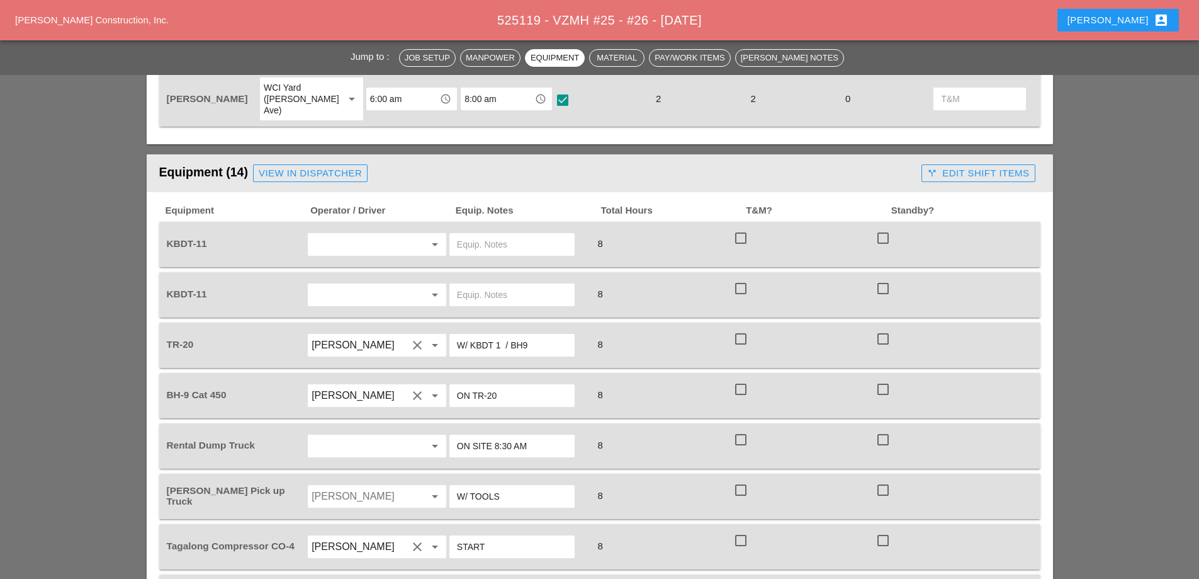
scroll to position [692, 0]
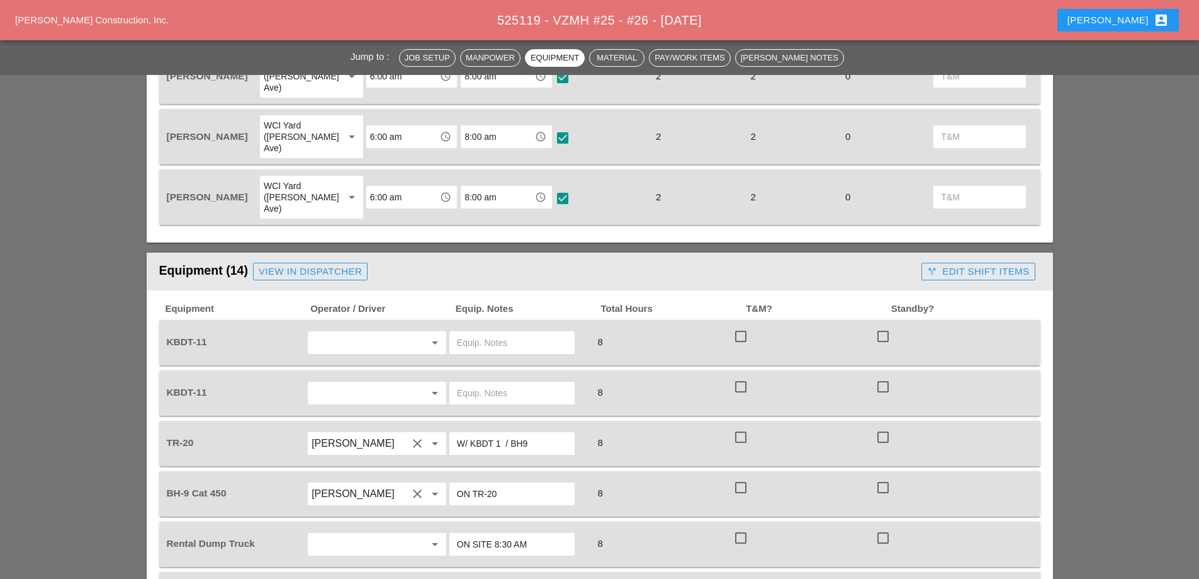
click at [796, 325] on div "check_box_outline_blank" at bounding box center [803, 342] width 142 height 35
click at [978, 264] on div "call_split Edit Shift Items" at bounding box center [978, 271] width 102 height 14
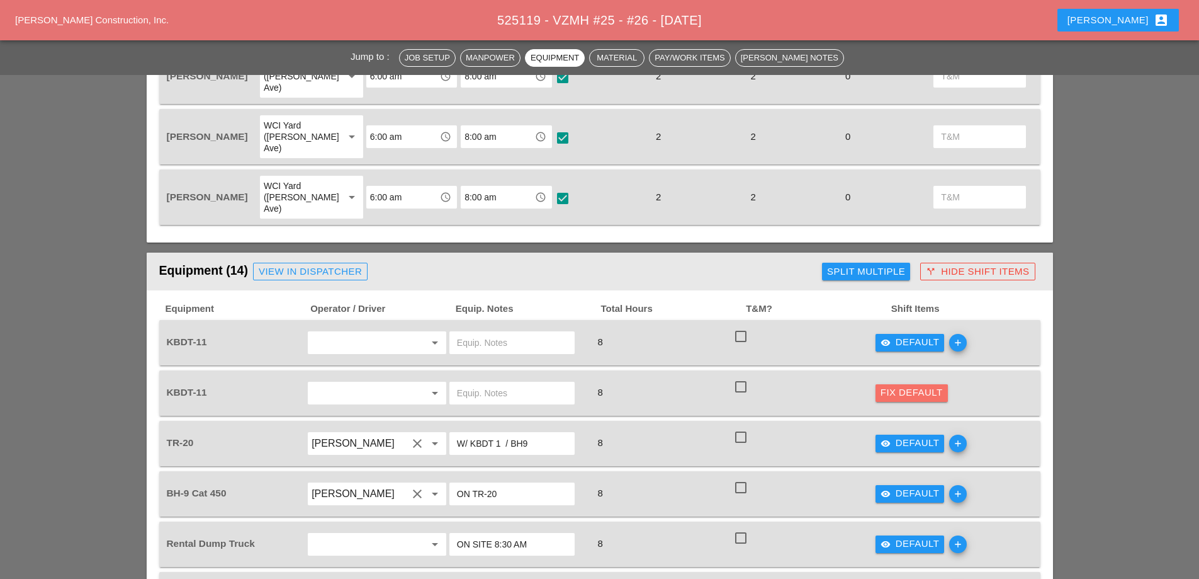
click at [926, 385] on div "Fix Default" at bounding box center [912, 392] width 62 height 14
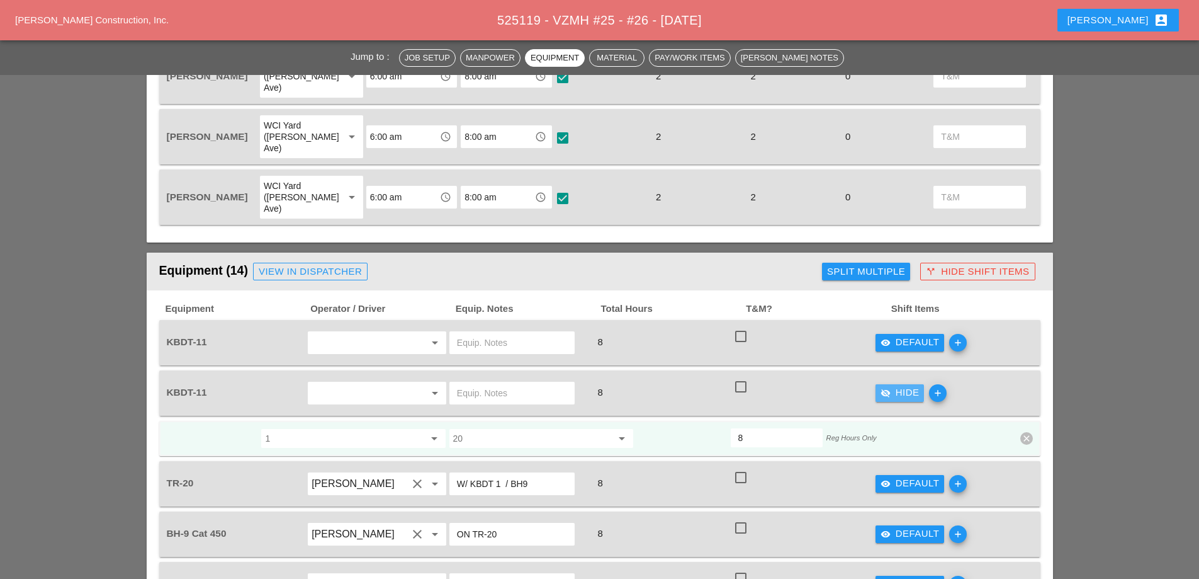
click at [900, 385] on div "visibility_off Hide" at bounding box center [900, 392] width 39 height 14
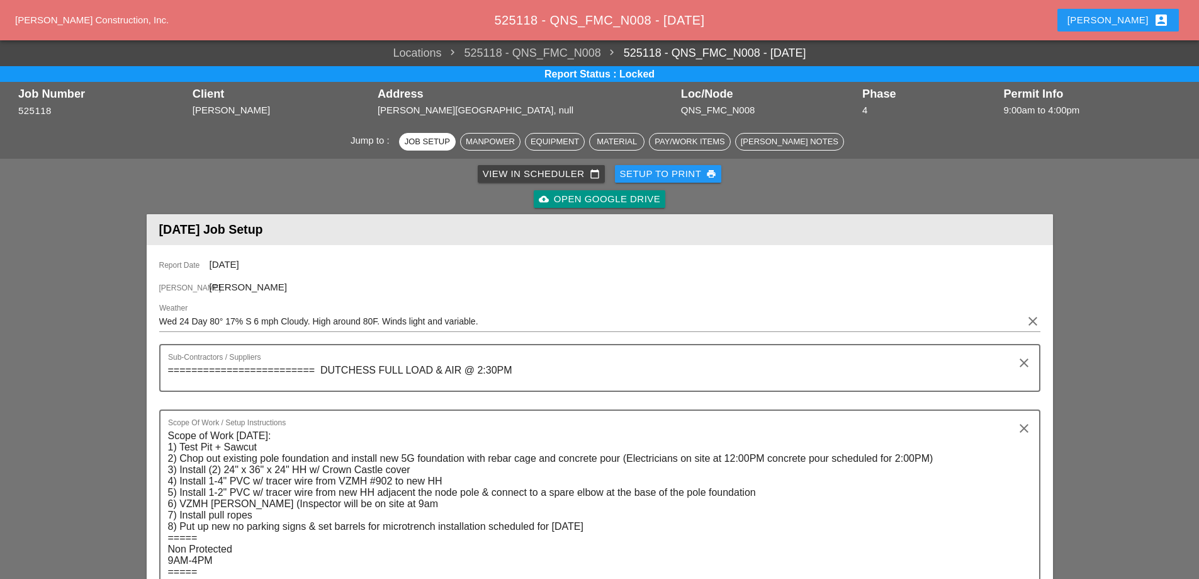
scroll to position [504, 0]
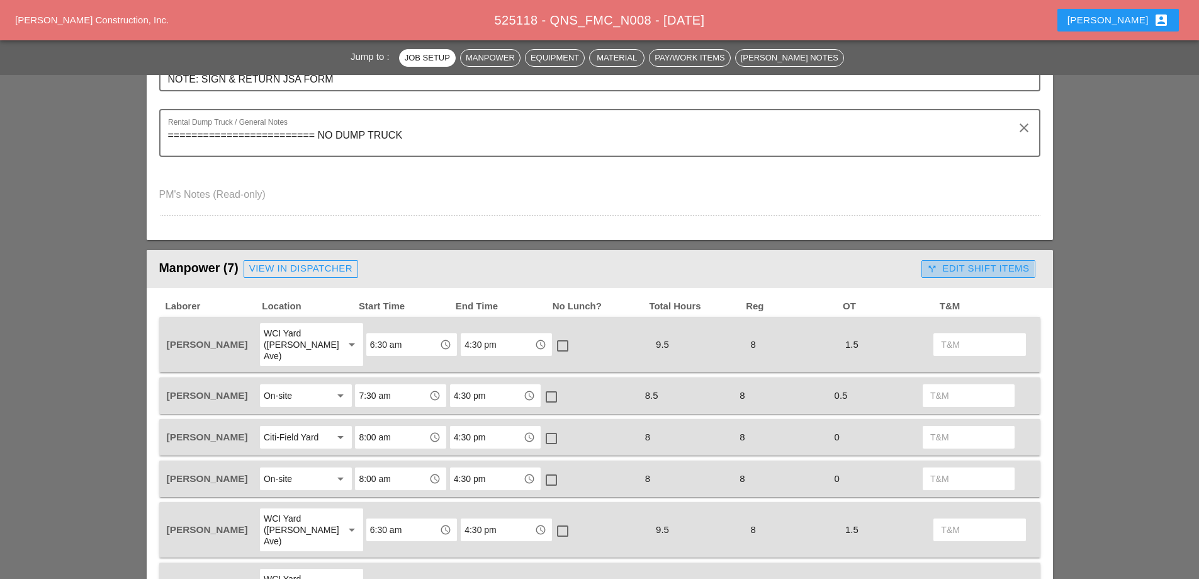
click at [972, 266] on div "call_split Edit Shift Items" at bounding box center [978, 268] width 102 height 14
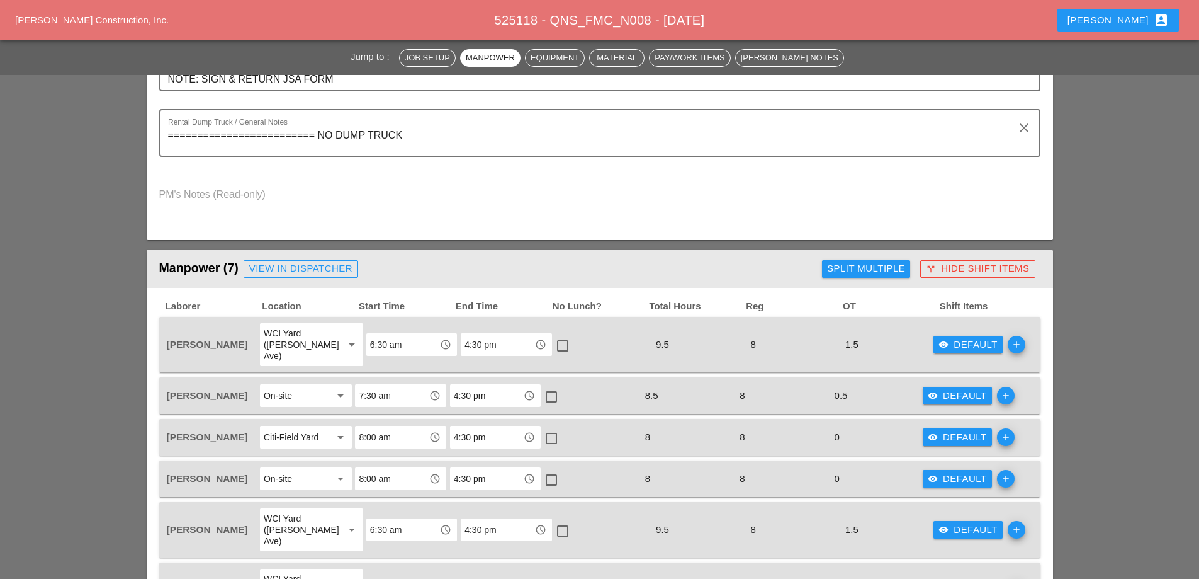
click at [995, 261] on button "call_split Hide Shift Items" at bounding box center [977, 269] width 115 height 18
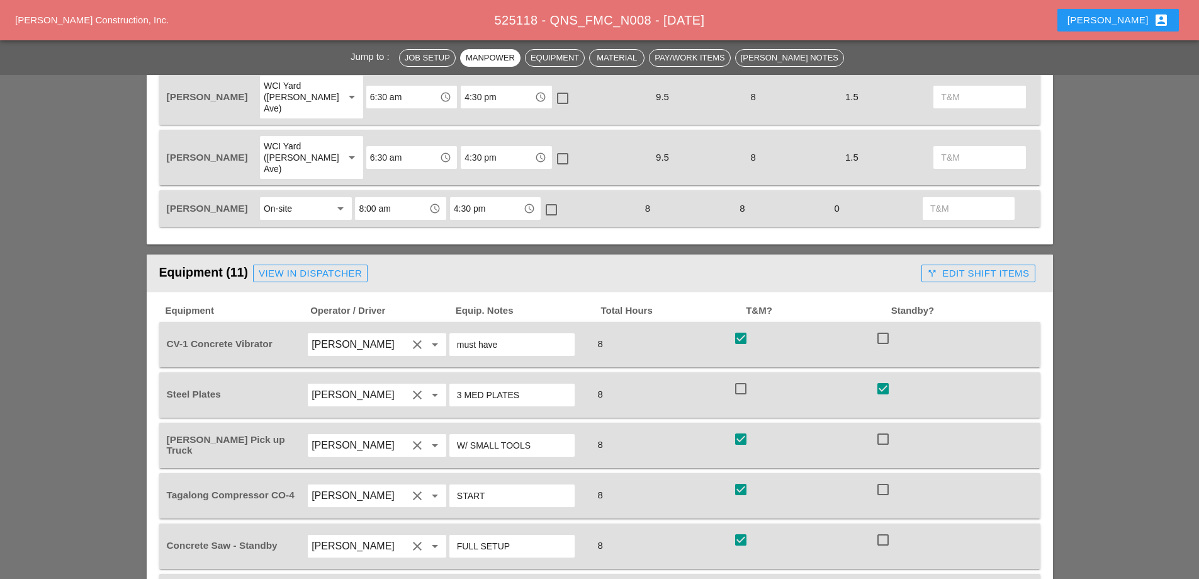
scroll to position [944, 0]
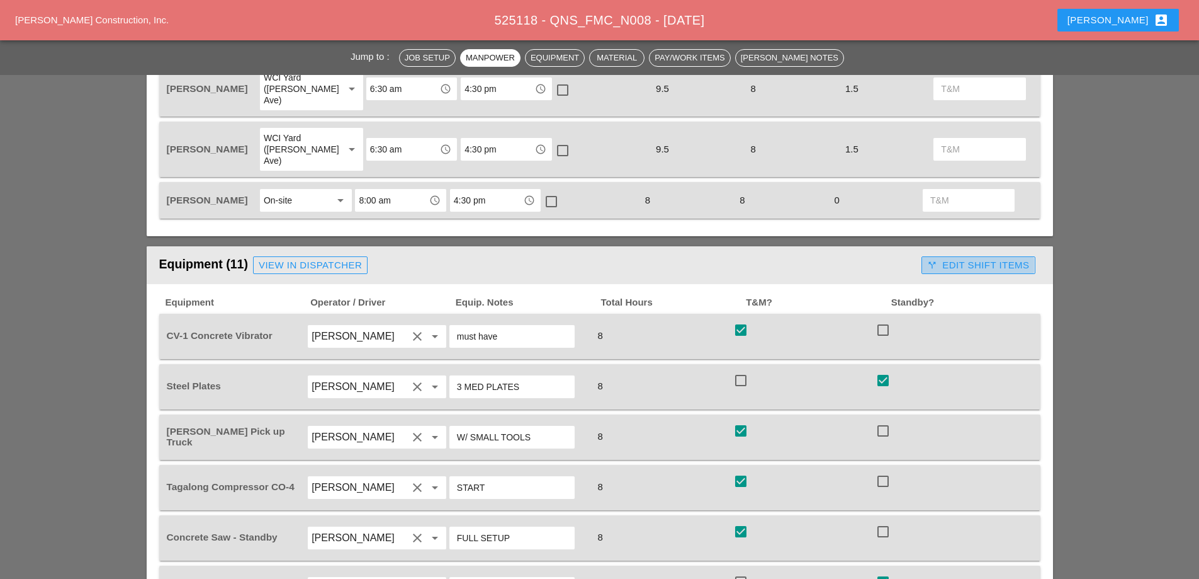
click at [997, 258] on div "call_split Edit Shift Items" at bounding box center [978, 265] width 102 height 14
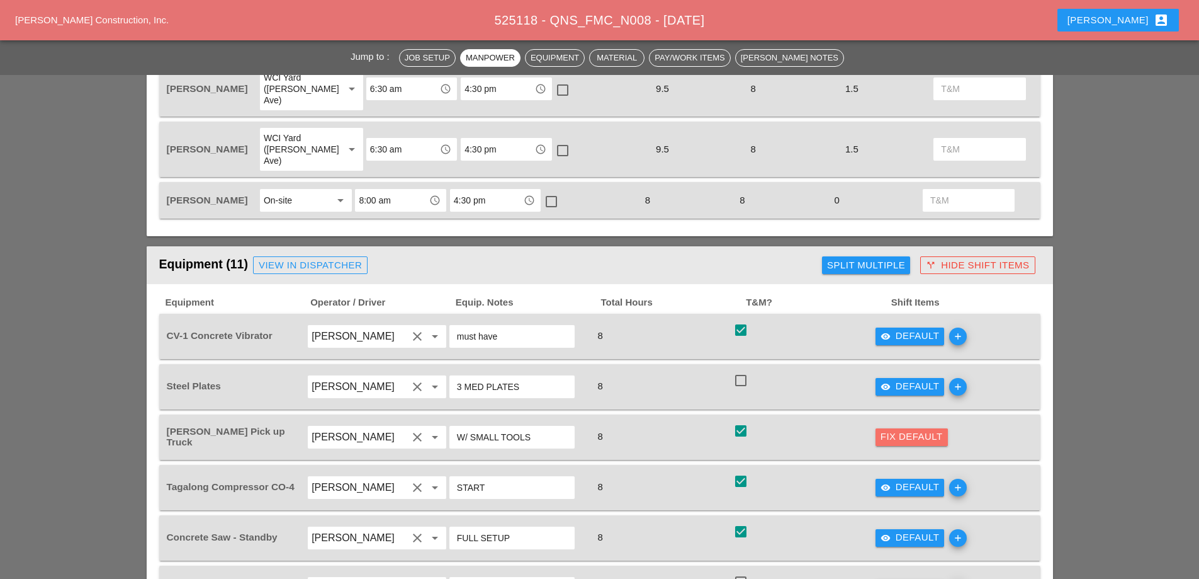
click at [912, 429] on div "Fix Default" at bounding box center [912, 436] width 62 height 14
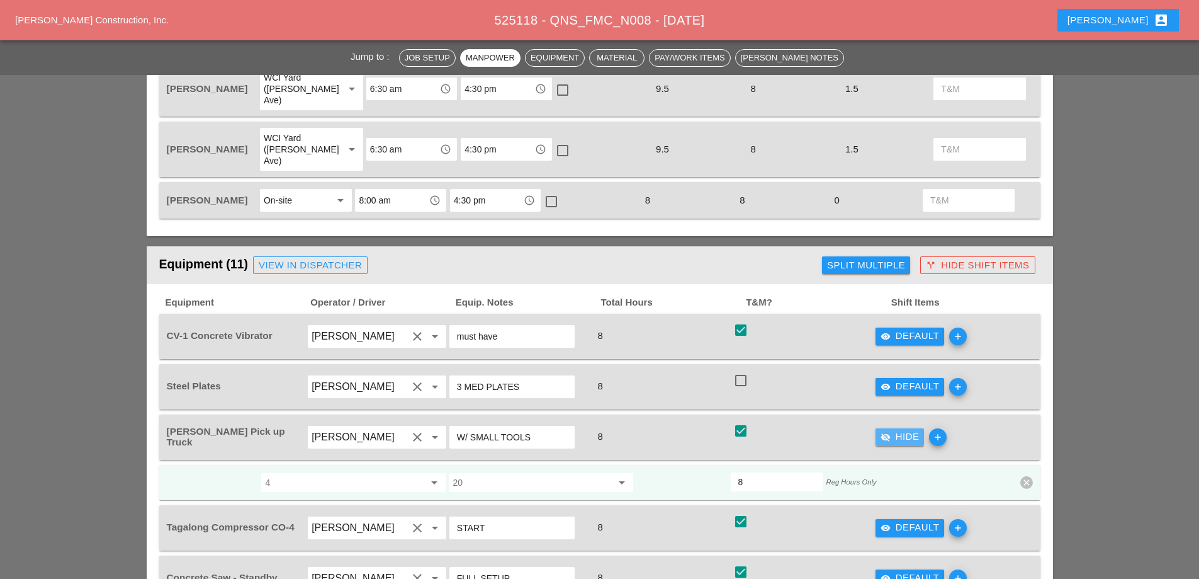
click at [912, 429] on div "visibility_off Hide" at bounding box center [900, 436] width 39 height 14
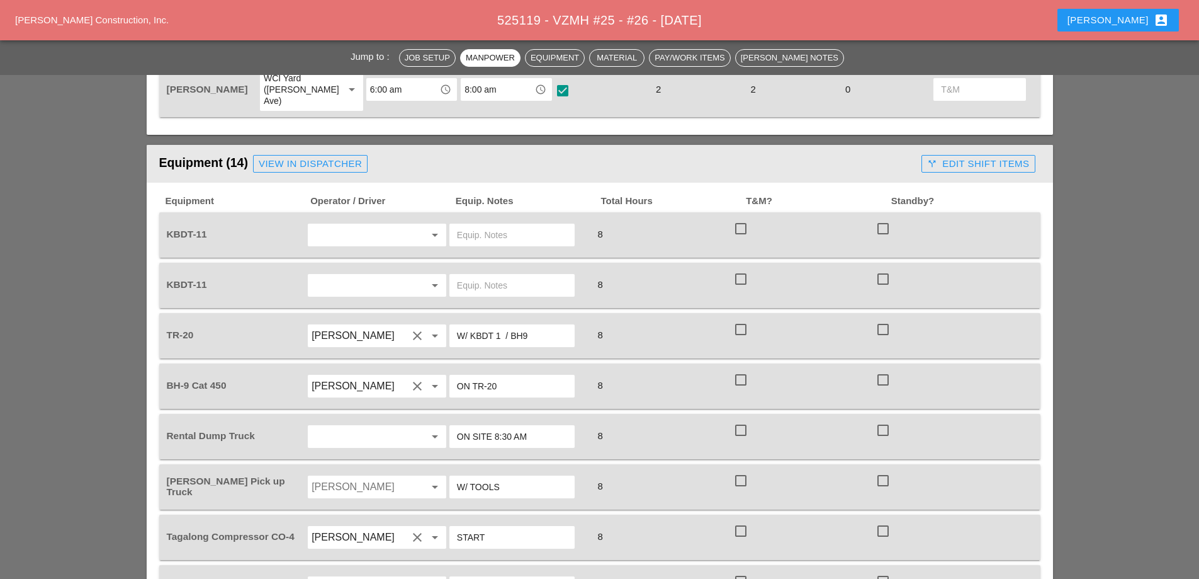
scroll to position [818, 0]
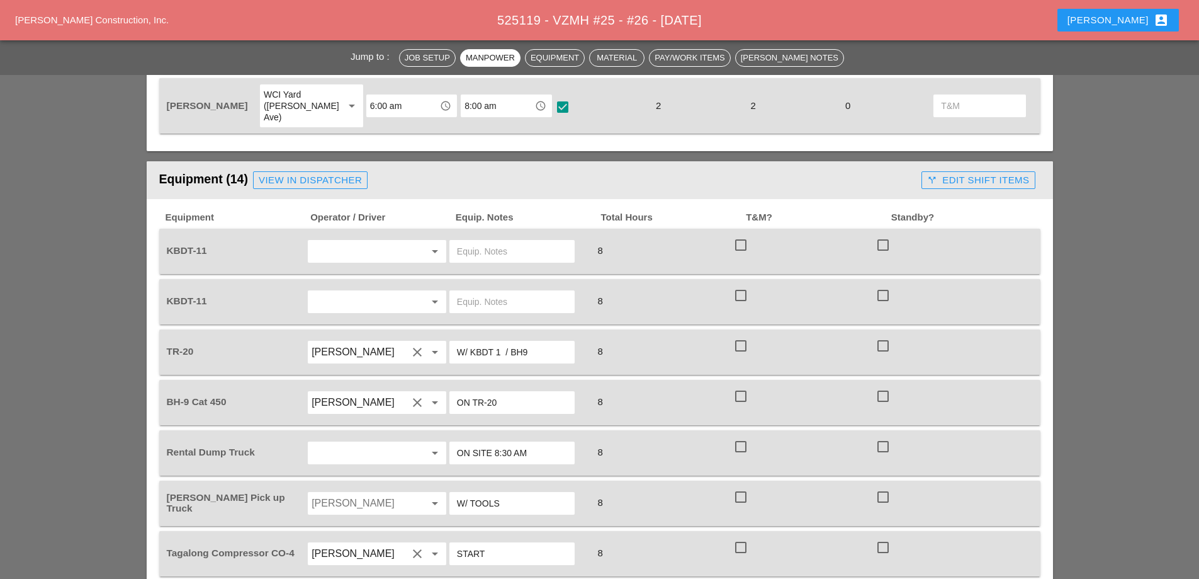
scroll to position [818, 0]
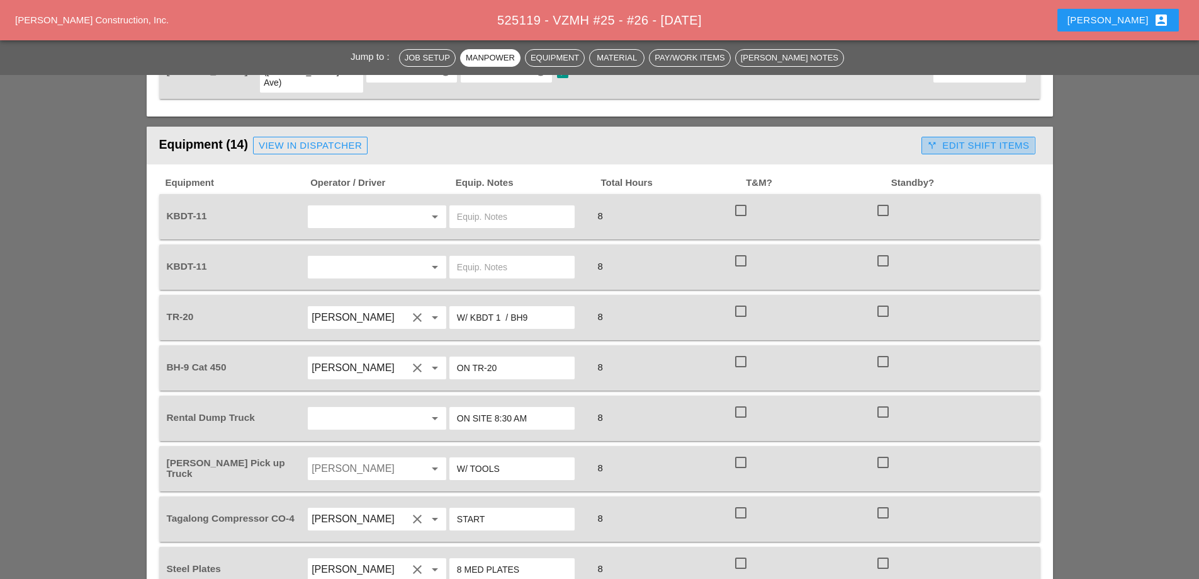
click at [1021, 138] on div "call_split Edit Shift Items" at bounding box center [978, 145] width 102 height 14
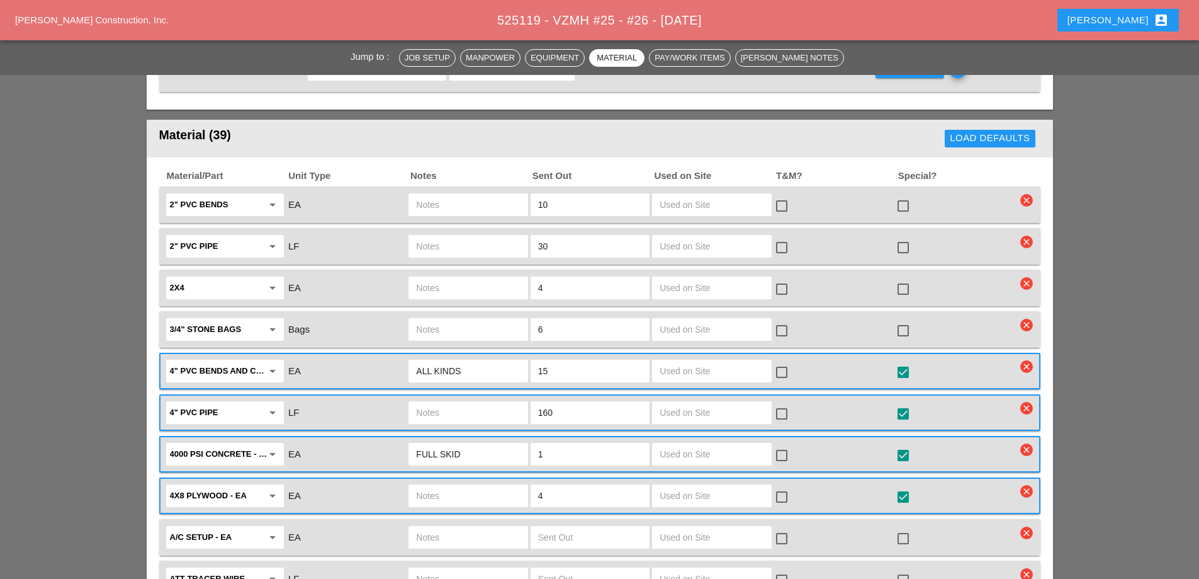
scroll to position [1574, 0]
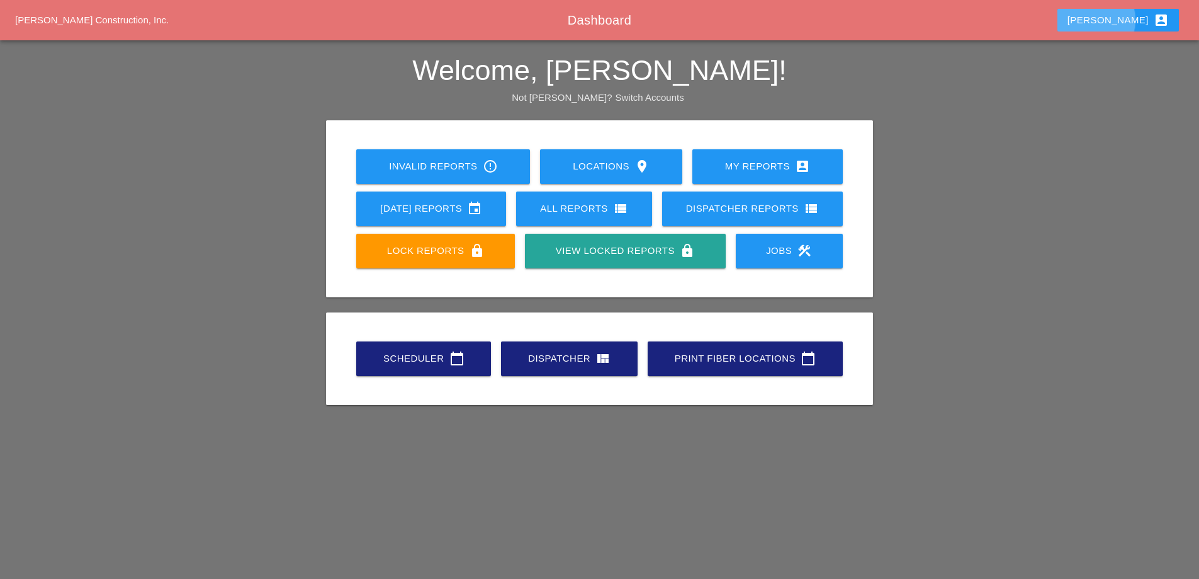
click at [1127, 15] on div "[PERSON_NAME] account_box" at bounding box center [1118, 20] width 101 height 15
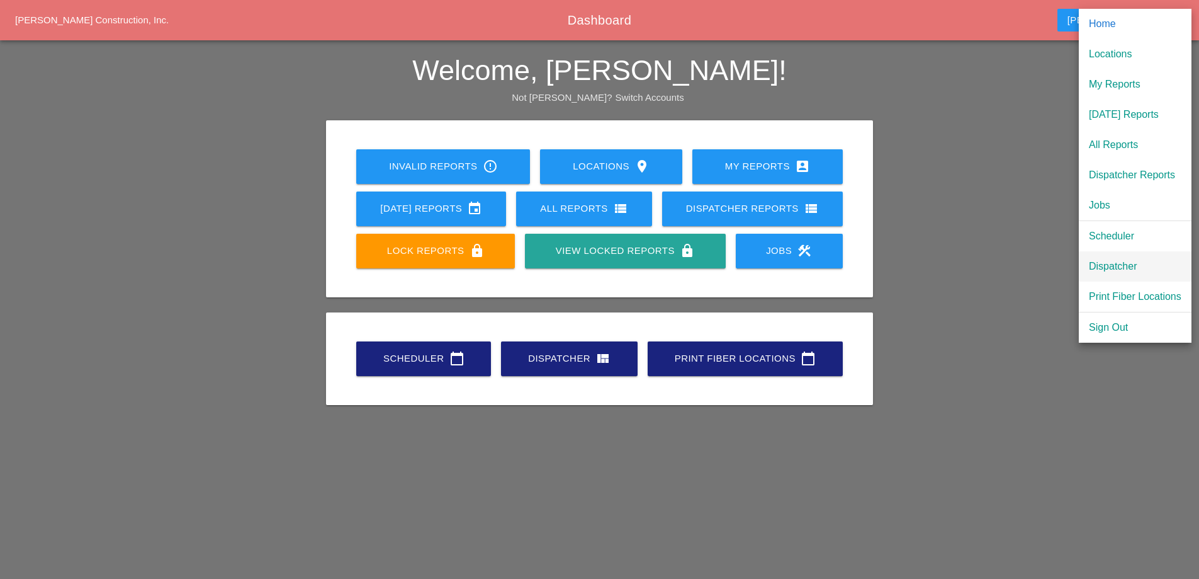
click at [1131, 267] on div "Dispatcher" at bounding box center [1135, 266] width 93 height 15
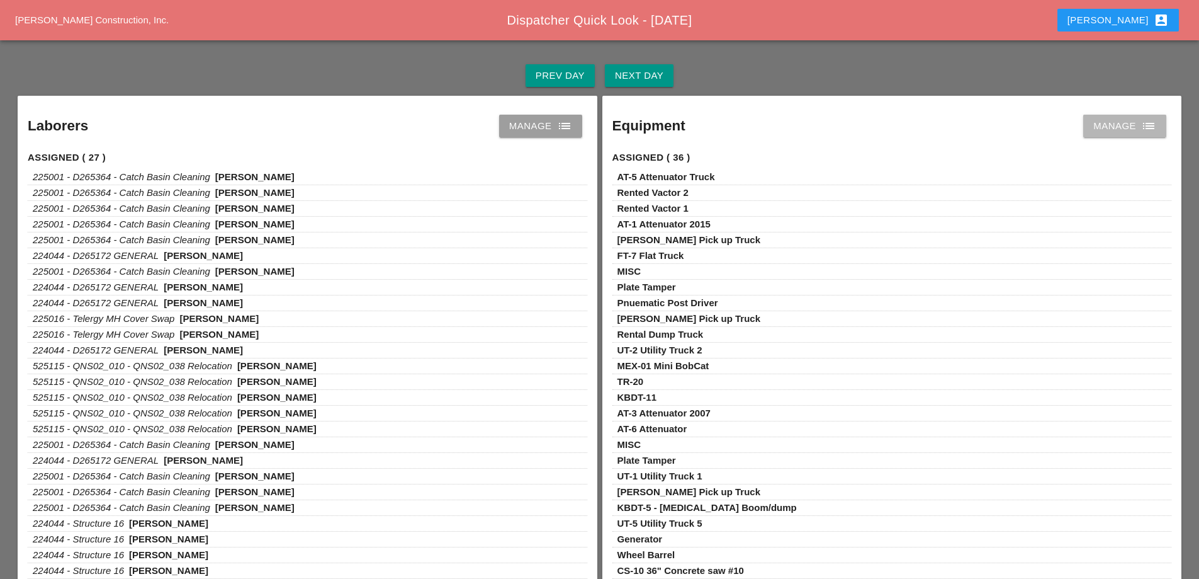
click at [1129, 129] on div "Manage list" at bounding box center [1124, 125] width 63 height 15
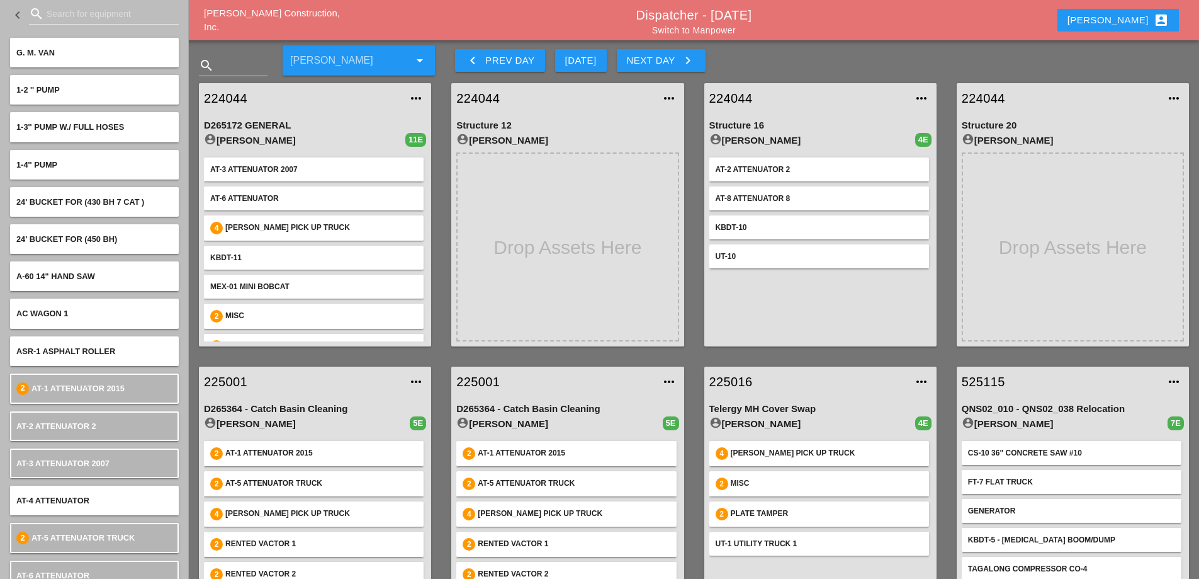
click at [496, 63] on div "keyboard_arrow_left Prev Day" at bounding box center [499, 60] width 69 height 15
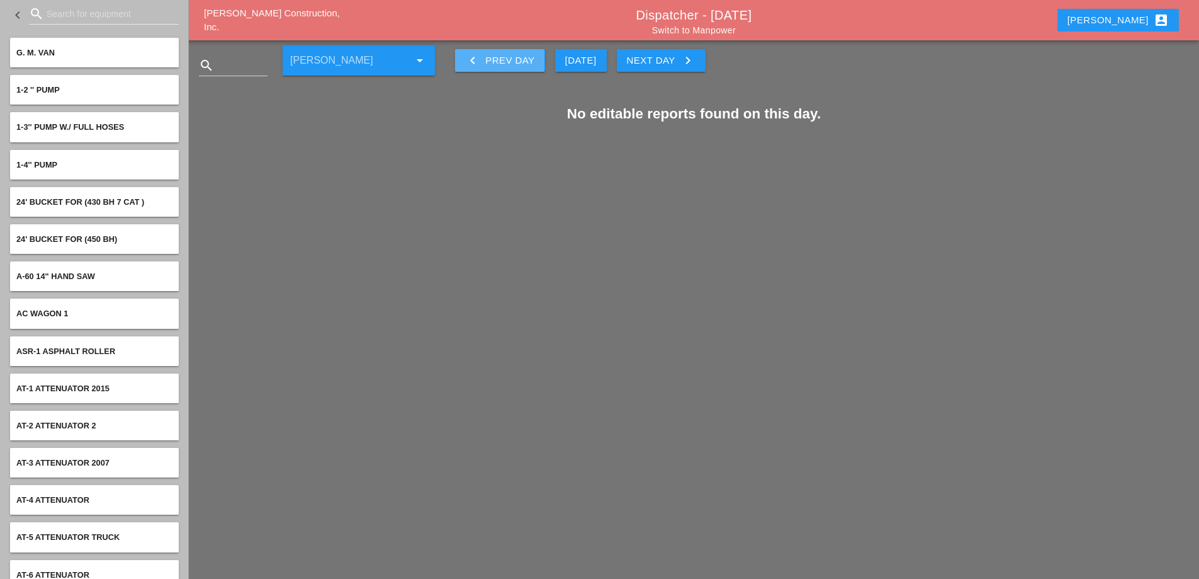
click at [517, 61] on div "keyboard_arrow_left Prev Day" at bounding box center [499, 60] width 69 height 15
click at [517, 62] on div "keyboard_arrow_left Prev Day" at bounding box center [499, 60] width 69 height 15
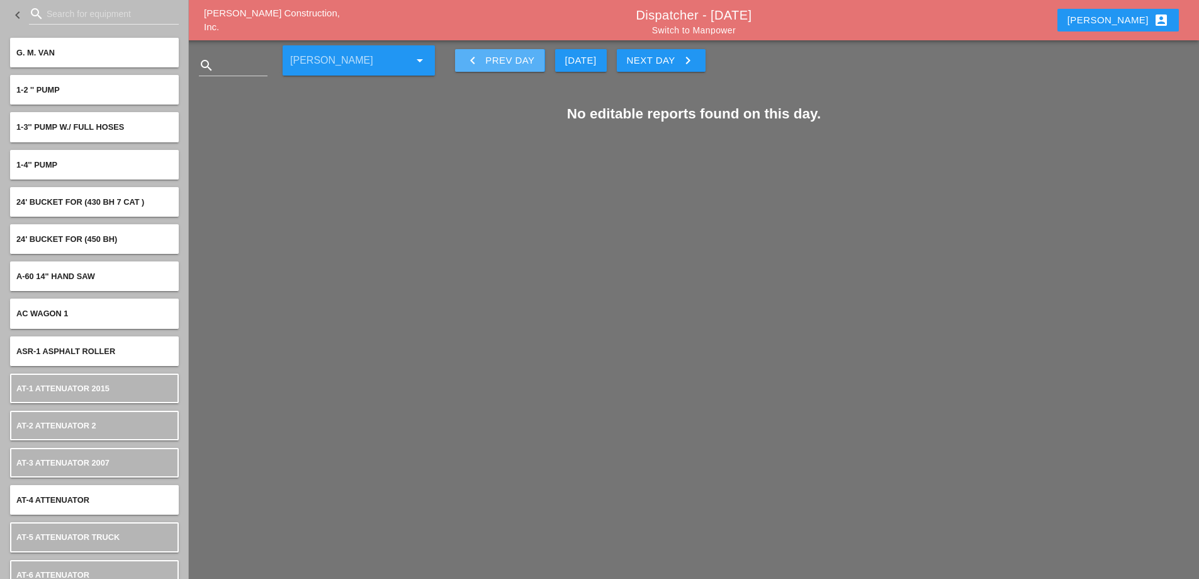
click at [517, 61] on div "keyboard_arrow_left Prev Day" at bounding box center [499, 60] width 69 height 15
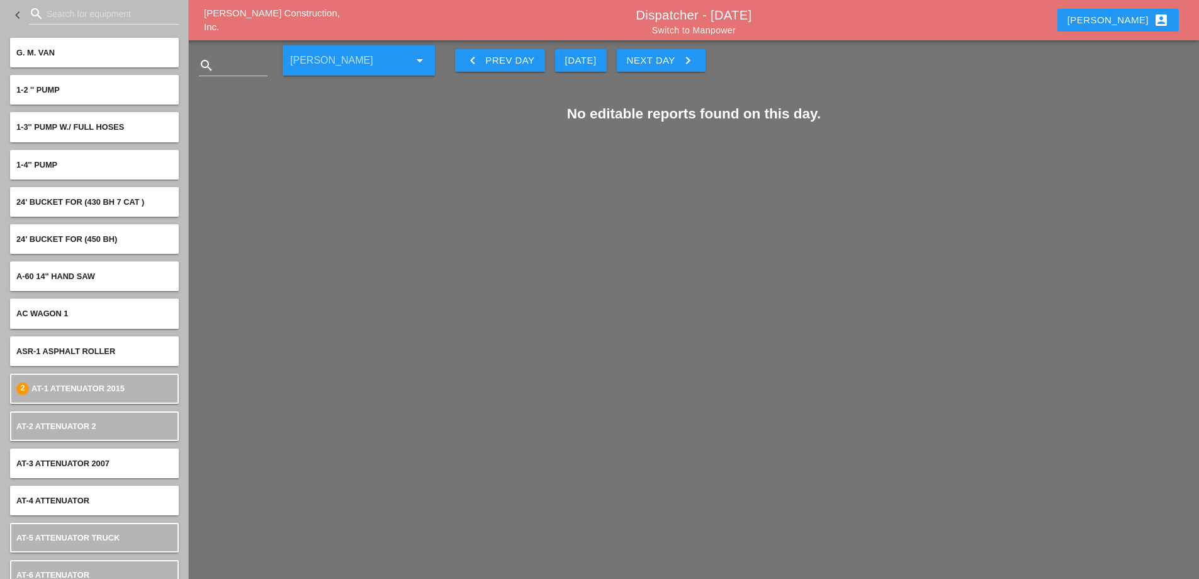
click at [517, 60] on div "keyboard_arrow_left Prev Day" at bounding box center [499, 60] width 69 height 15
click at [517, 59] on div "keyboard_arrow_left Prev Day" at bounding box center [499, 60] width 69 height 15
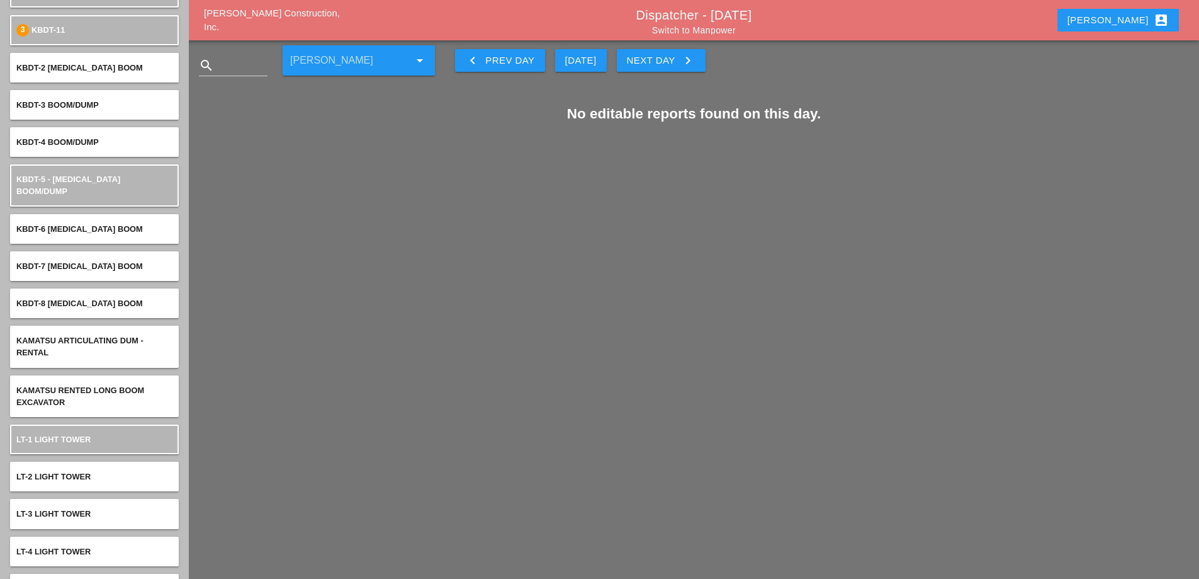
scroll to position [3525, 0]
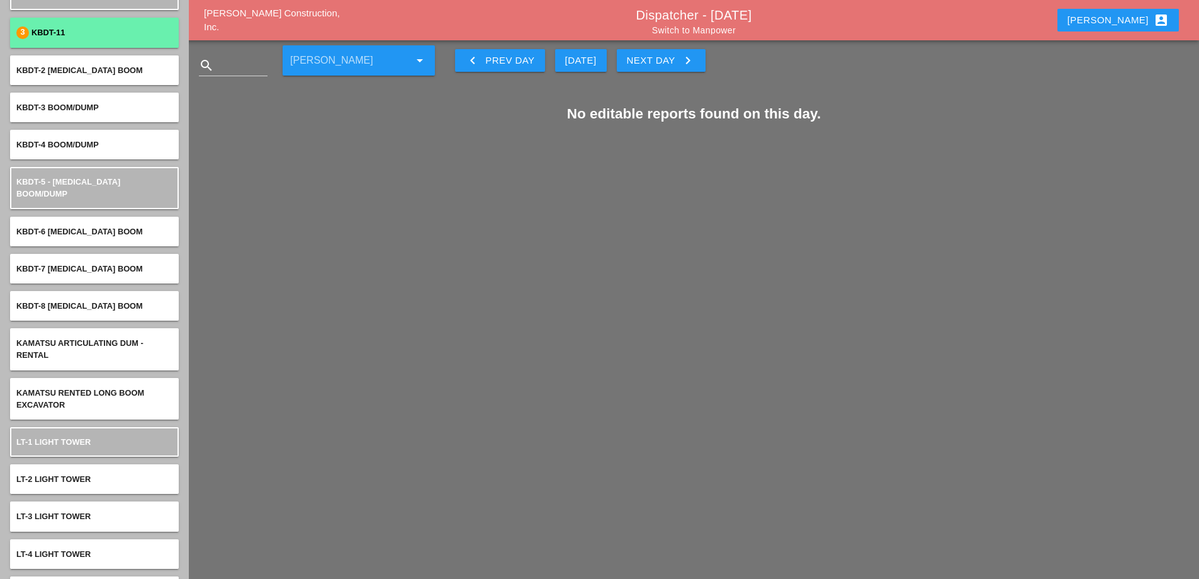
click at [96, 39] on div "KBDT-11" at bounding box center [101, 32] width 141 height 13
click at [1175, 60] on icon "clear" at bounding box center [1171, 58] width 10 height 10
click at [28, 39] on div "3" at bounding box center [22, 32] width 13 height 13
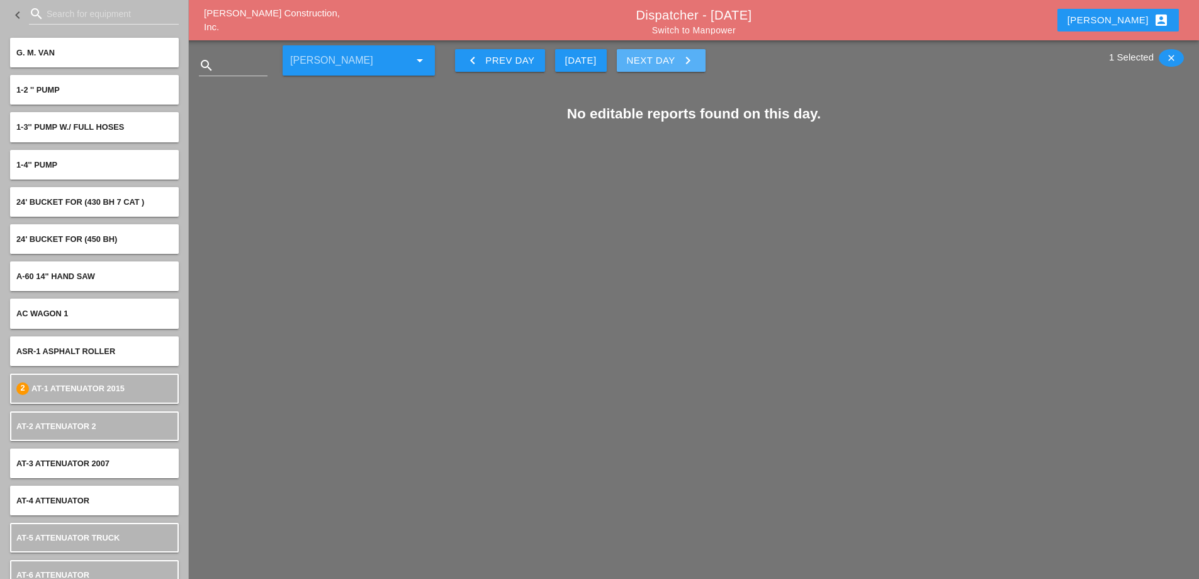
click at [647, 64] on div "Next Day keyboard_arrow_right" at bounding box center [661, 60] width 69 height 15
click at [647, 63] on div "Next Day keyboard_arrow_right" at bounding box center [661, 60] width 69 height 15
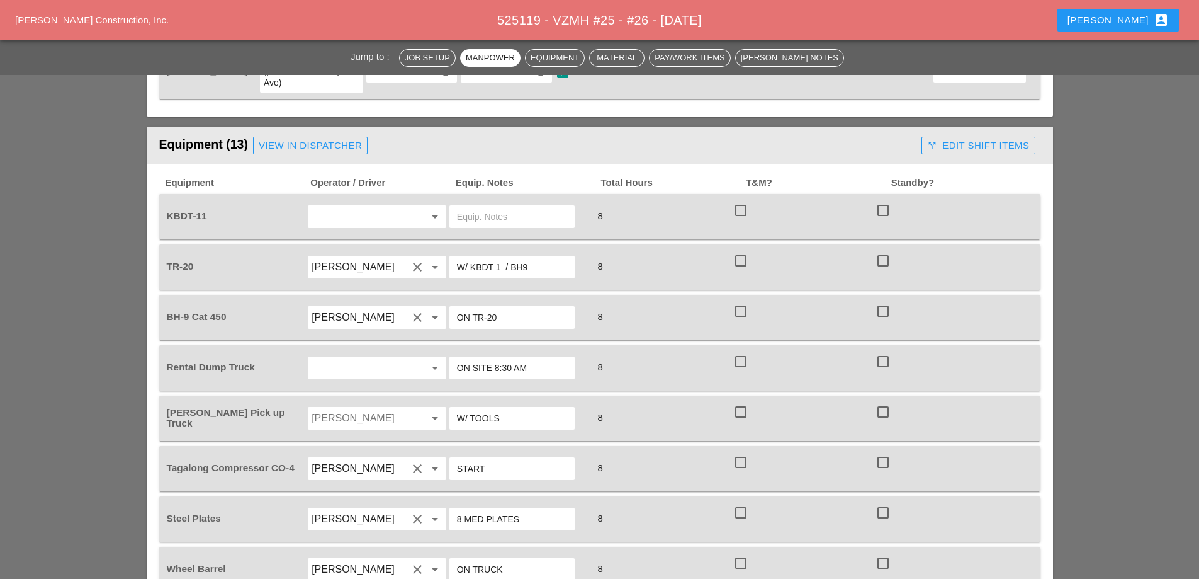
scroll to position [944, 0]
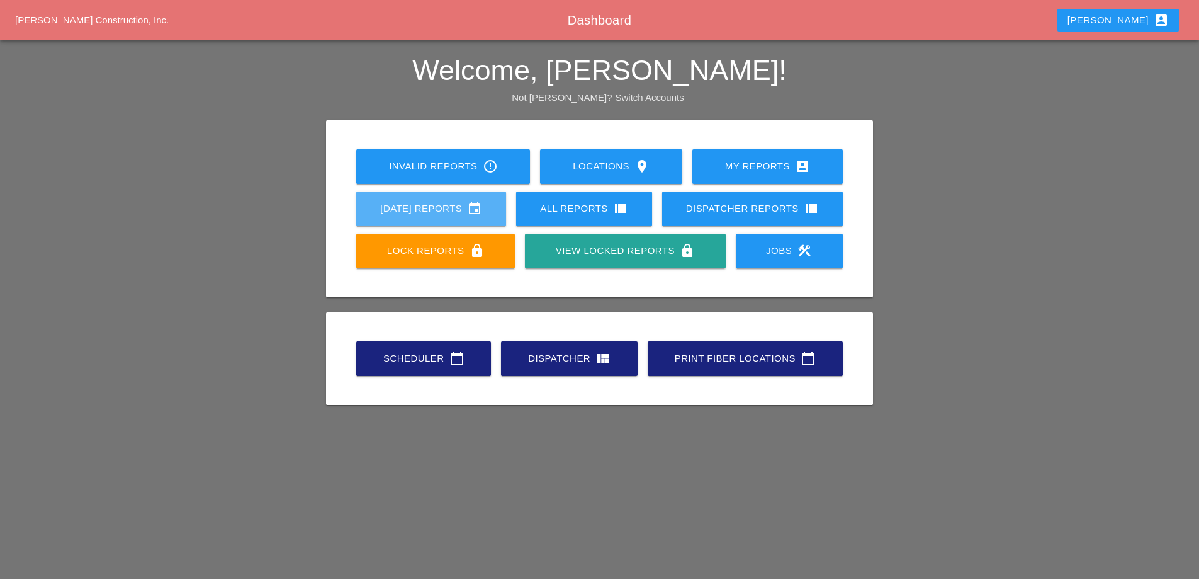
click at [431, 212] on div "[DATE] Reports event" at bounding box center [431, 208] width 110 height 15
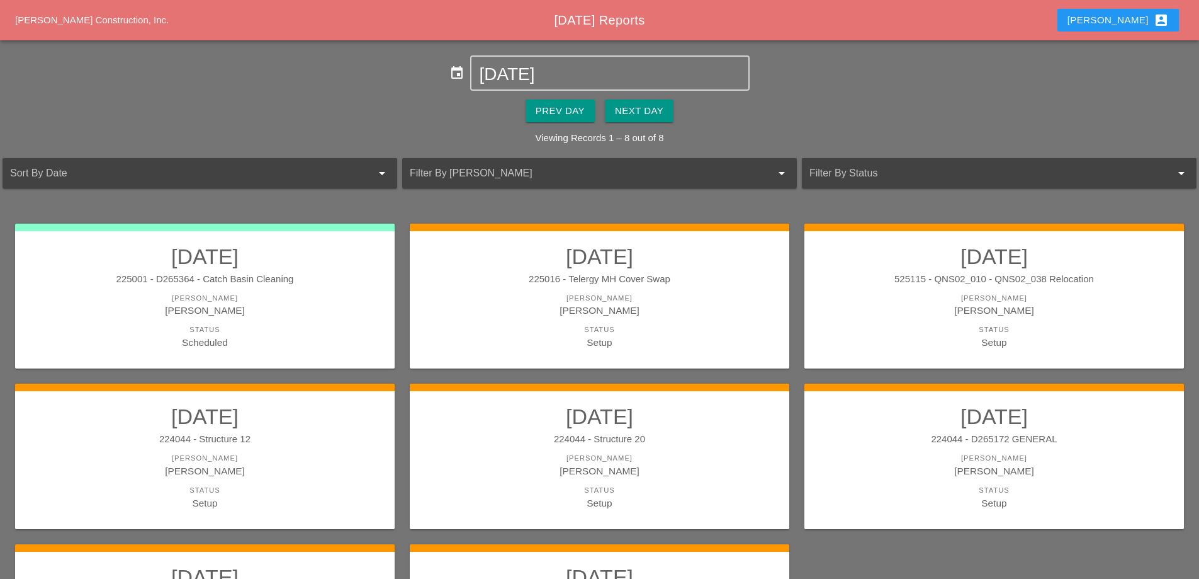
click at [566, 106] on div "Prev Day" at bounding box center [560, 111] width 49 height 14
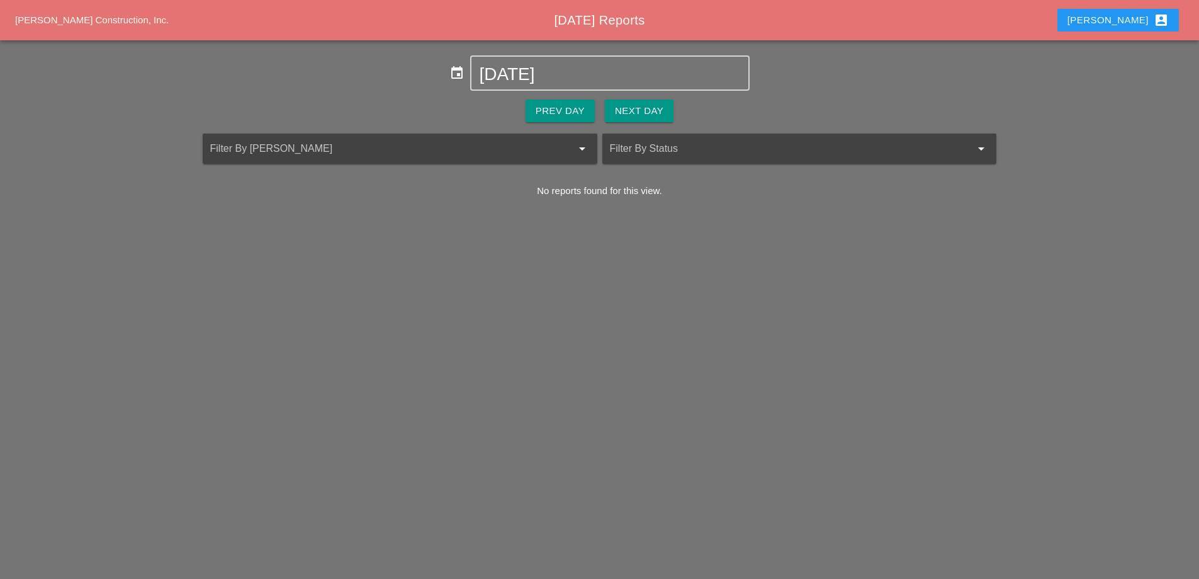
click at [566, 106] on div "Prev Day" at bounding box center [560, 111] width 49 height 14
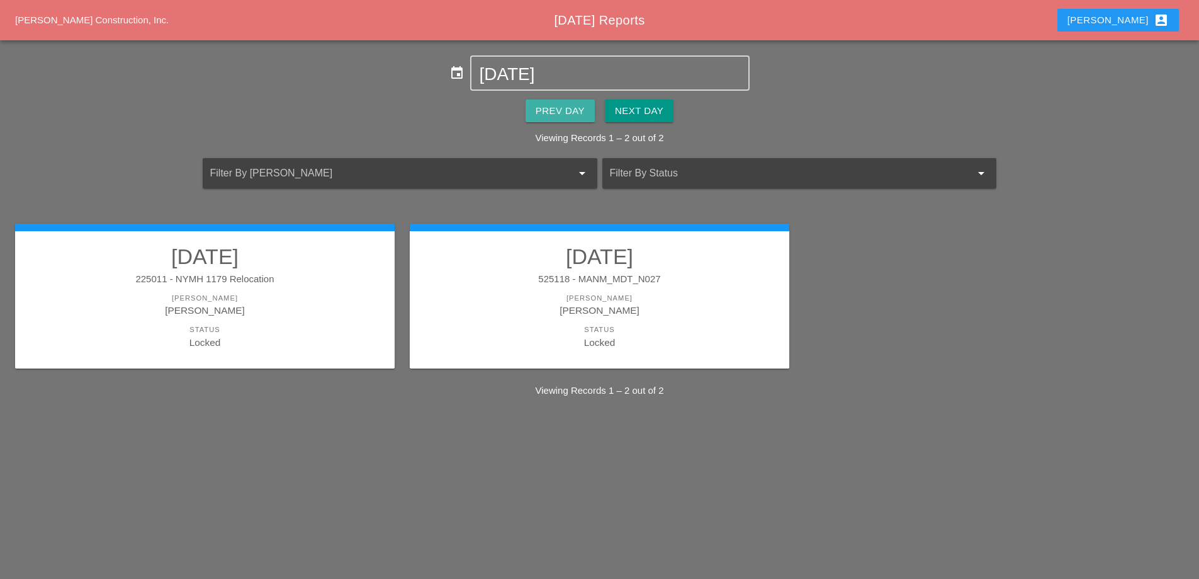
click at [566, 106] on div "Prev Day" at bounding box center [560, 111] width 49 height 14
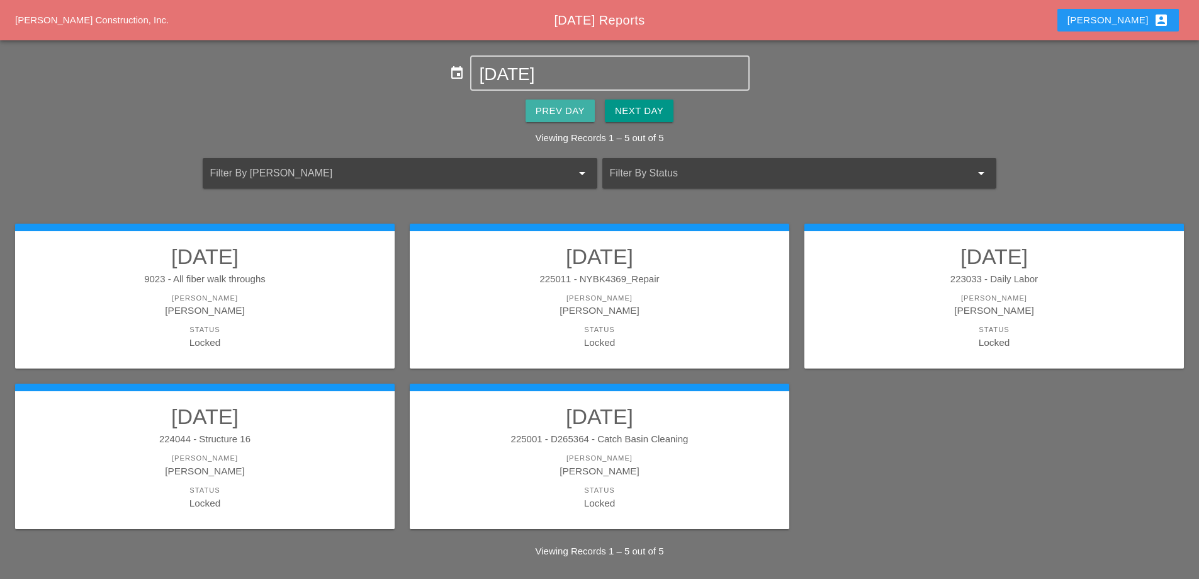
click at [566, 106] on div "Prev Day" at bounding box center [560, 111] width 49 height 14
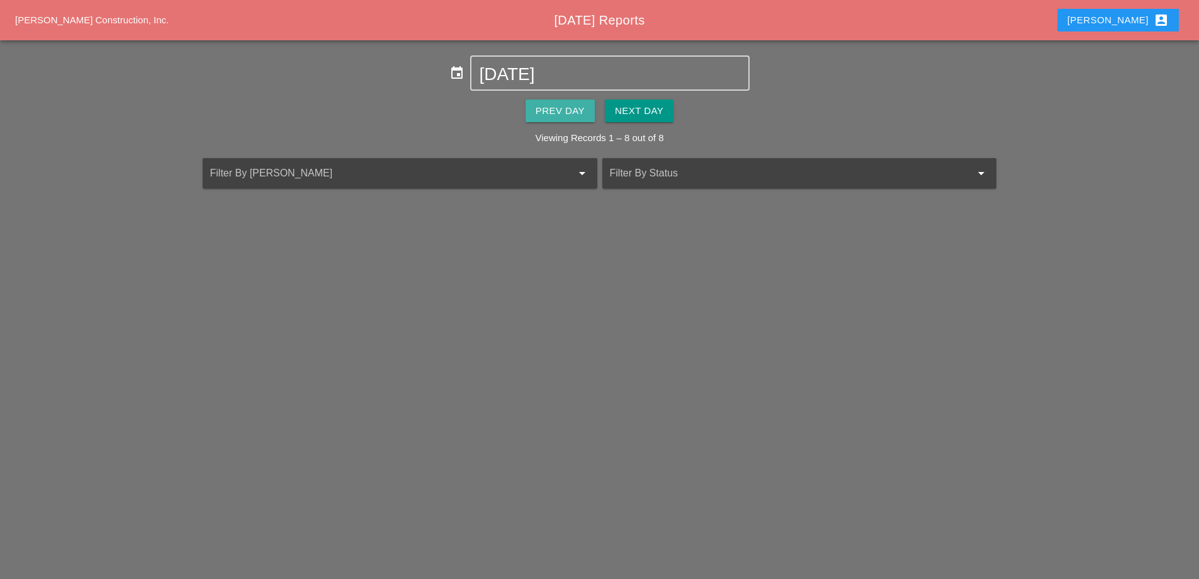
click at [566, 107] on div "Prev Day" at bounding box center [560, 111] width 49 height 14
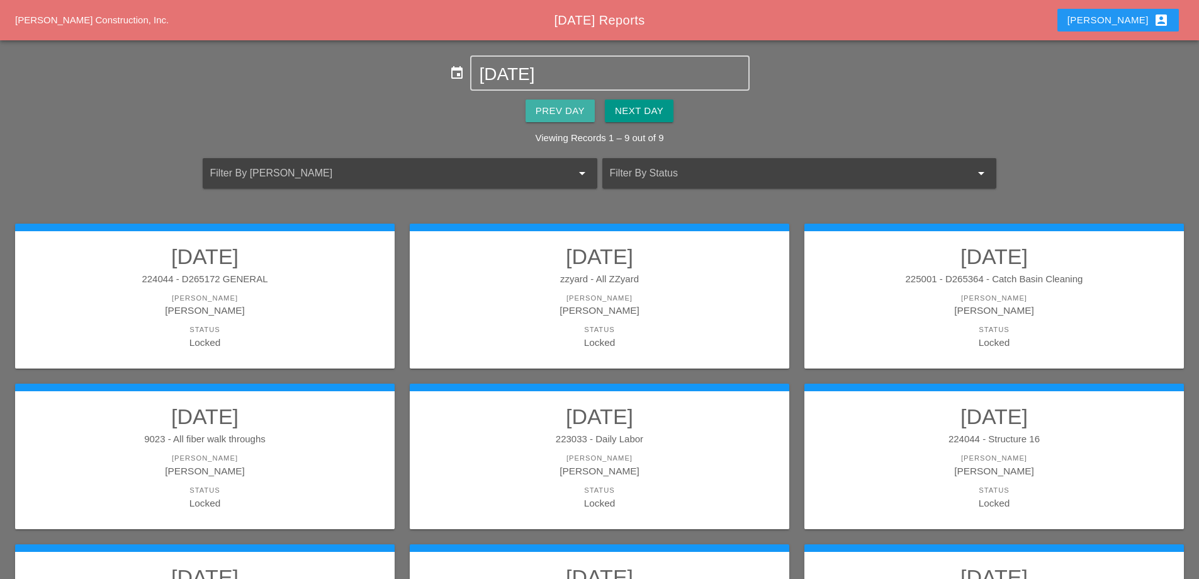
click at [566, 108] on div "Prev Day" at bounding box center [560, 111] width 49 height 14
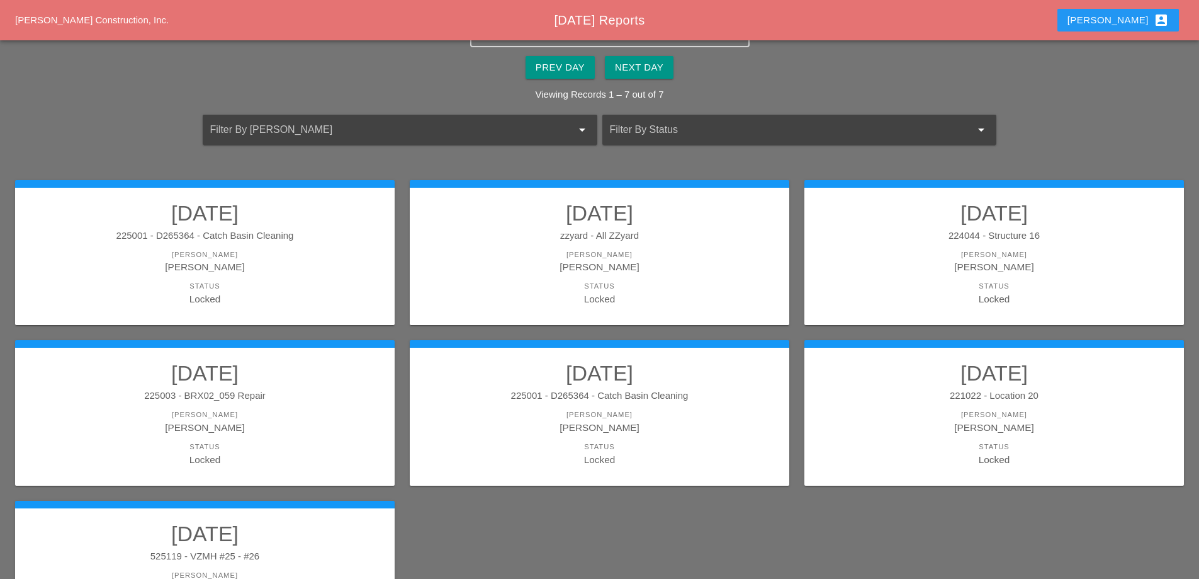
scroll to position [165, 0]
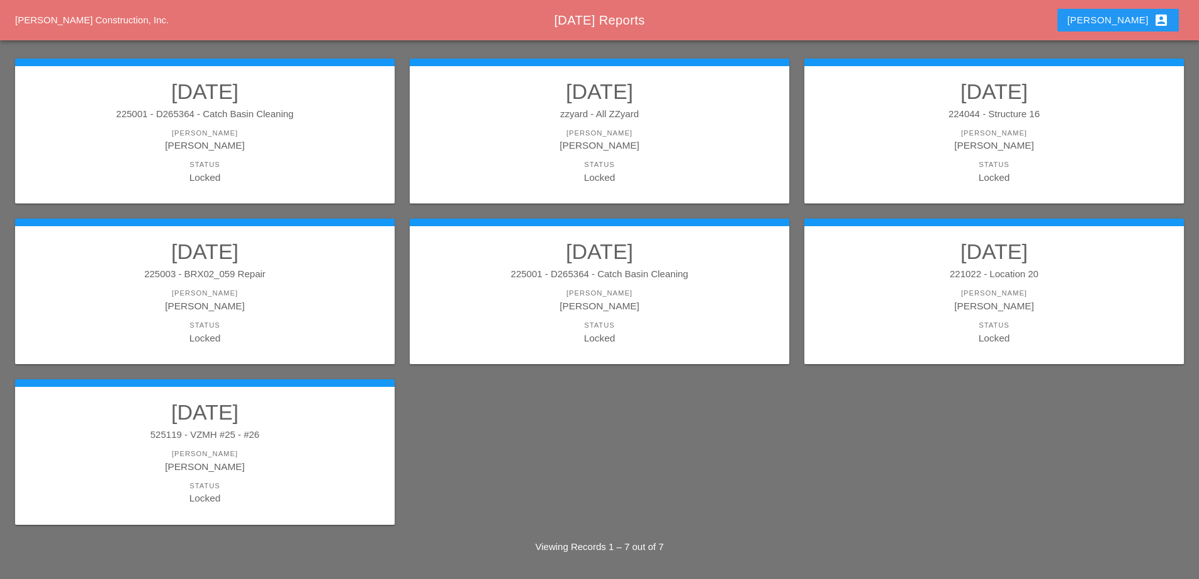
click at [886, 281] on link "09/30/2025 221022 - Location 20 Foreman Luca Gambardella Status Locked" at bounding box center [994, 292] width 354 height 106
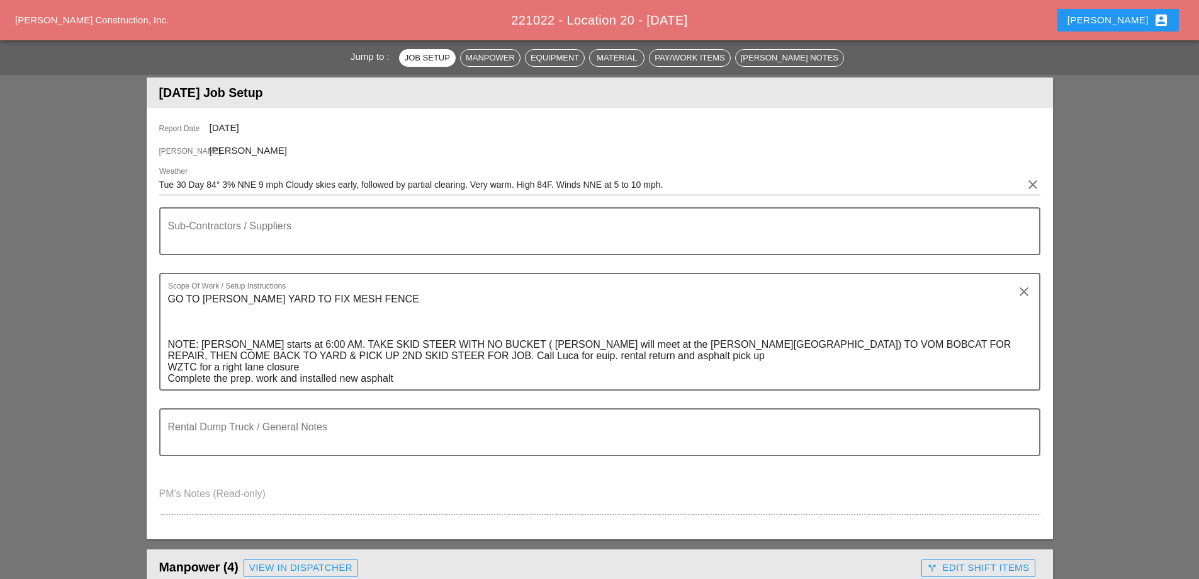
scroll to position [378, 0]
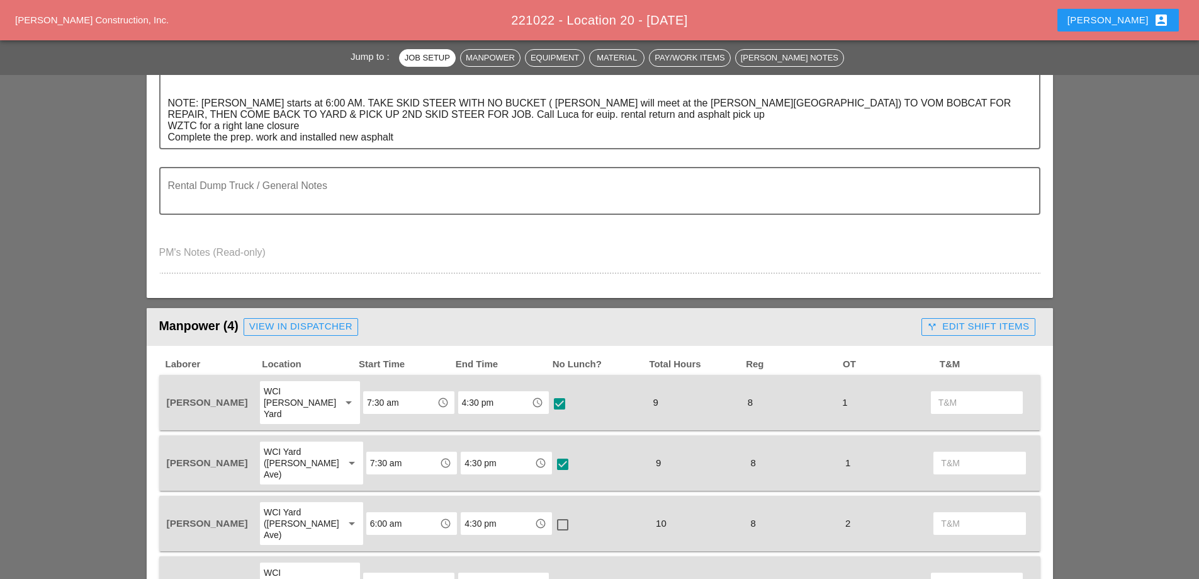
type input "608.020102 - HMA SIDE W, DRVWAY, BICY PATH, VEG CON S"
type input "MPT SETUP - SET UP WORK ZONE"
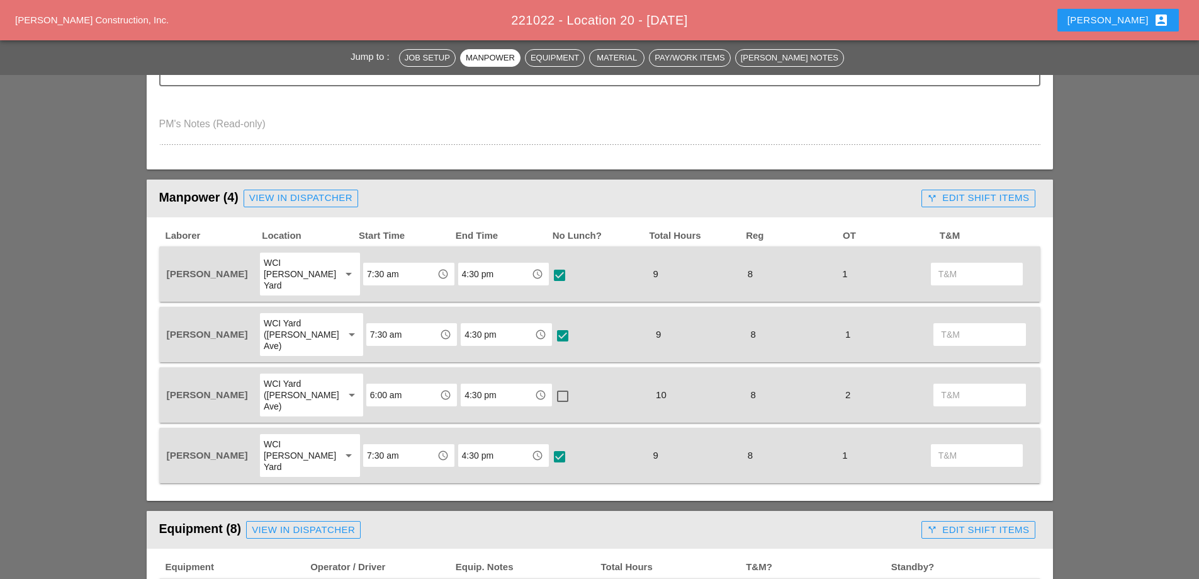
scroll to position [504, 0]
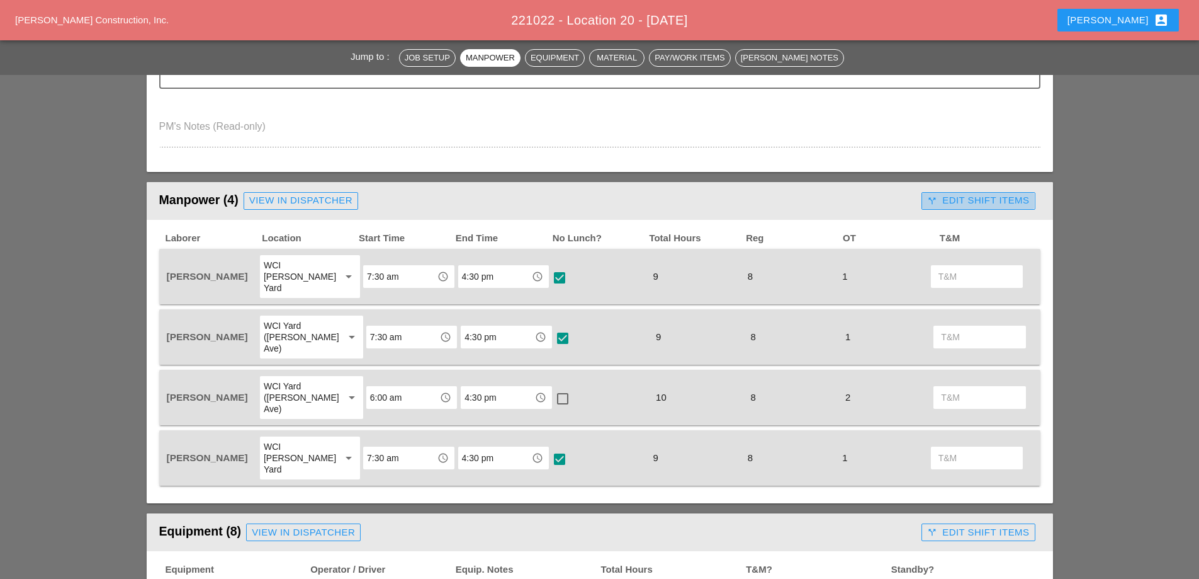
click at [994, 196] on div "call_split Edit Shift Items" at bounding box center [978, 200] width 102 height 14
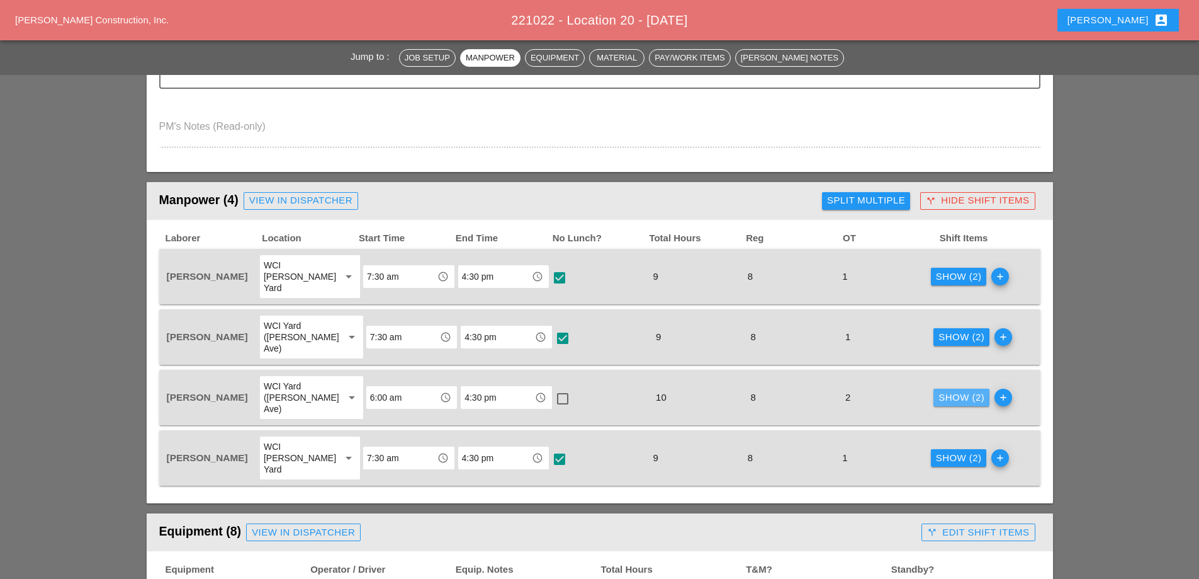
click at [953, 390] on div "Show (2)" at bounding box center [962, 397] width 46 height 14
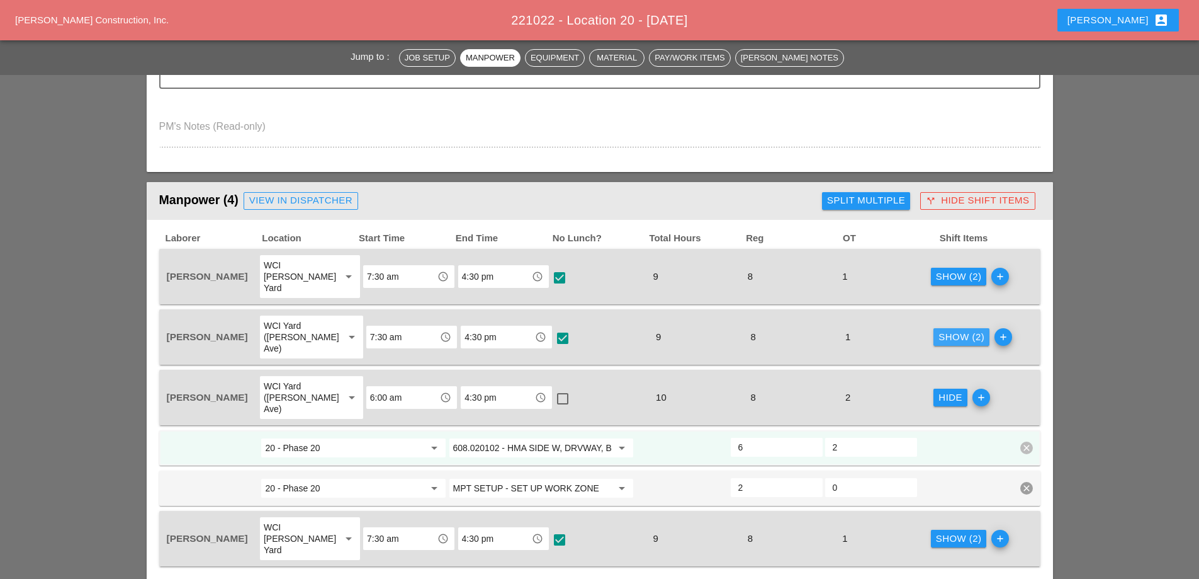
click at [957, 330] on div "Show (2)" at bounding box center [962, 337] width 46 height 14
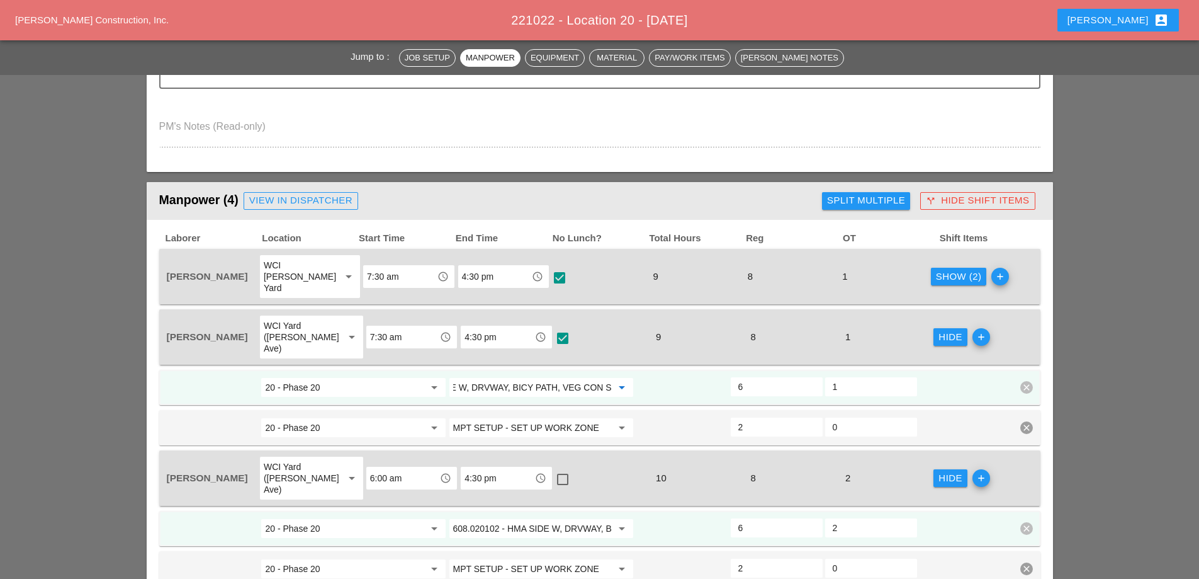
scroll to position [0, 0]
drag, startPoint x: 548, startPoint y: 366, endPoint x: 406, endPoint y: 353, distance: 142.3
click at [405, 370] on div "20 - Phase 20 arrow_drop_down 608.020102 - HMA SIDE W, DRVWAY, BICY PATH, VEG C…" at bounding box center [599, 387] width 881 height 35
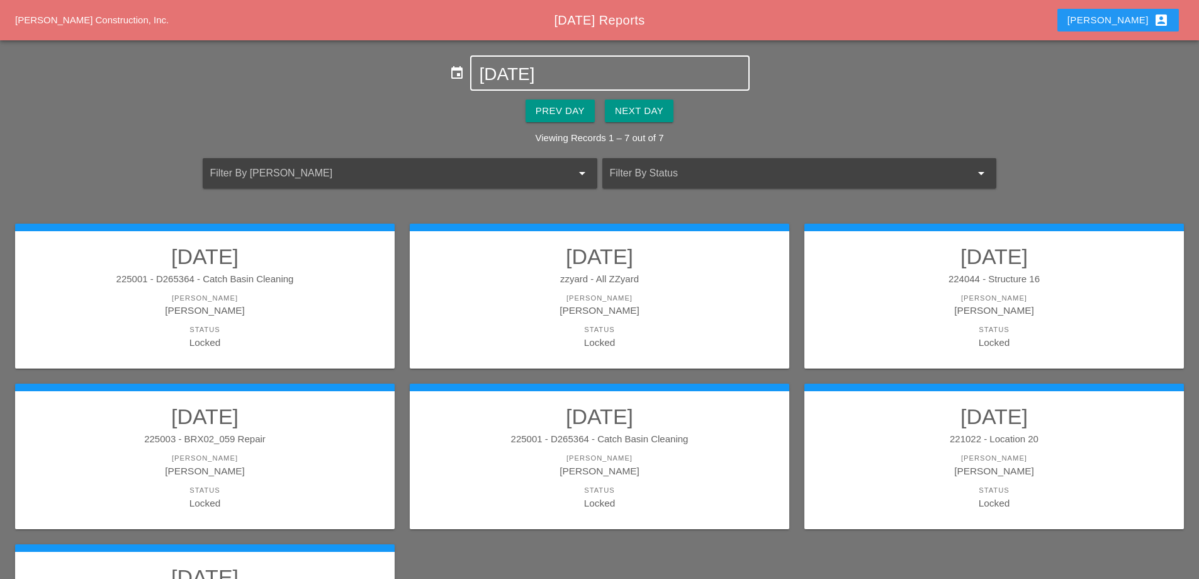
click at [556, 69] on input "09-30-2025" at bounding box center [609, 74] width 261 height 20
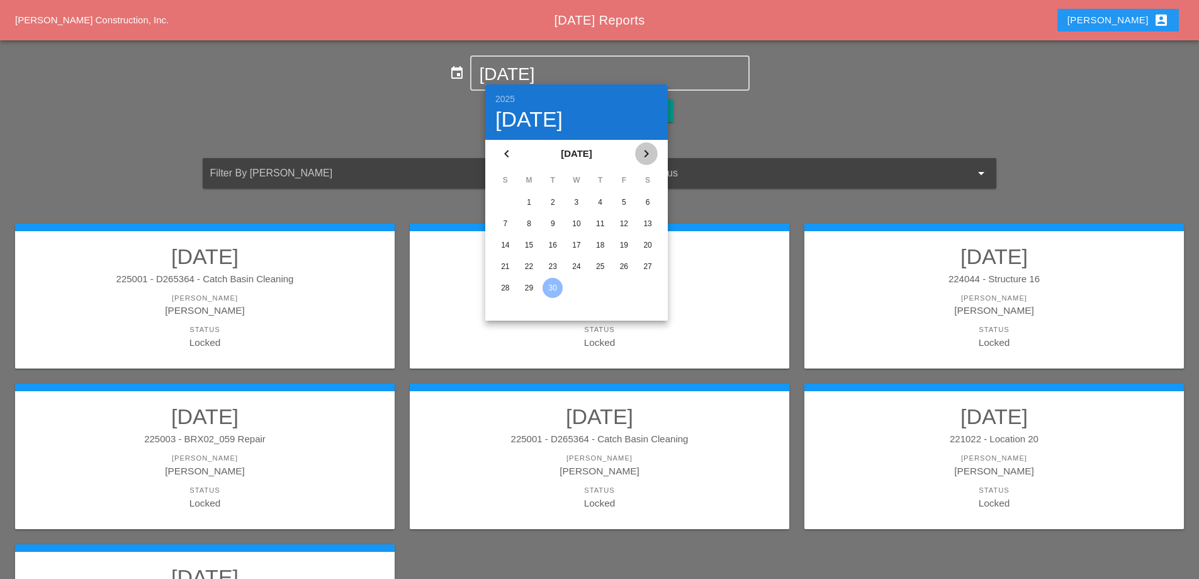
click at [646, 154] on icon "chevron_right" at bounding box center [646, 153] width 15 height 15
click at [577, 198] on div "1" at bounding box center [577, 202] width 20 height 20
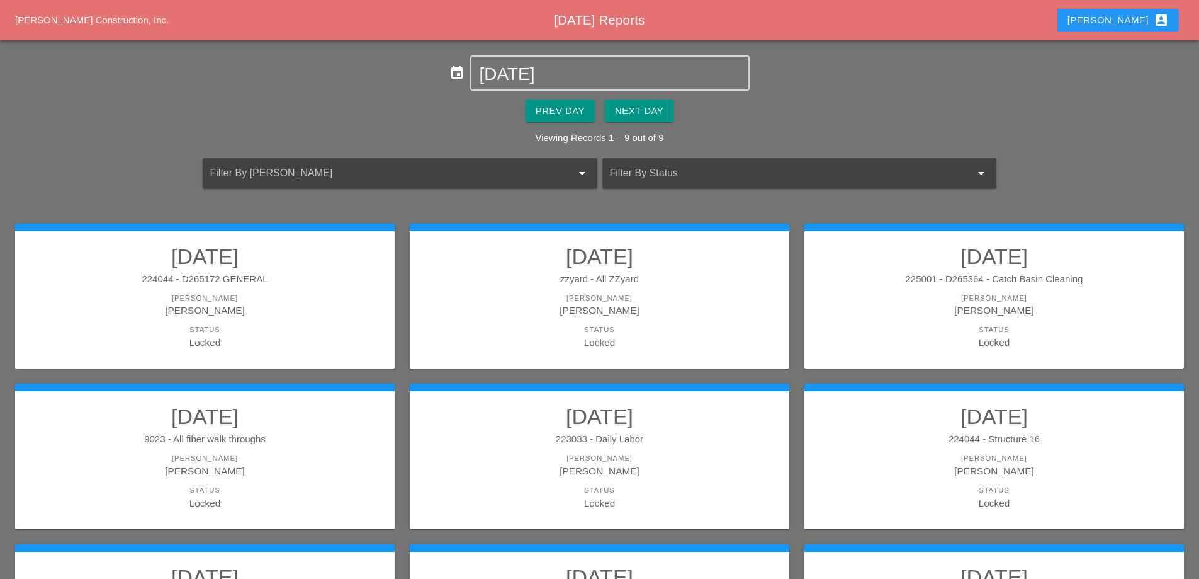
scroll to position [63, 0]
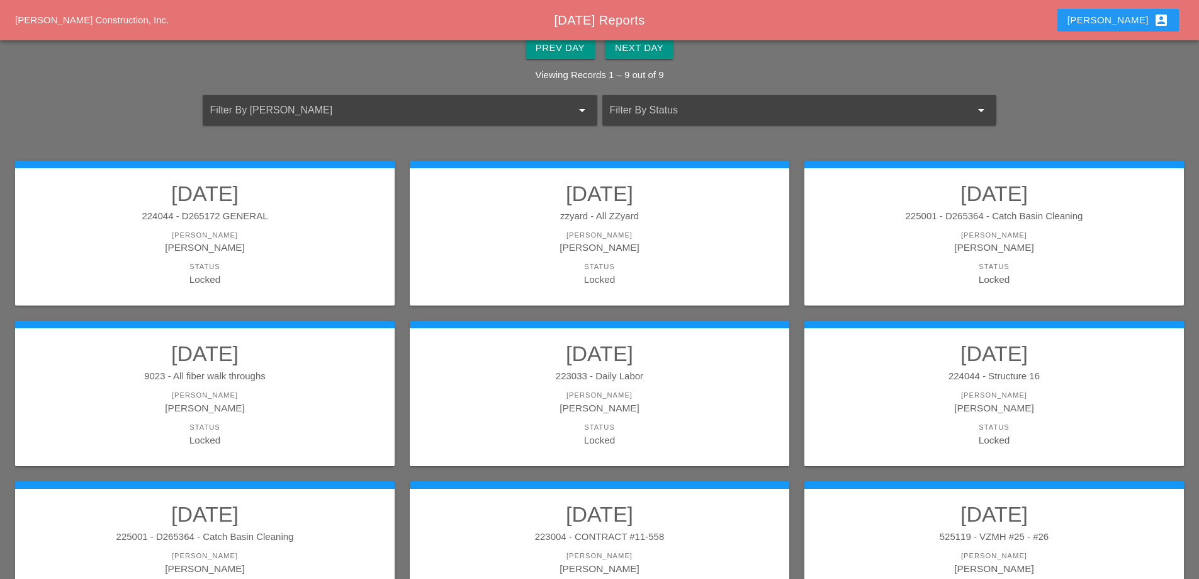
click at [645, 361] on h2 "[DATE]" at bounding box center [599, 353] width 354 height 25
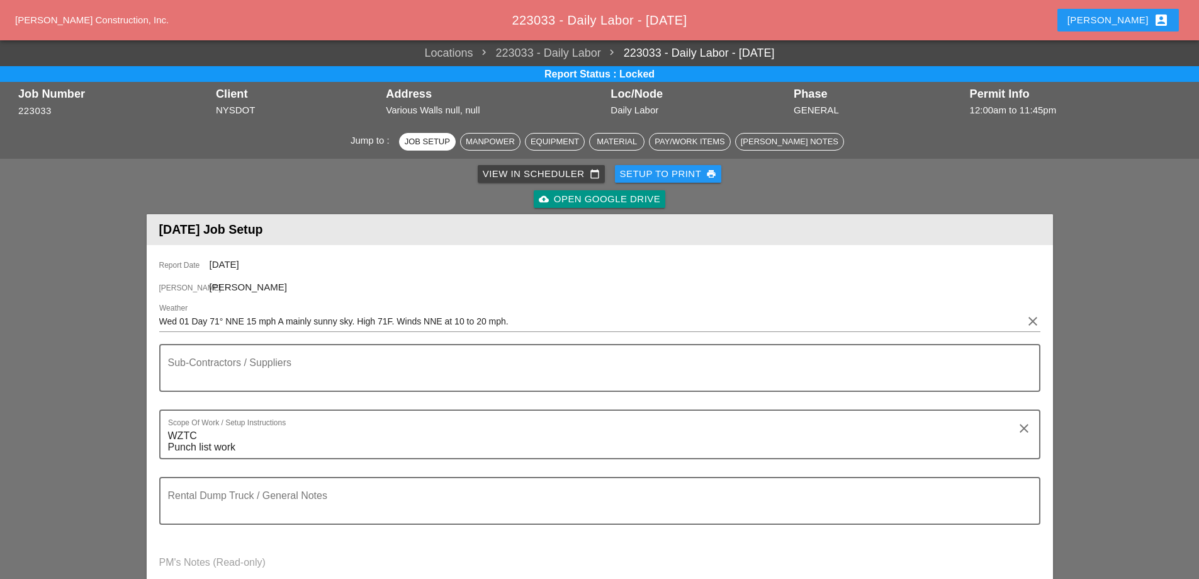
scroll to position [378, 0]
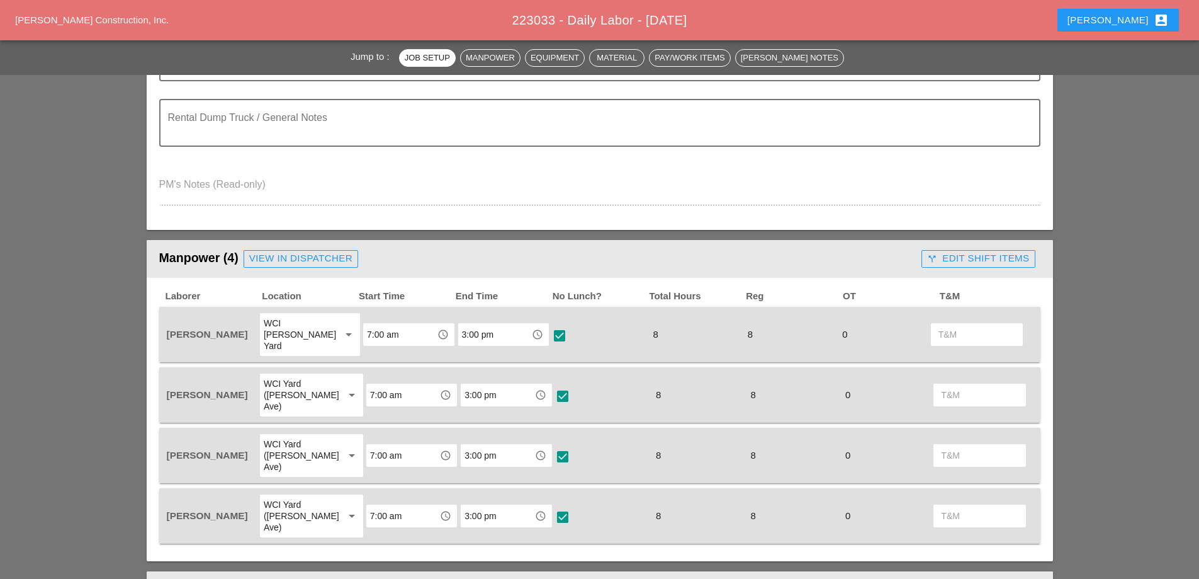
click at [954, 262] on div "call_split Edit Shift Items" at bounding box center [978, 258] width 102 height 14
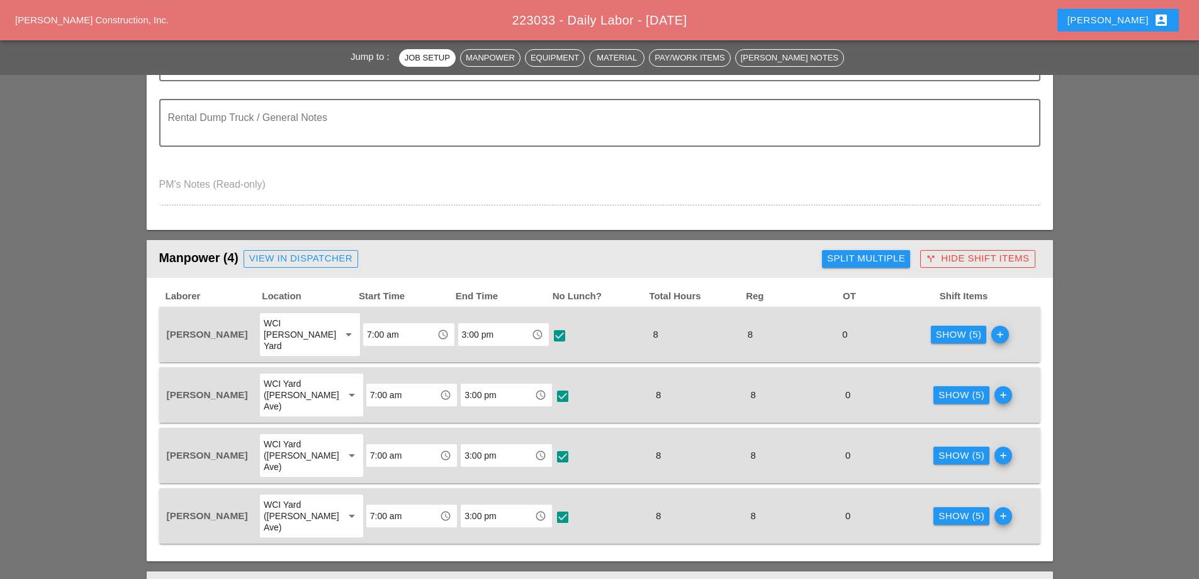
click at [951, 327] on div "Show (5)" at bounding box center [959, 334] width 46 height 14
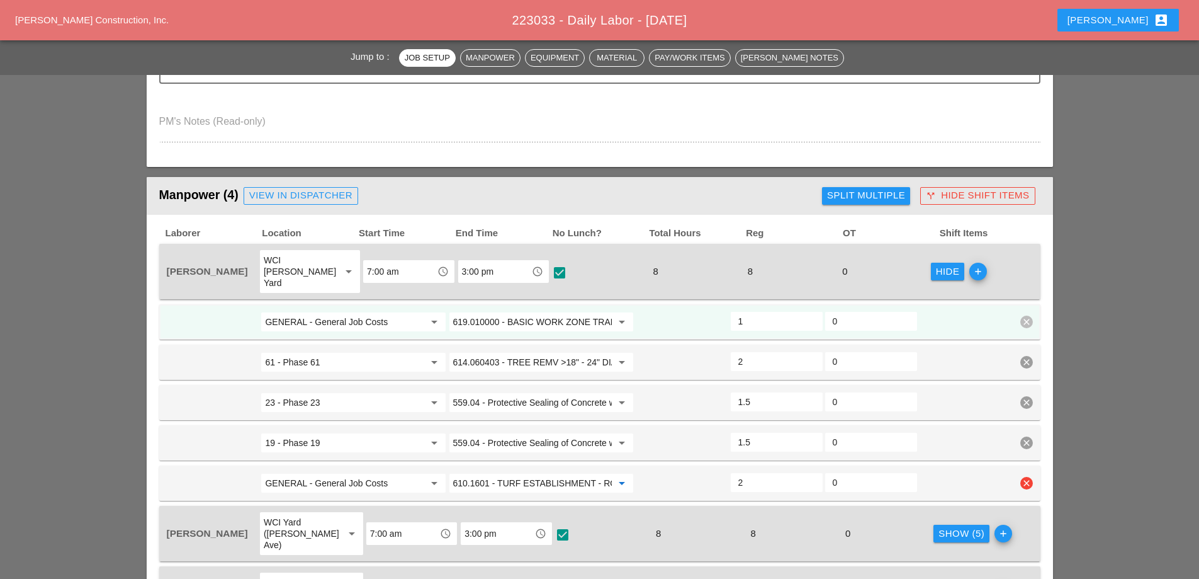
scroll to position [0, 38]
drag, startPoint x: 595, startPoint y: 475, endPoint x: 720, endPoint y: 490, distance: 125.6
click at [714, 494] on div "Laborer Location Start Time End Time No Lunch? Total Hours Reg OT Shift Items L…" at bounding box center [599, 454] width 881 height 455
click at [638, 16] on span "223033 - Daily Labor - 10/01/2025" at bounding box center [599, 20] width 175 height 14
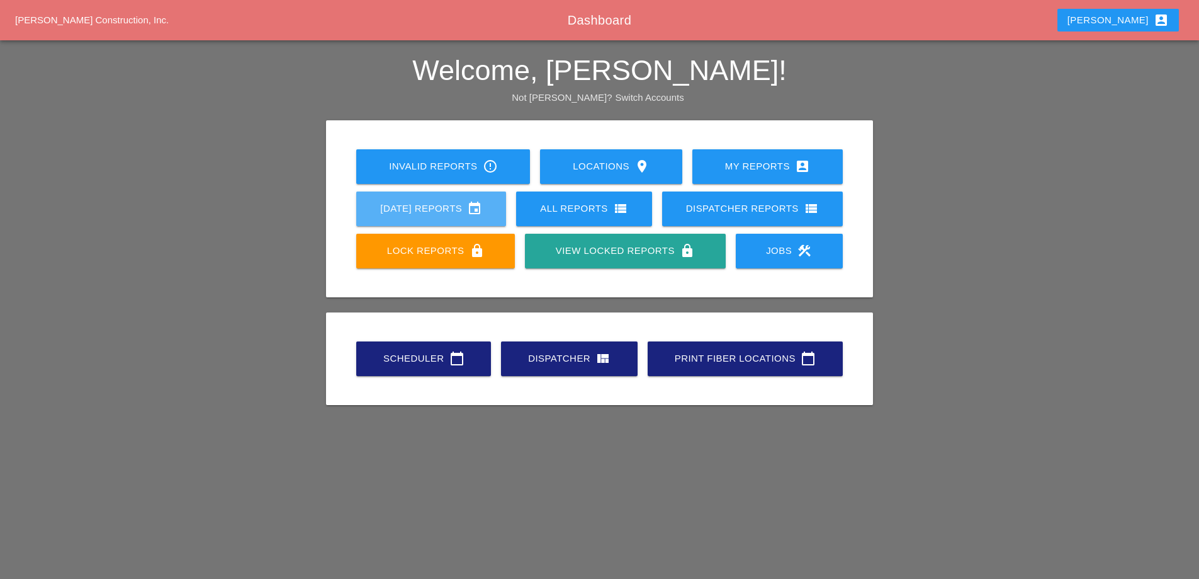
click at [462, 208] on div "[DATE] Reports event" at bounding box center [431, 208] width 110 height 15
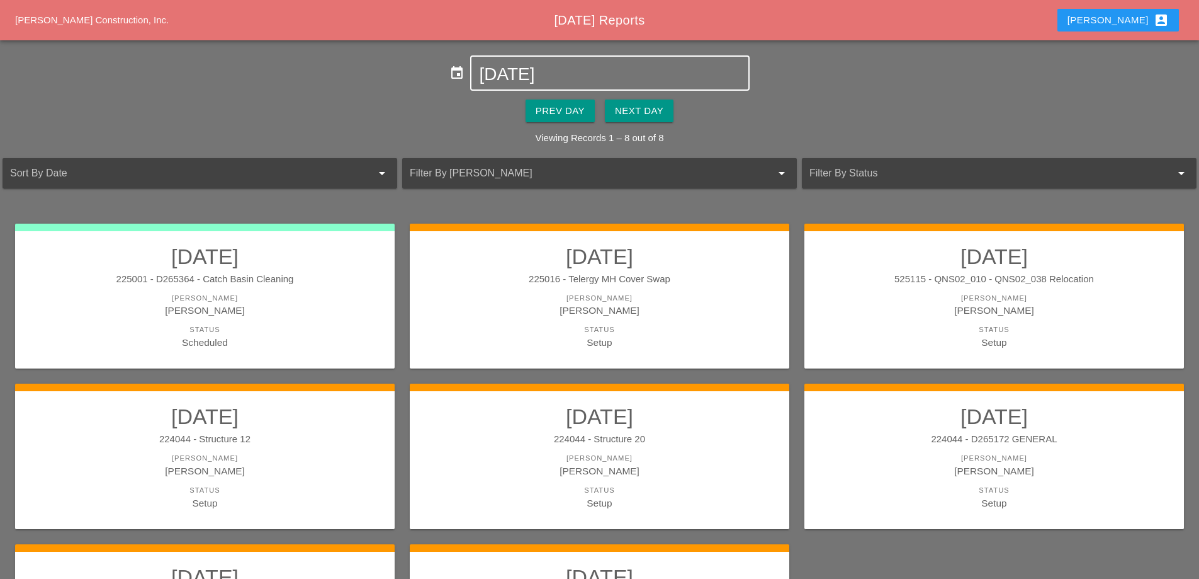
click at [557, 80] on input "[DATE]" at bounding box center [609, 74] width 261 height 20
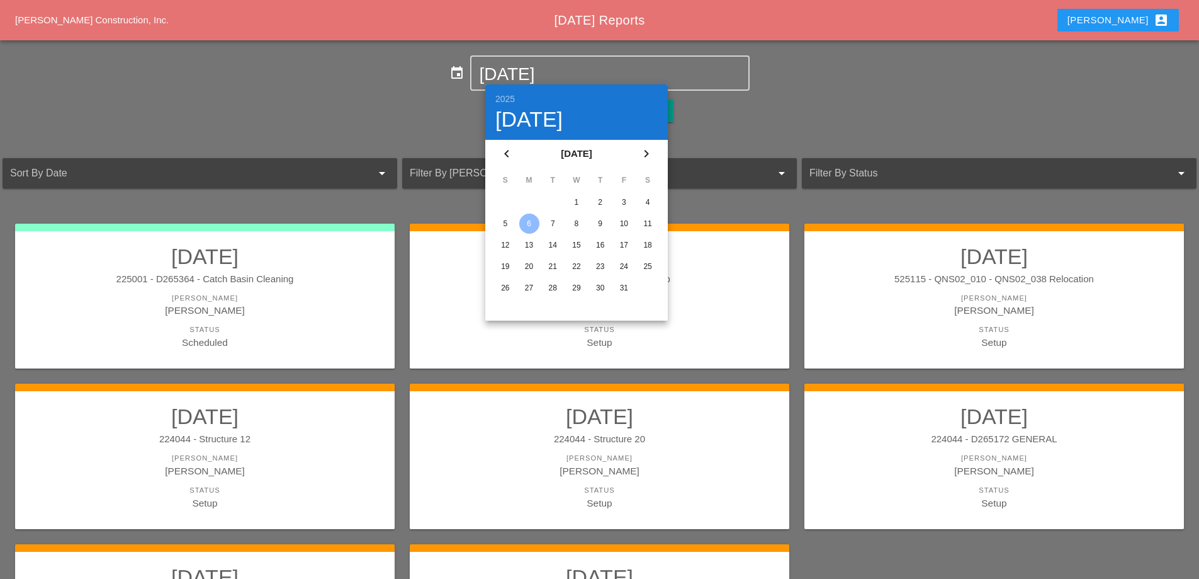
click at [576, 196] on div "1" at bounding box center [577, 202] width 20 height 20
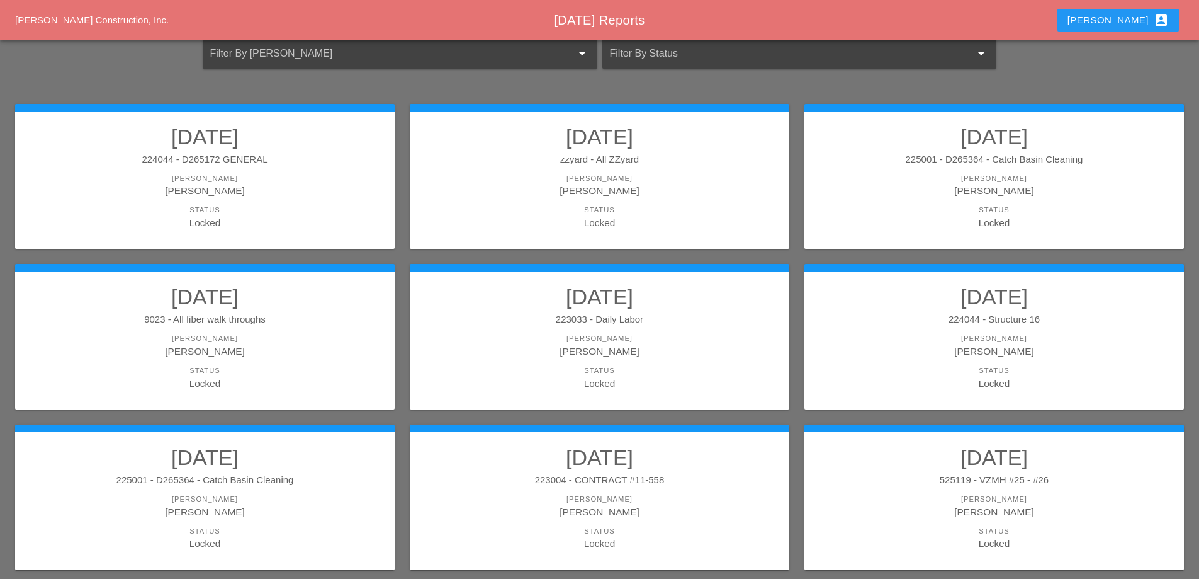
scroll to position [126, 0]
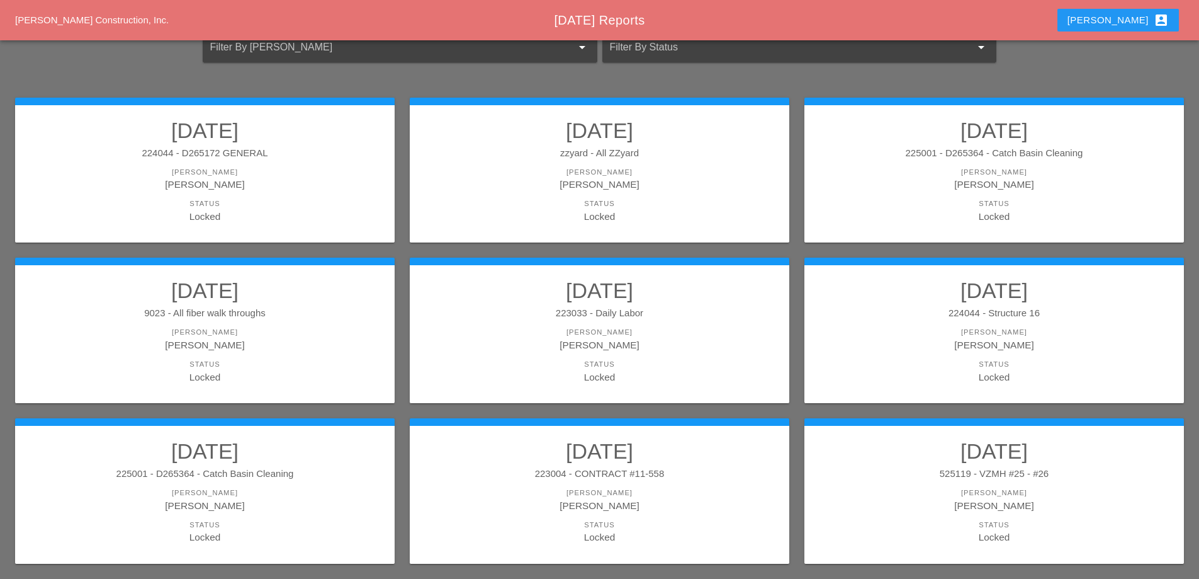
click at [250, 296] on h2 "[DATE]" at bounding box center [205, 290] width 354 height 25
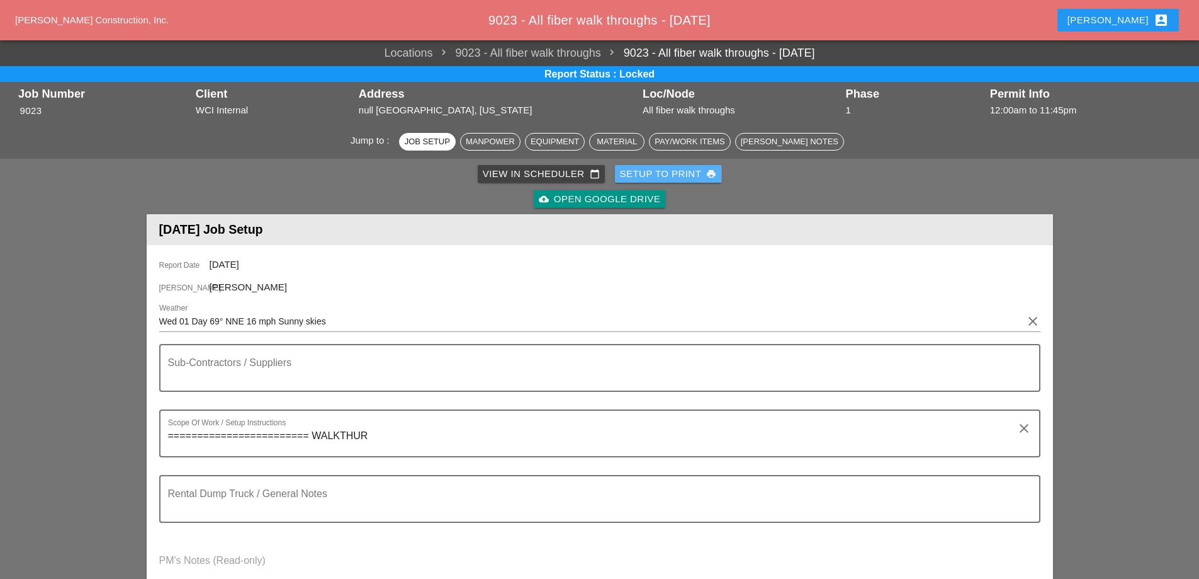
click at [682, 174] on div "Setup to Print print" at bounding box center [668, 174] width 97 height 14
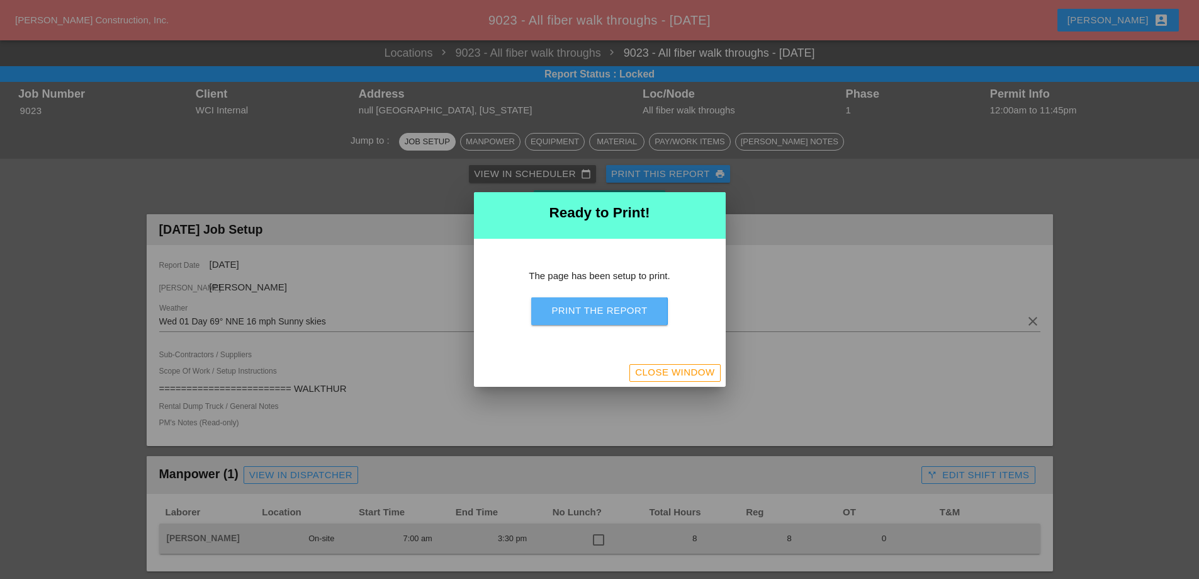
click at [614, 309] on div "Print the Report" at bounding box center [599, 310] width 96 height 14
click at [699, 376] on div "Close Window" at bounding box center [674, 372] width 79 height 14
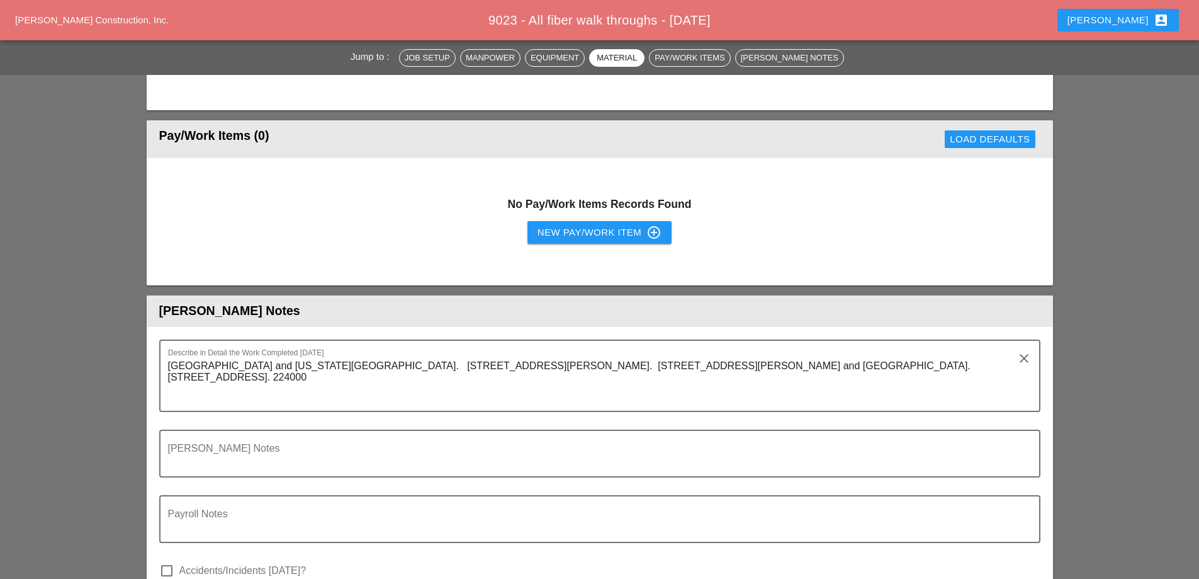
scroll to position [944, 0]
